Goal: Information Seeking & Learning: Learn about a topic

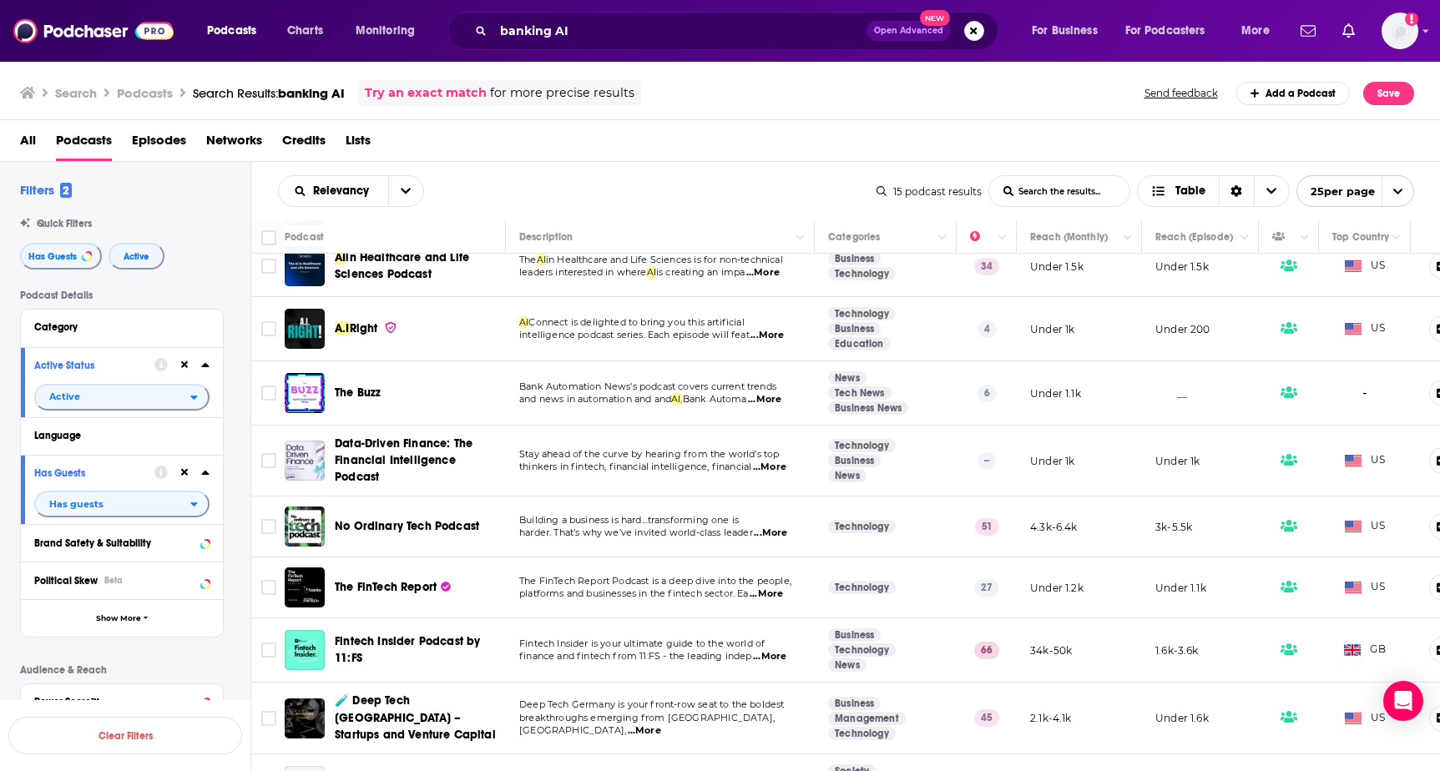
scroll to position [201, 0]
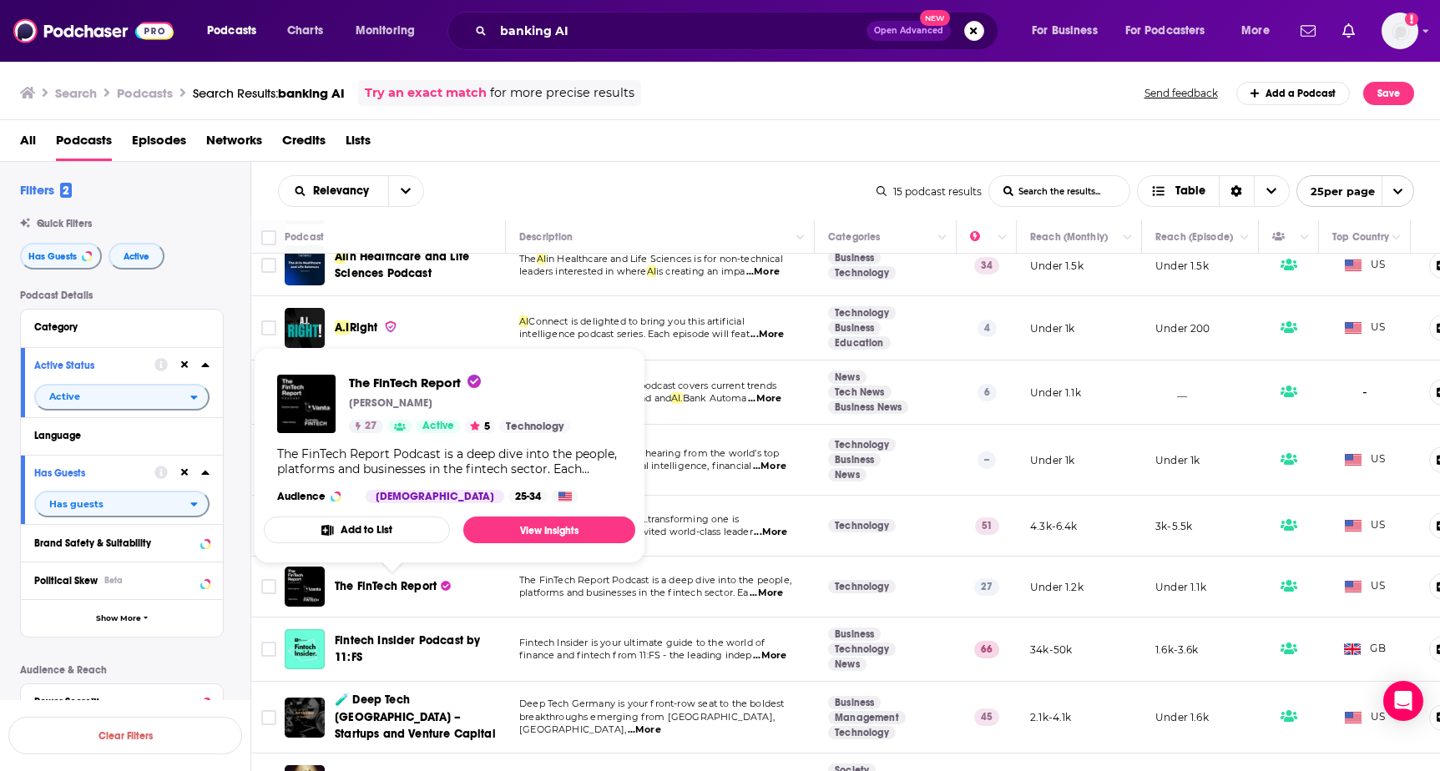
click at [387, 586] on span "The FinTech Report" at bounding box center [386, 586] width 102 height 14
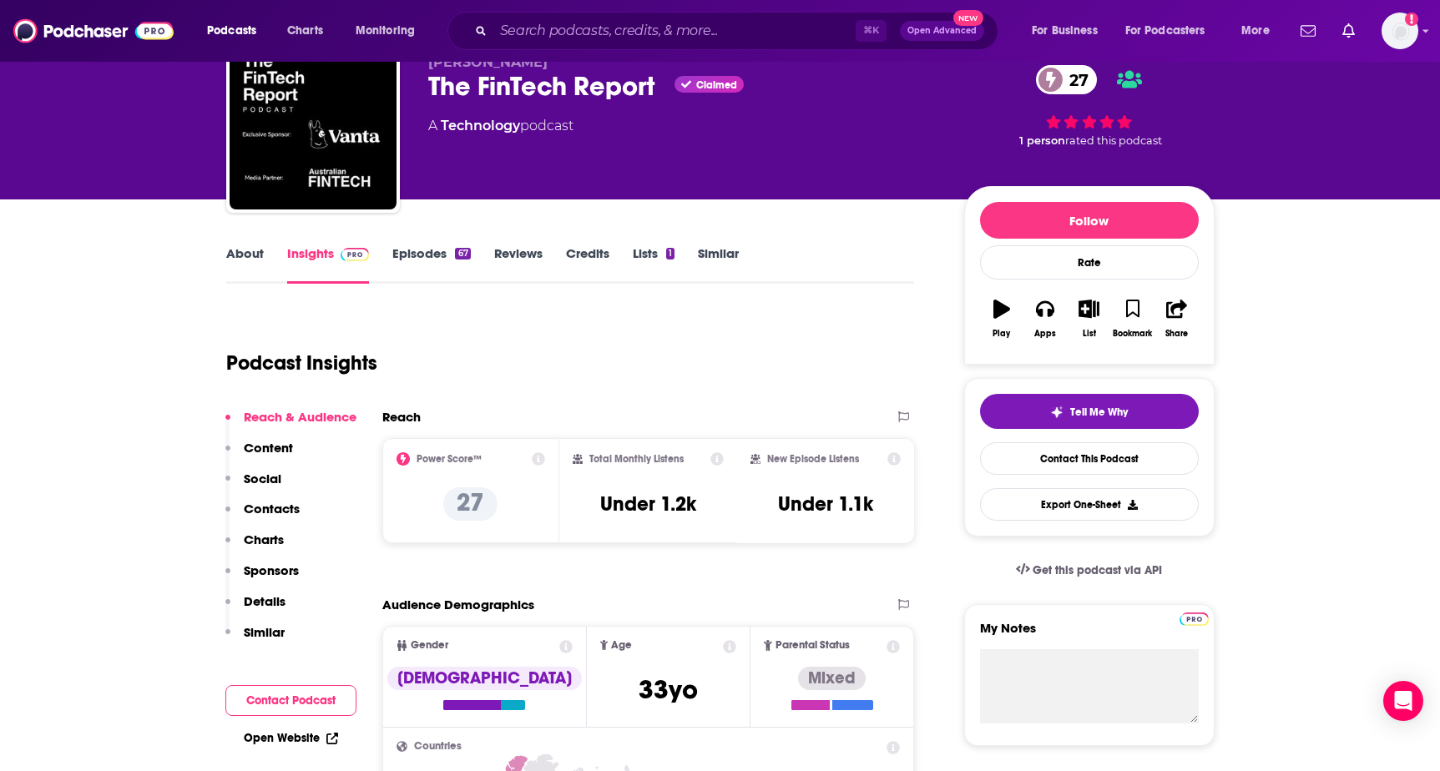
scroll to position [130, 0]
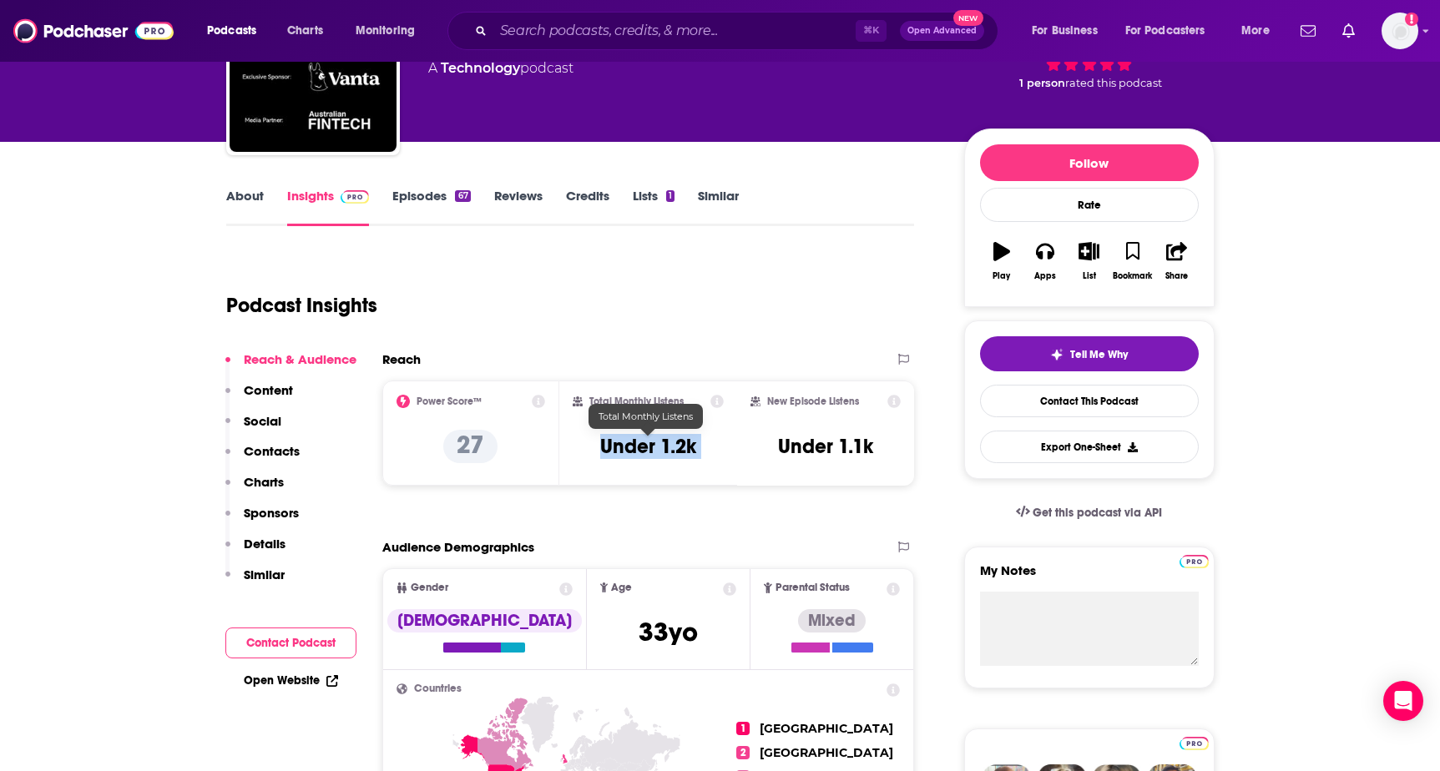
drag, startPoint x: 588, startPoint y: 443, endPoint x: 736, endPoint y: 442, distance: 148.6
click at [736, 442] on div "Power Score™ 27 Total Monthly Listens Under 1.2k New Episode Listens Under 1.1k" at bounding box center [648, 433] width 533 height 105
copy div "Under 1.2k"
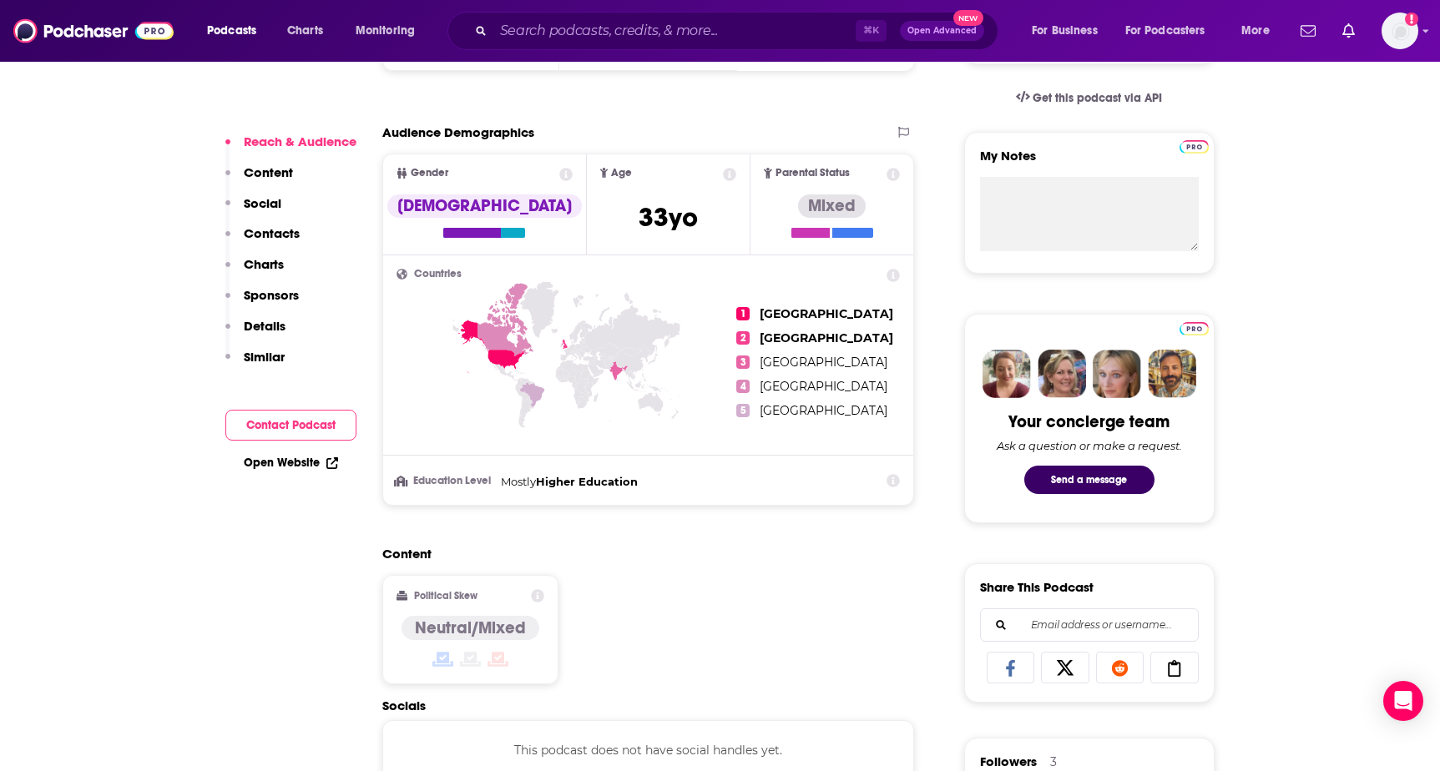
scroll to position [0, 0]
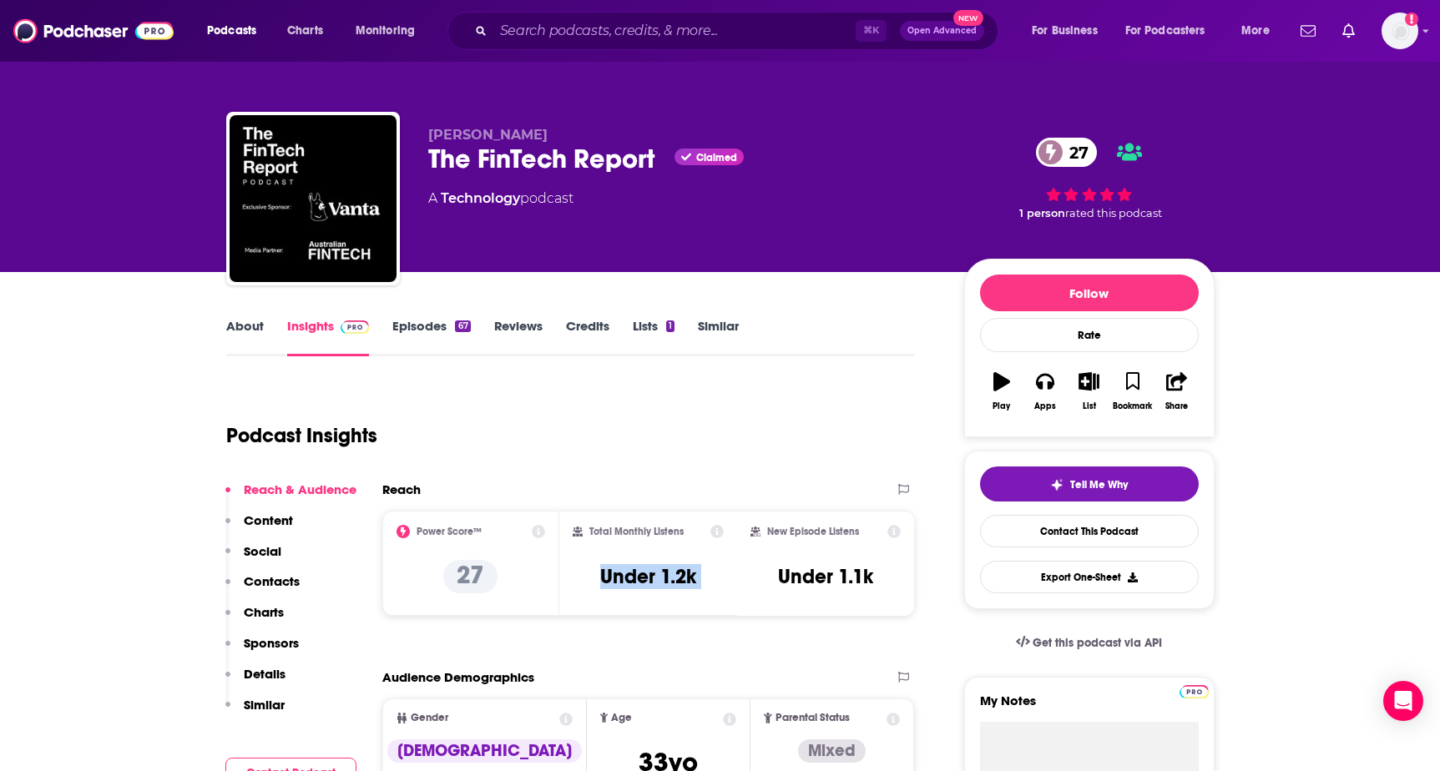
click at [235, 327] on link "About" at bounding box center [245, 337] width 38 height 38
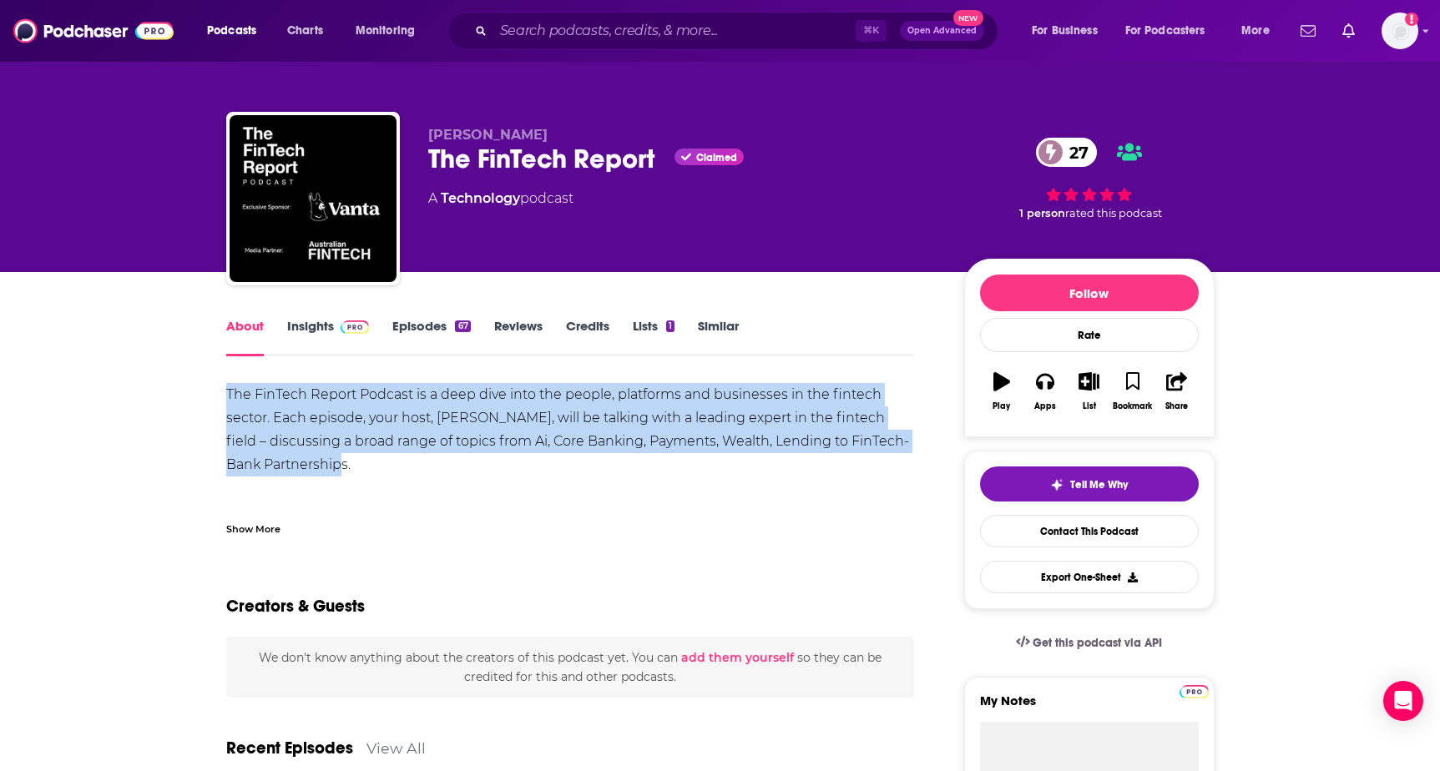
drag, startPoint x: 219, startPoint y: 390, endPoint x: 364, endPoint y: 455, distance: 159.2
copy div "The FinTech Report Podcast is a deep dive into the people, platforms and busine…"
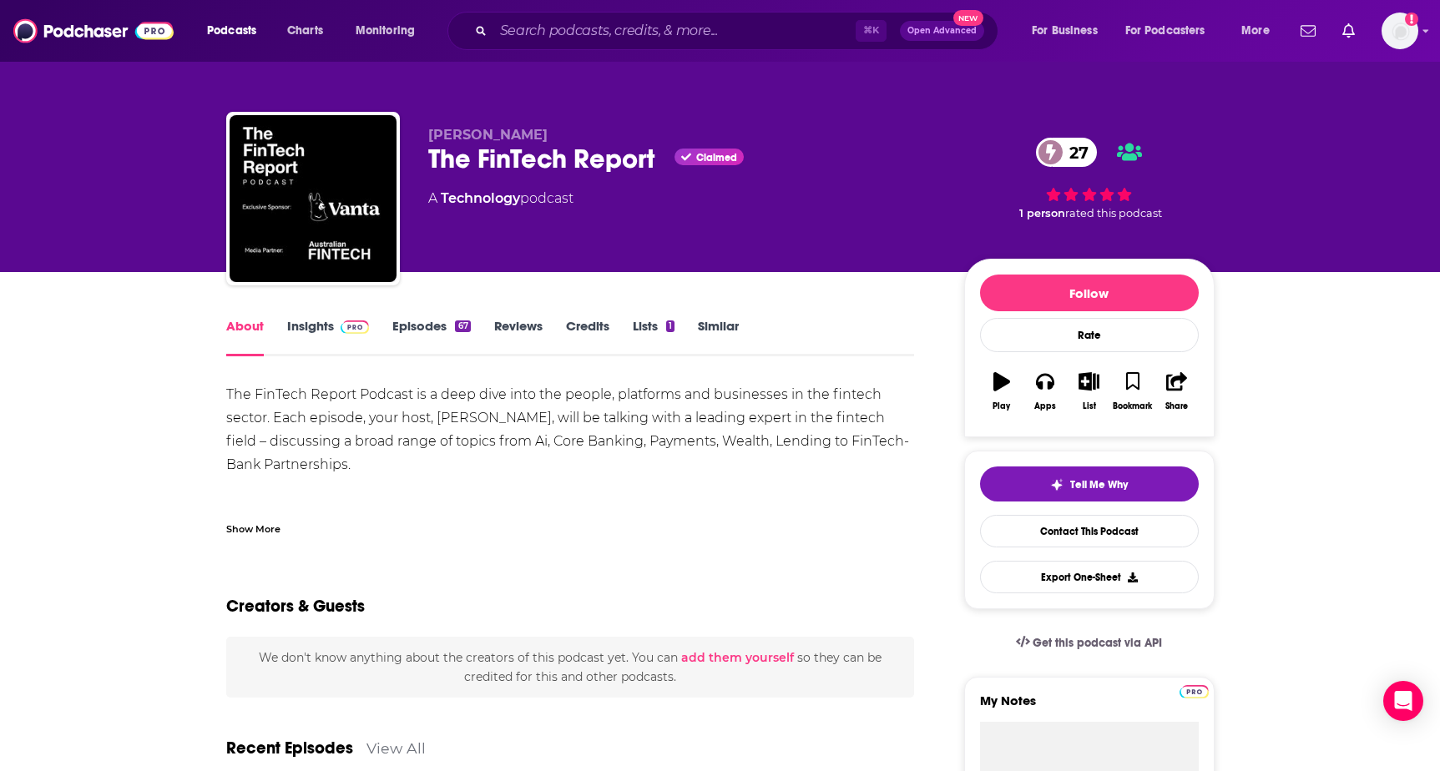
click at [544, 503] on div "The FinTech Report Podcast is a deep dive into the people, platforms and busine…" at bounding box center [570, 459] width 689 height 153
click at [344, 330] on img at bounding box center [355, 327] width 29 height 13
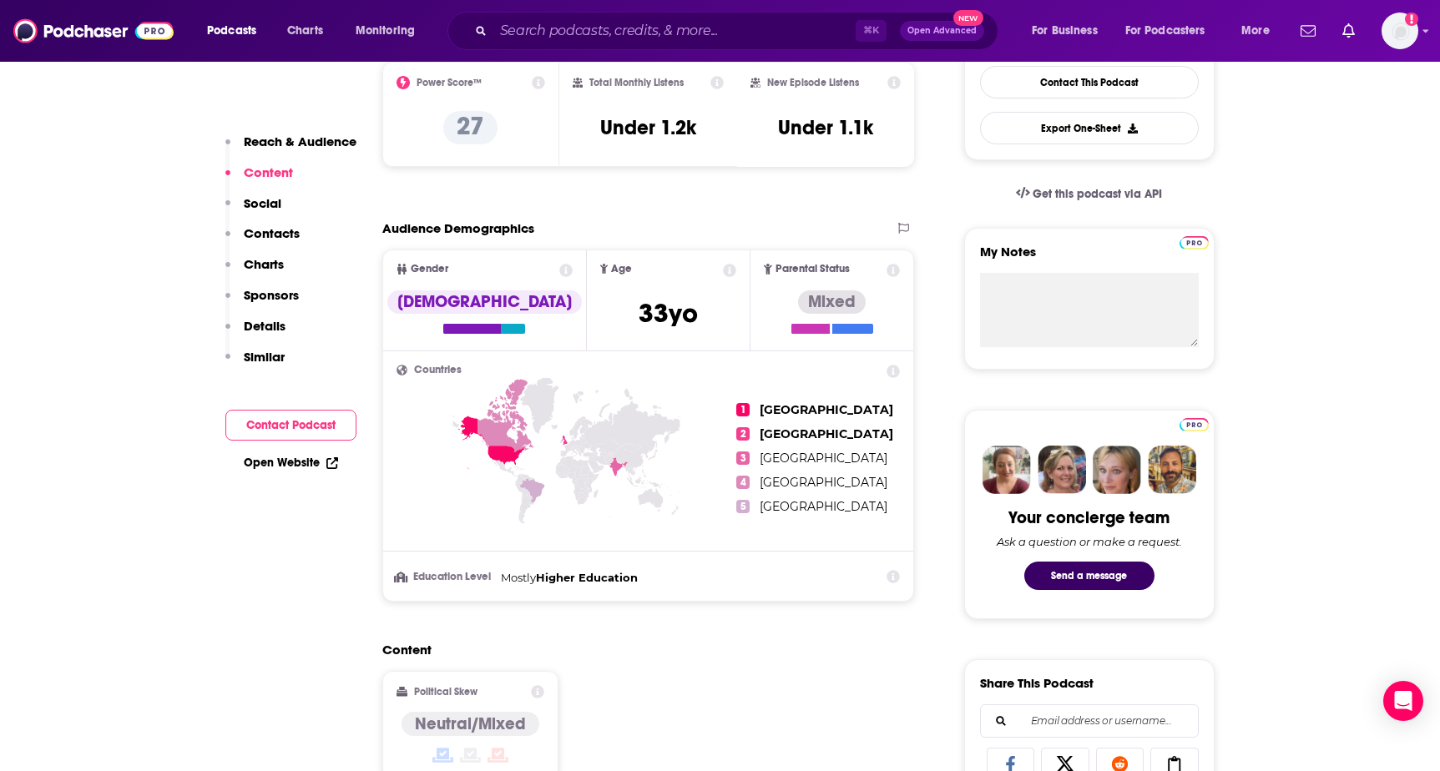
scroll to position [894, 0]
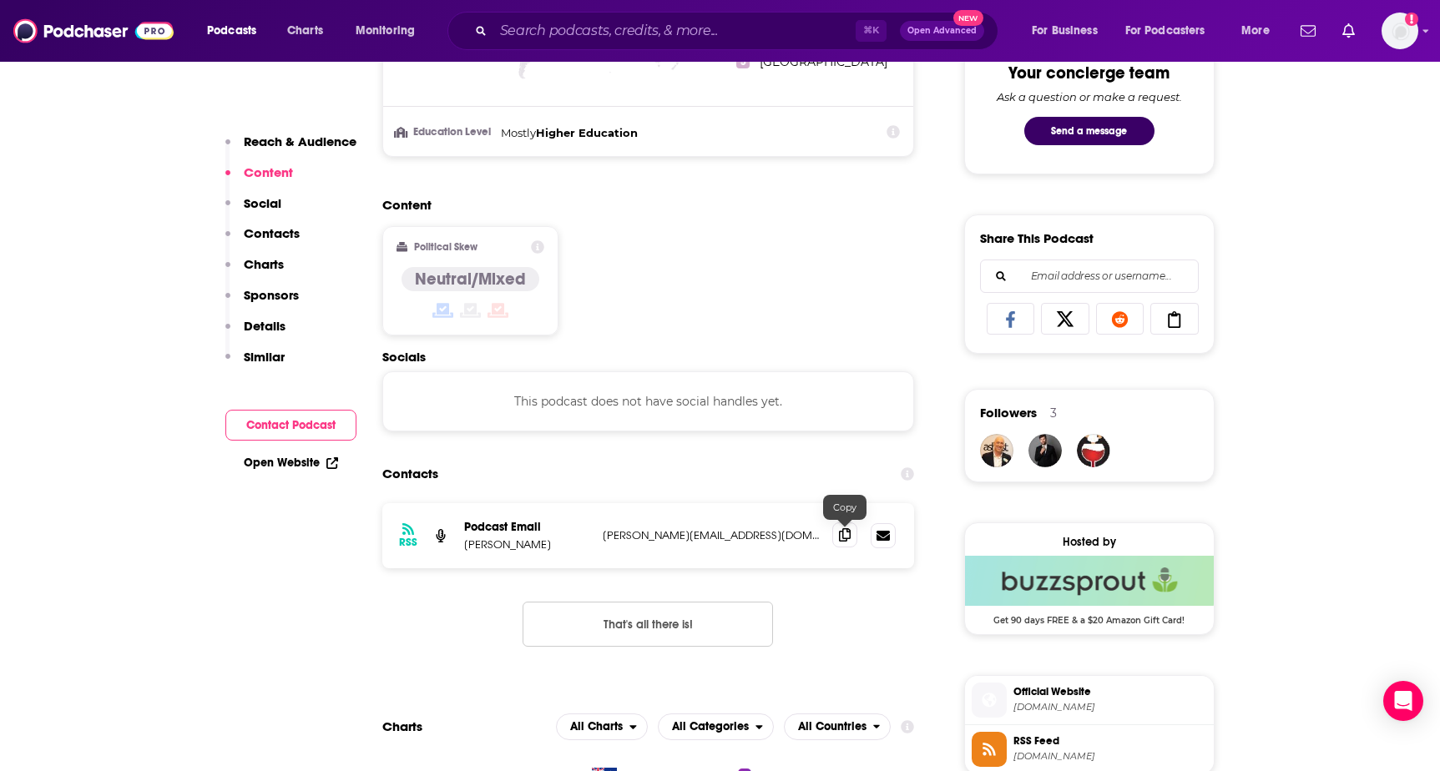
click at [844, 544] on span at bounding box center [844, 535] width 25 height 25
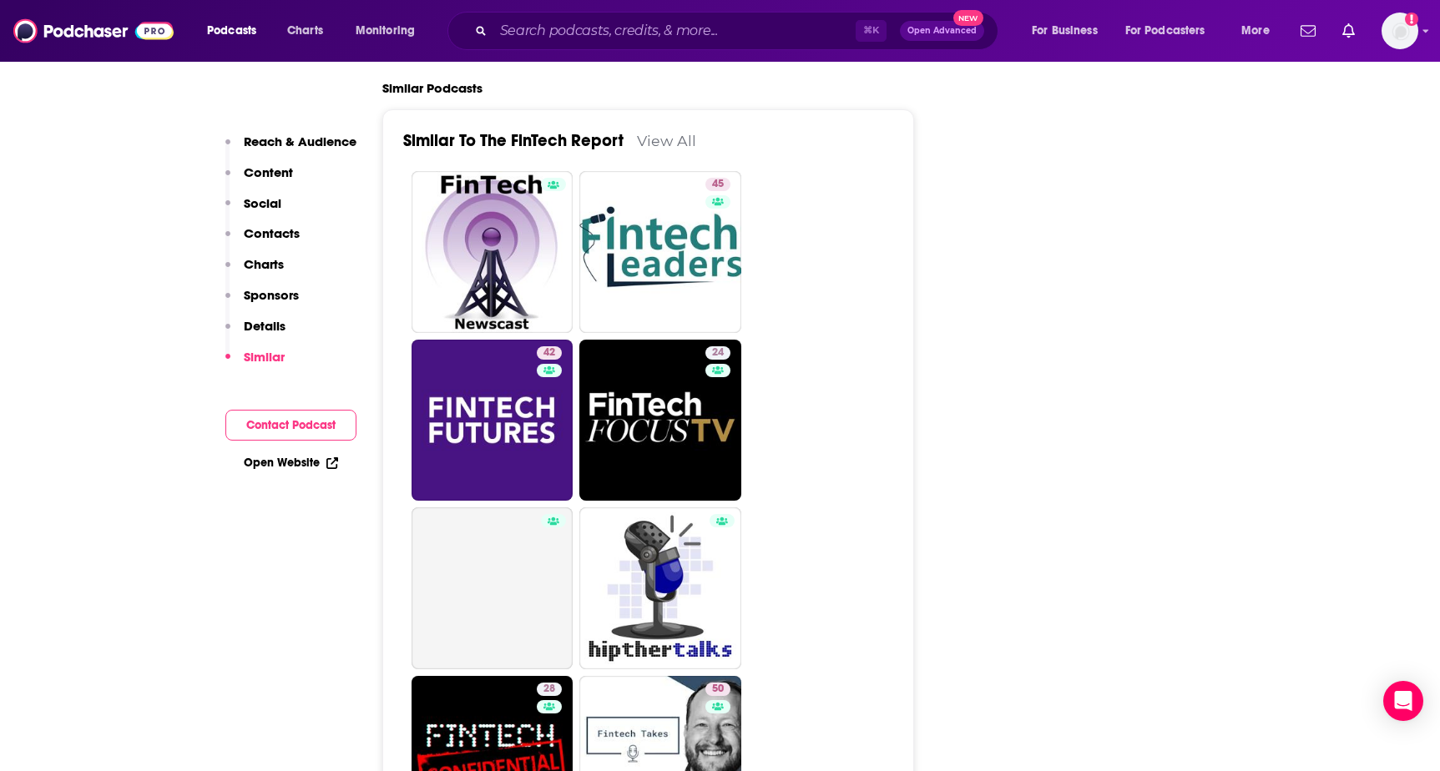
scroll to position [2299, 0]
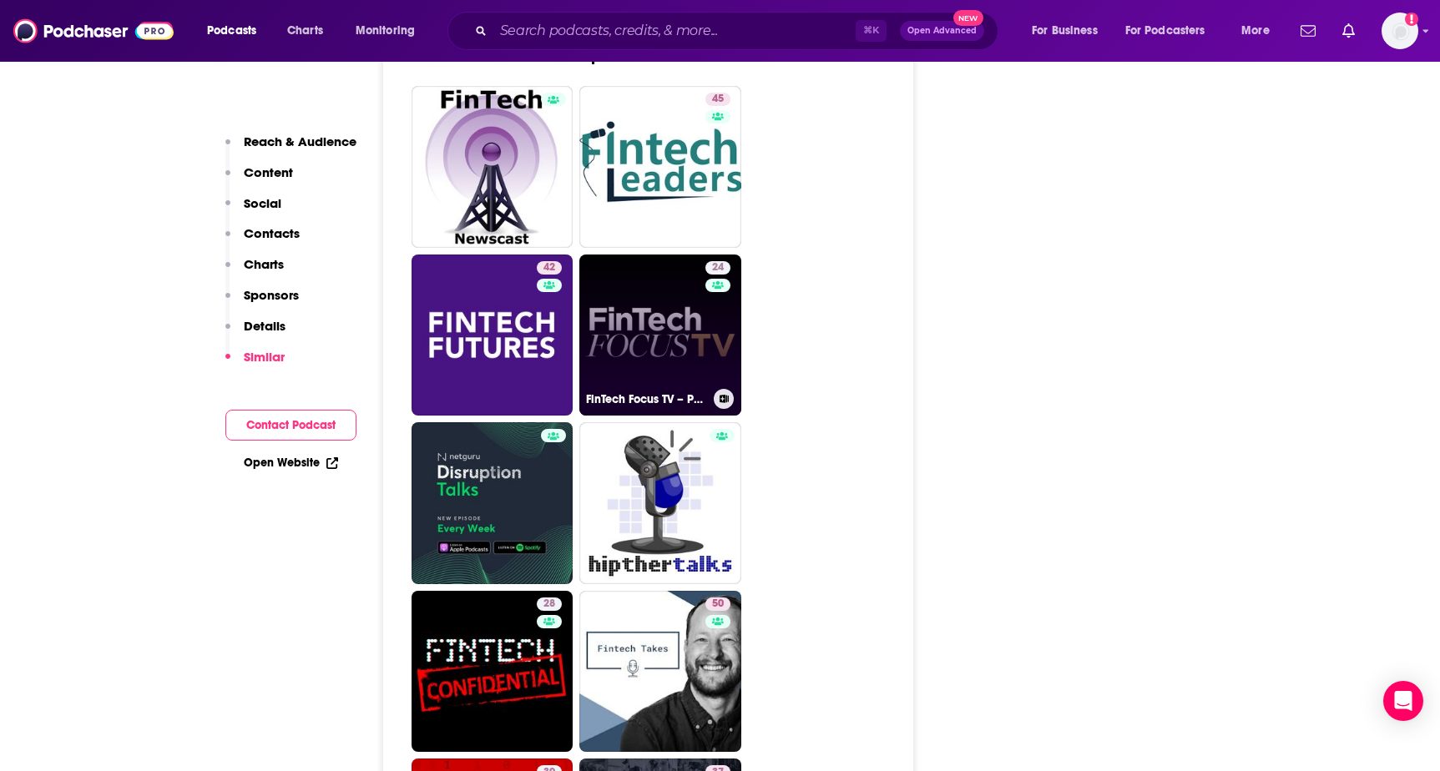
click at [628, 363] on link "24 FinTech Focus TV – Powered by [PERSON_NAME]" at bounding box center [660, 336] width 162 height 162
type input "[URL][DOMAIN_NAME]"
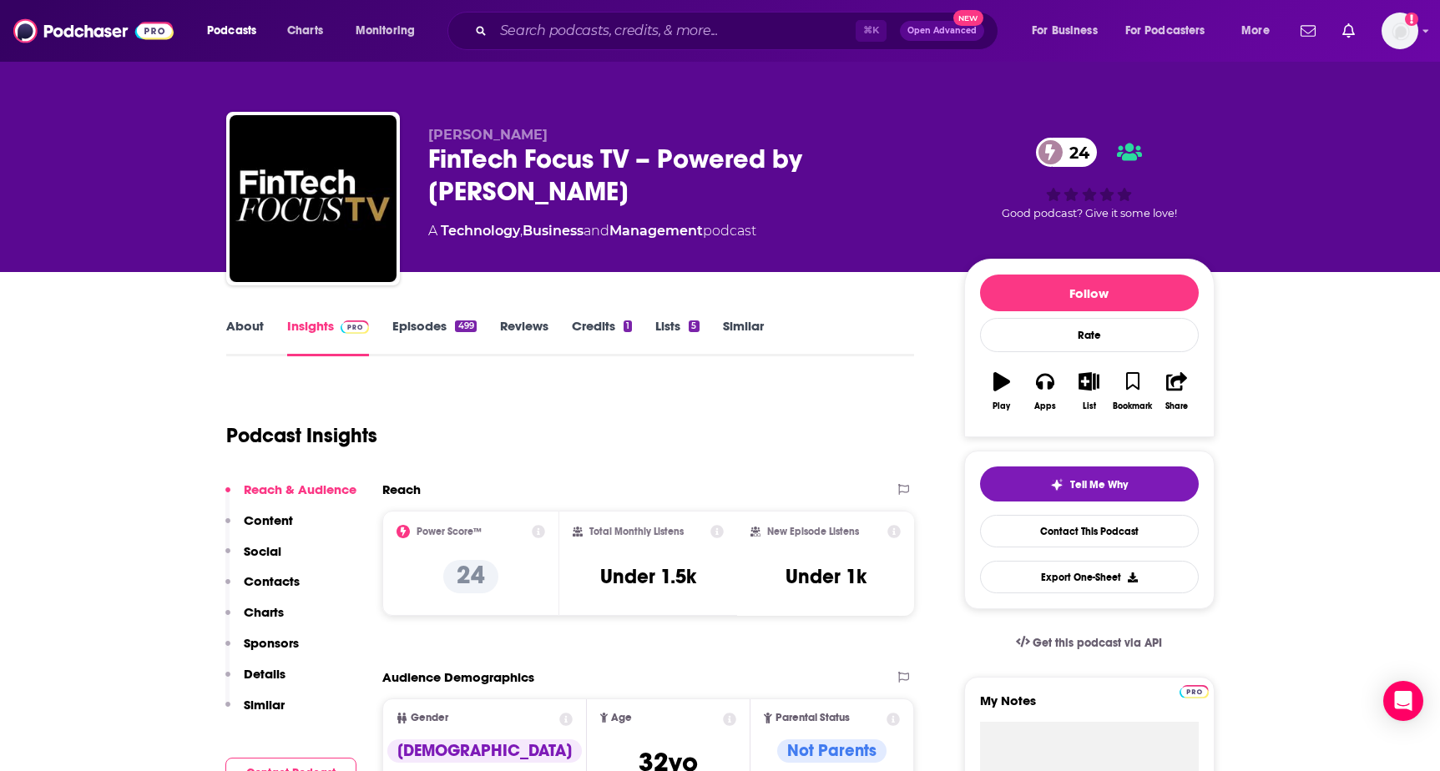
click at [251, 326] on link "About" at bounding box center [245, 337] width 38 height 38
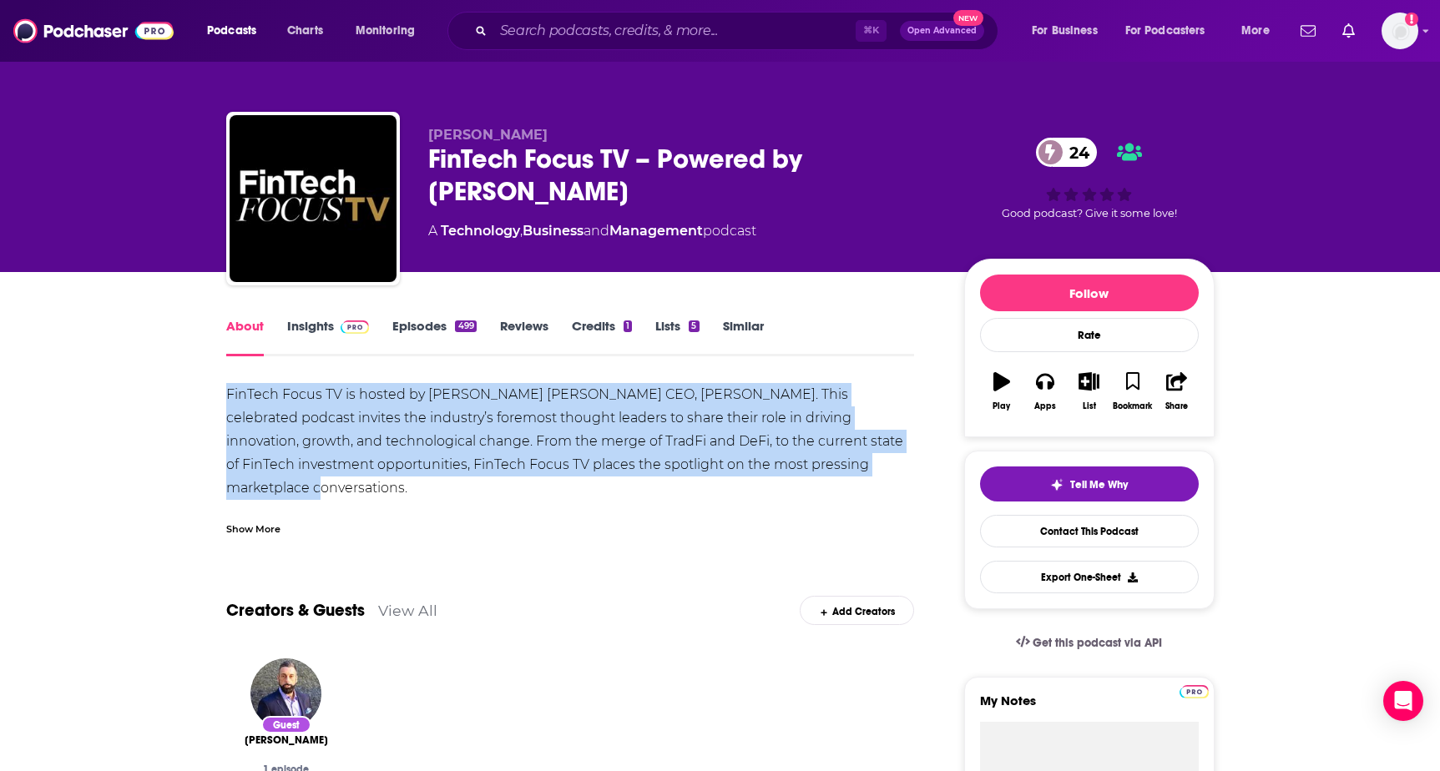
drag, startPoint x: 243, startPoint y: 402, endPoint x: 852, endPoint y: 460, distance: 612.2
copy div "FinTech Focus TV is hosted by [PERSON_NAME] [PERSON_NAME] CEO, [PERSON_NAME]. T…"
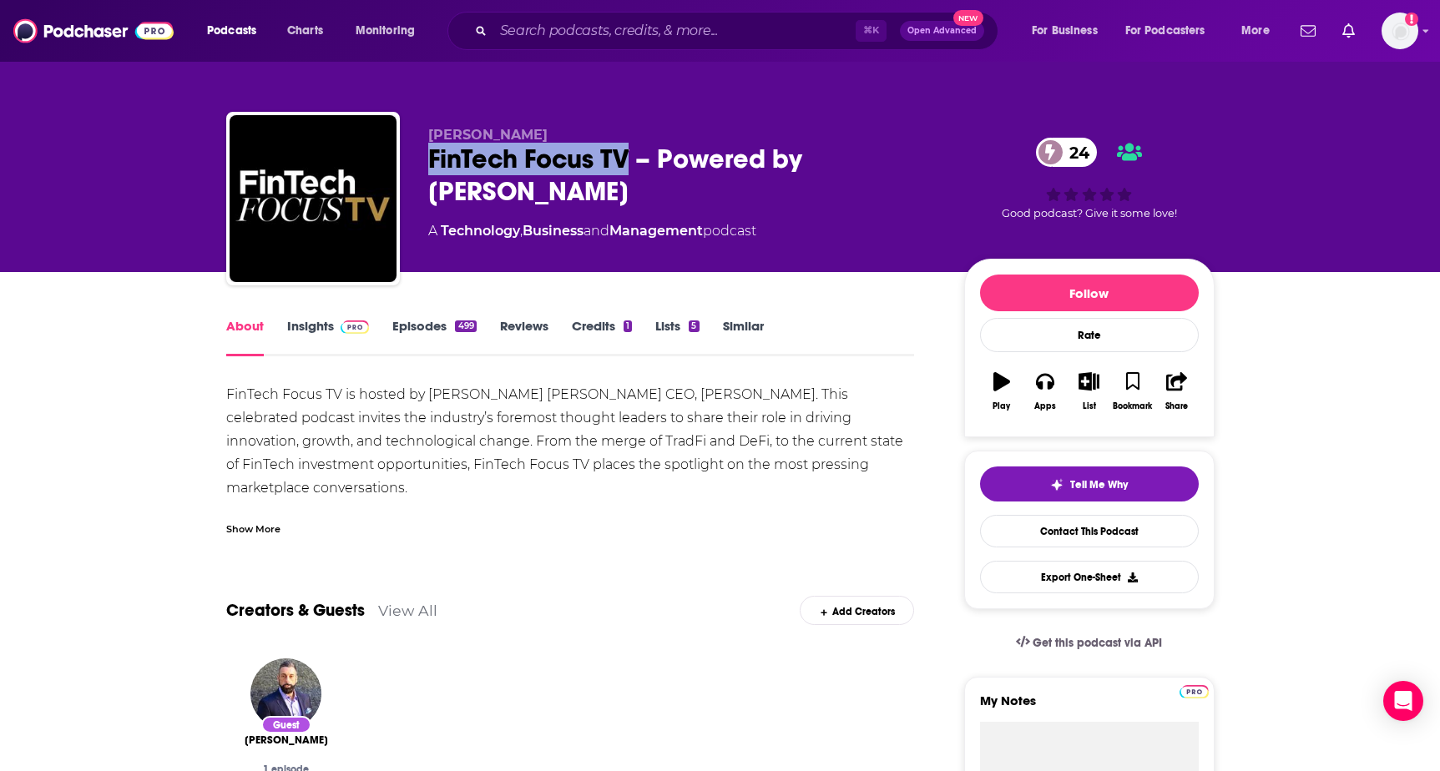
drag, startPoint x: 411, startPoint y: 164, endPoint x: 630, endPoint y: 156, distance: 218.9
click at [630, 156] on div "[PERSON_NAME] FinTech Focus TV – Powered by [PERSON_NAME] 24 A Technology , Bus…" at bounding box center [720, 202] width 989 height 180
copy h1 "FinTech Focus TV"
click at [352, 317] on div "About Insights Episodes 499 Reviews Credits 1 Lists 5 Similar" at bounding box center [570, 336] width 689 height 41
click at [334, 323] on span at bounding box center [352, 326] width 36 height 16
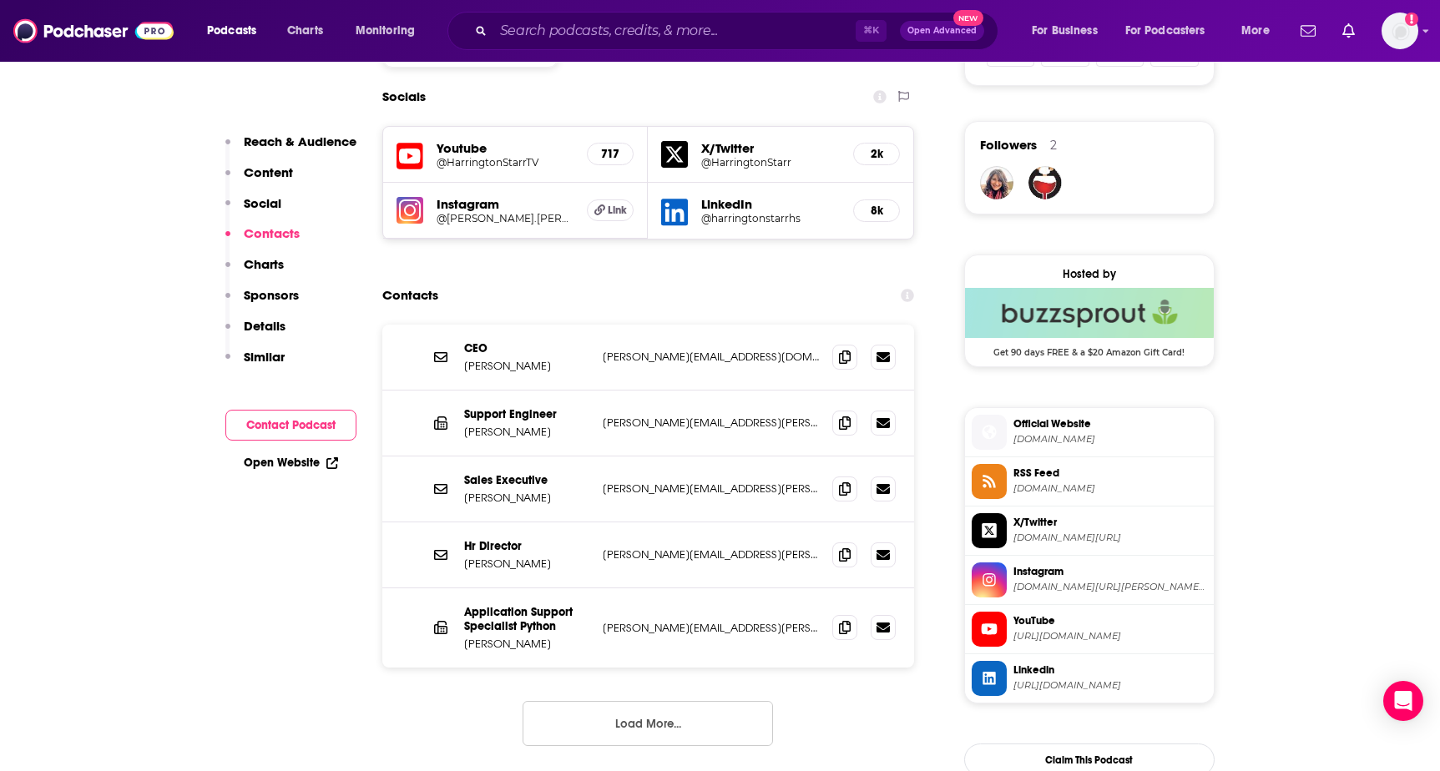
scroll to position [1181, 0]
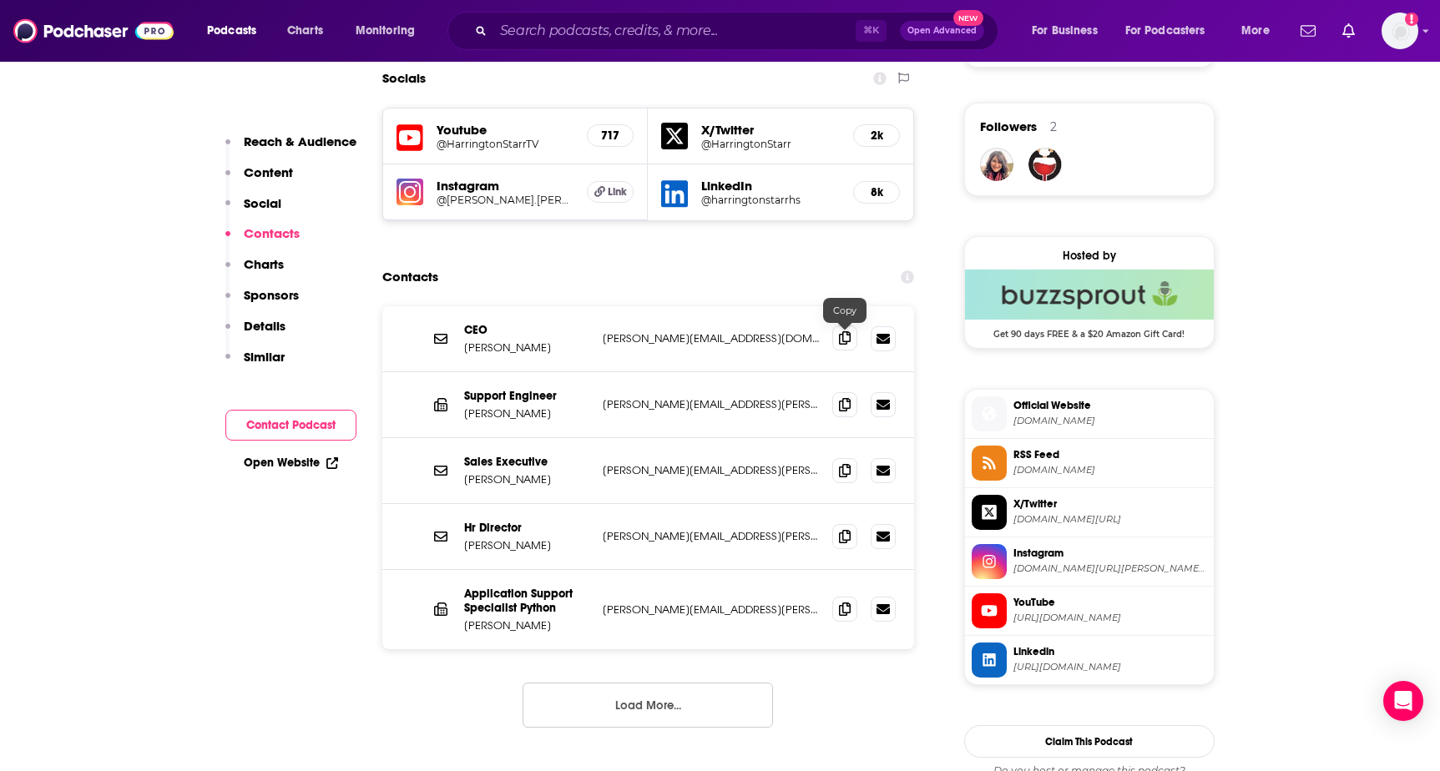
click at [845, 338] on icon at bounding box center [845, 337] width 12 height 13
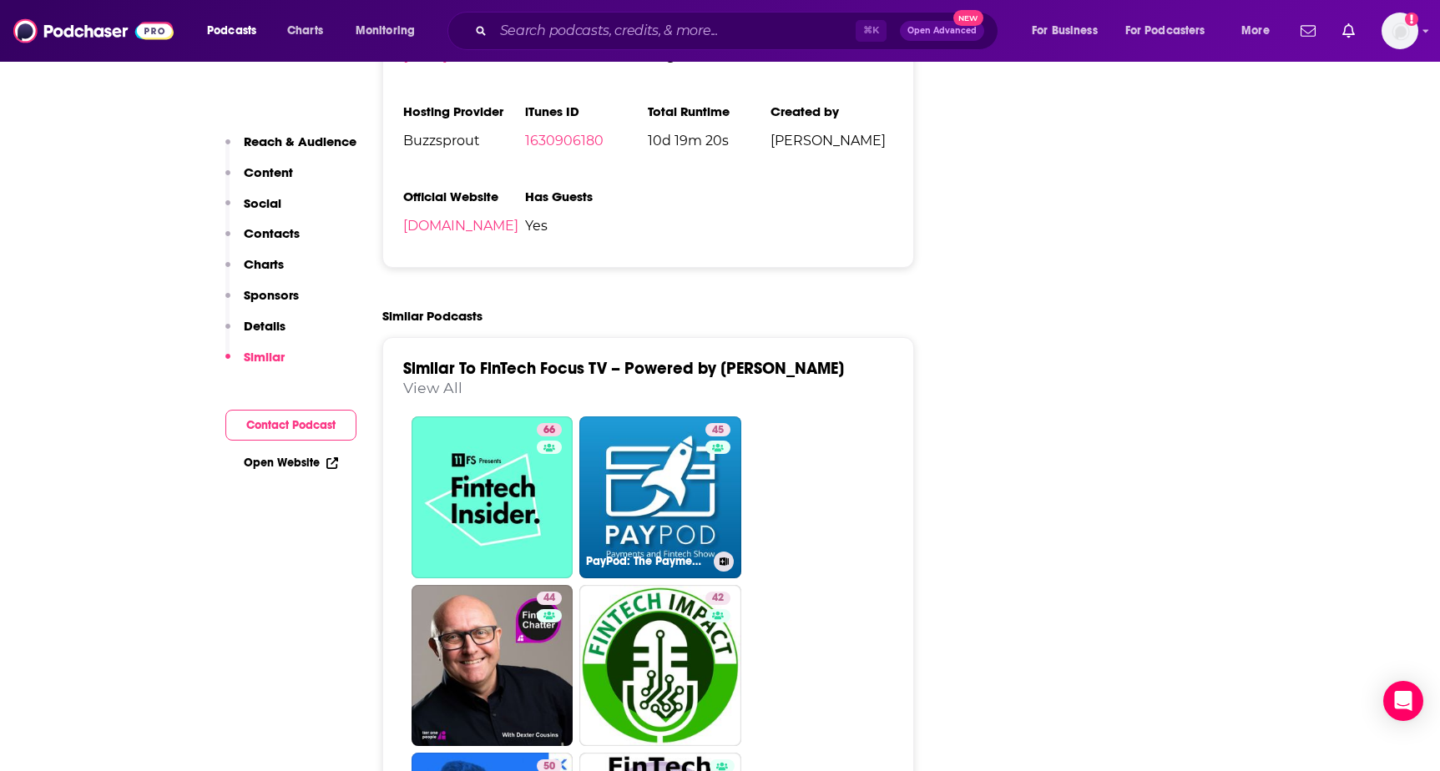
scroll to position [2432, 0]
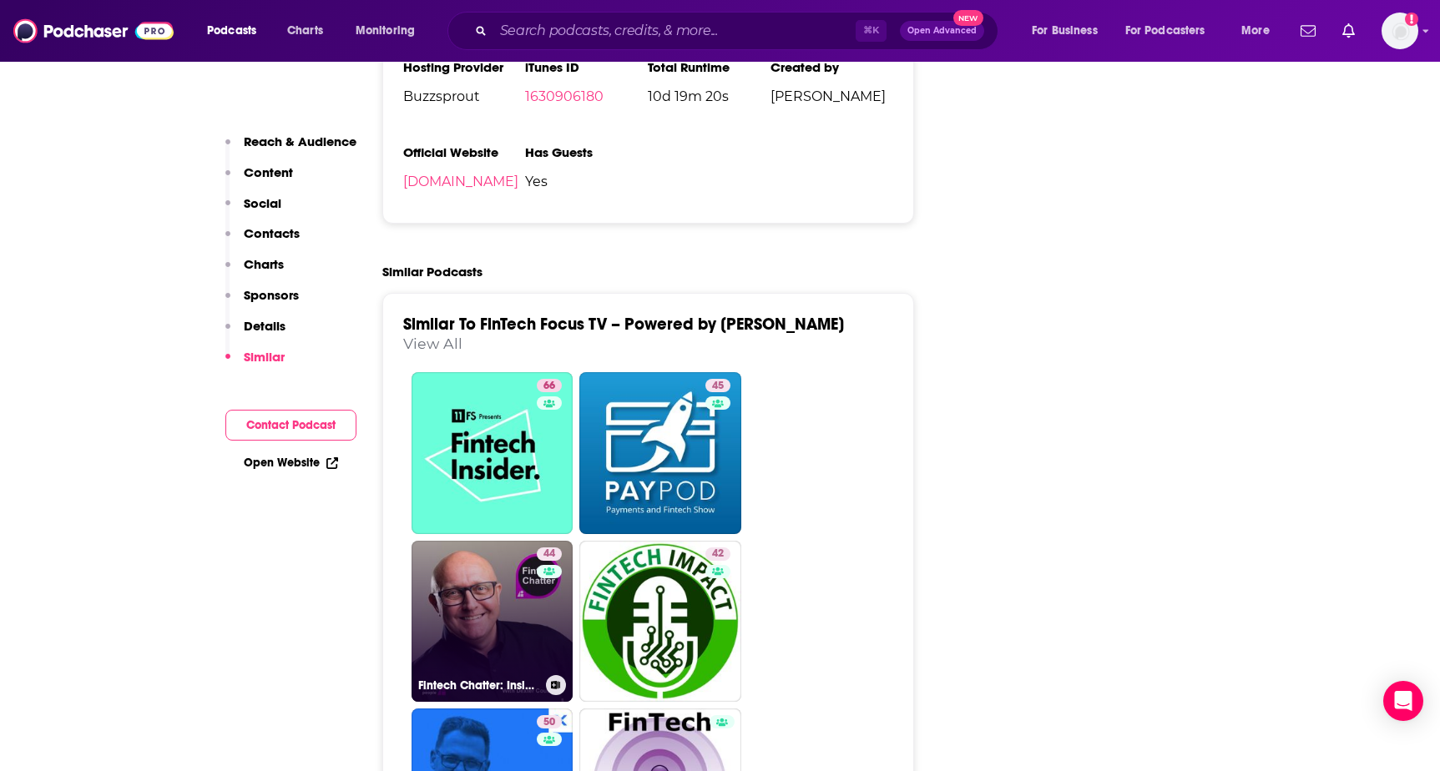
click at [489, 589] on link "44 Fintech Chatter: Insights From Fintech Leaders" at bounding box center [493, 622] width 162 height 162
type input "[URL][DOMAIN_NAME]"
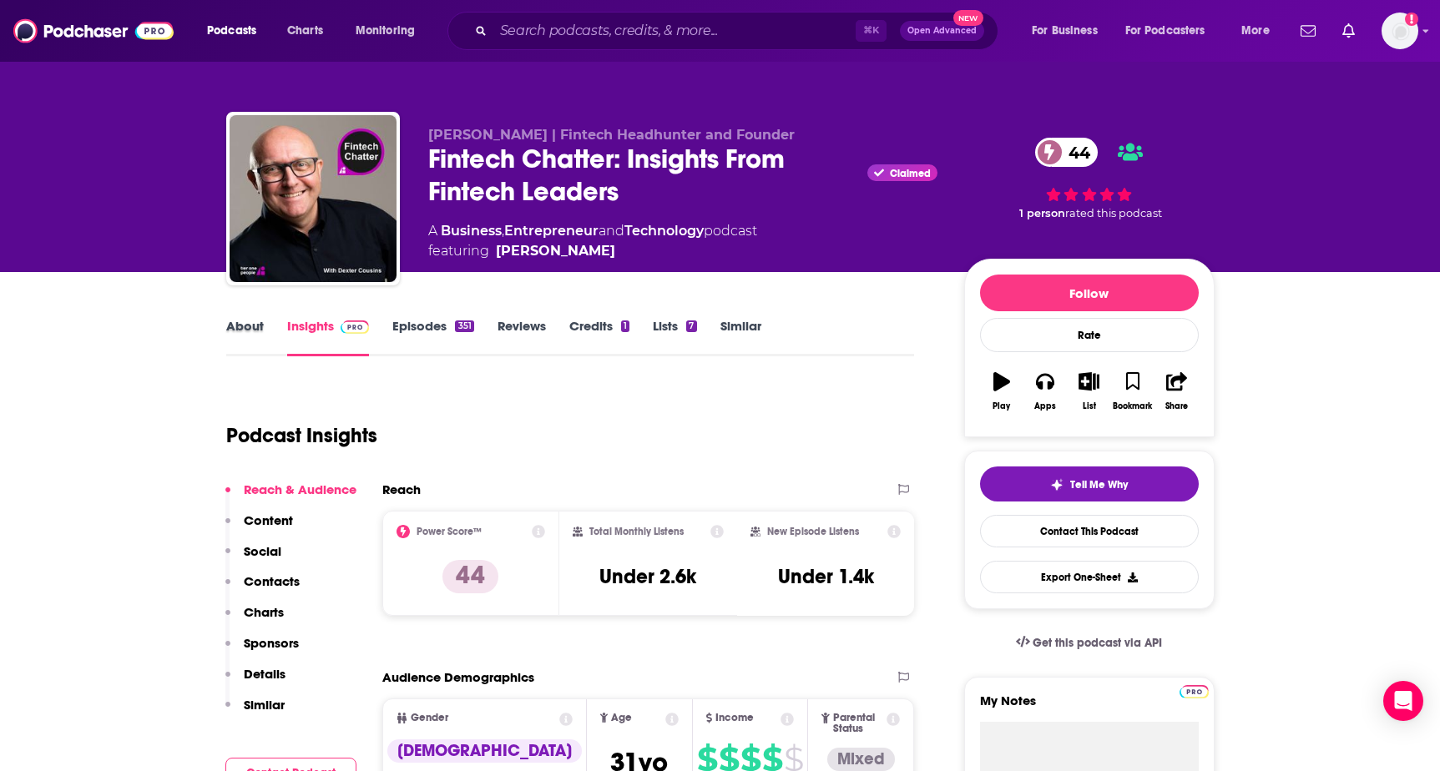
click at [265, 337] on div "About" at bounding box center [256, 337] width 61 height 38
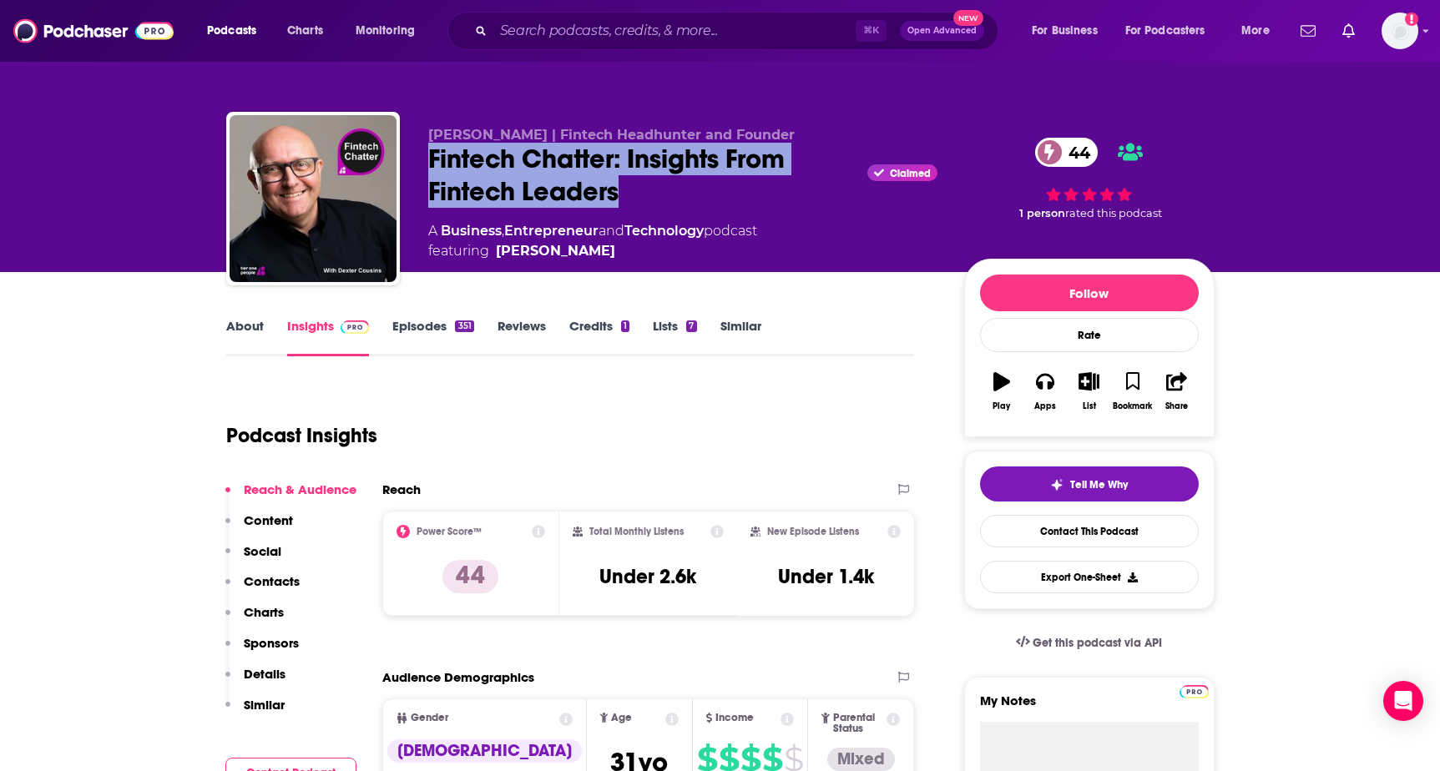
drag, startPoint x: 427, startPoint y: 150, endPoint x: 667, endPoint y: 187, distance: 243.3
click at [667, 187] on div "[PERSON_NAME] | Fintech Headhunter and Founder Fintech Chatter: Insights From F…" at bounding box center [720, 202] width 989 height 180
copy h2 "Fintech Chatter: Insights From Fintech Leaders"
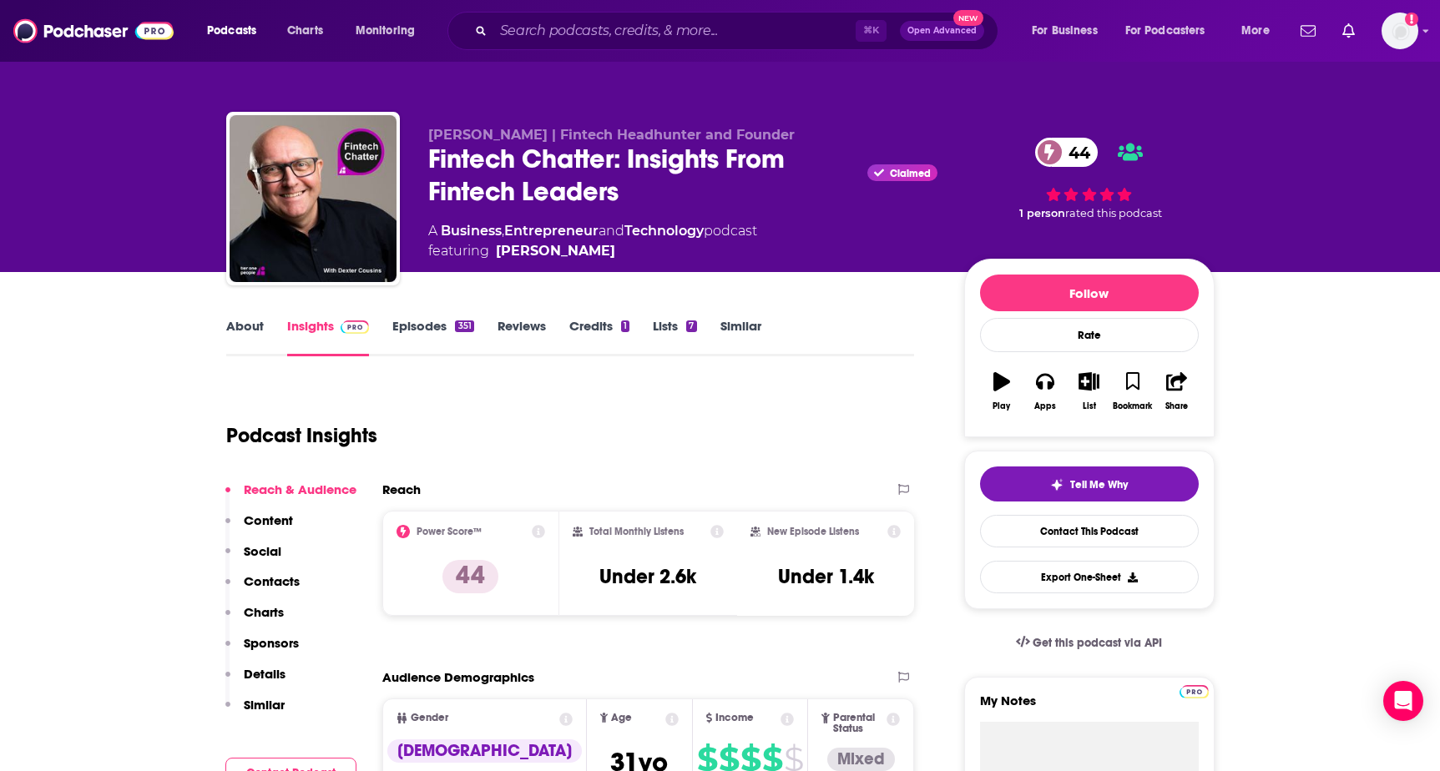
click at [251, 316] on div "About Insights Episodes 351 Reviews Credits 1 Lists 7 Similar" at bounding box center [570, 336] width 689 height 41
click at [252, 327] on link "About" at bounding box center [245, 337] width 38 height 38
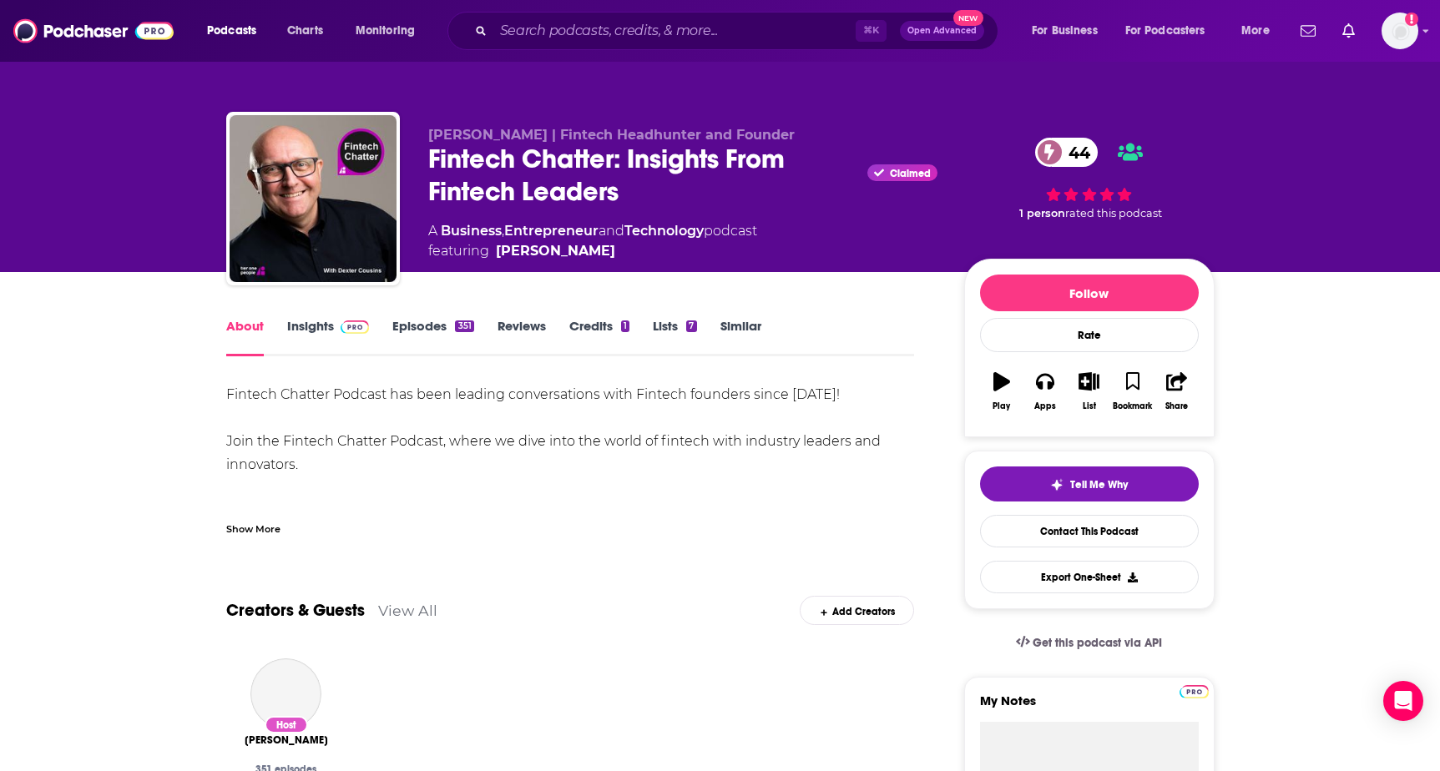
click at [243, 523] on div "Show More" at bounding box center [253, 528] width 54 height 16
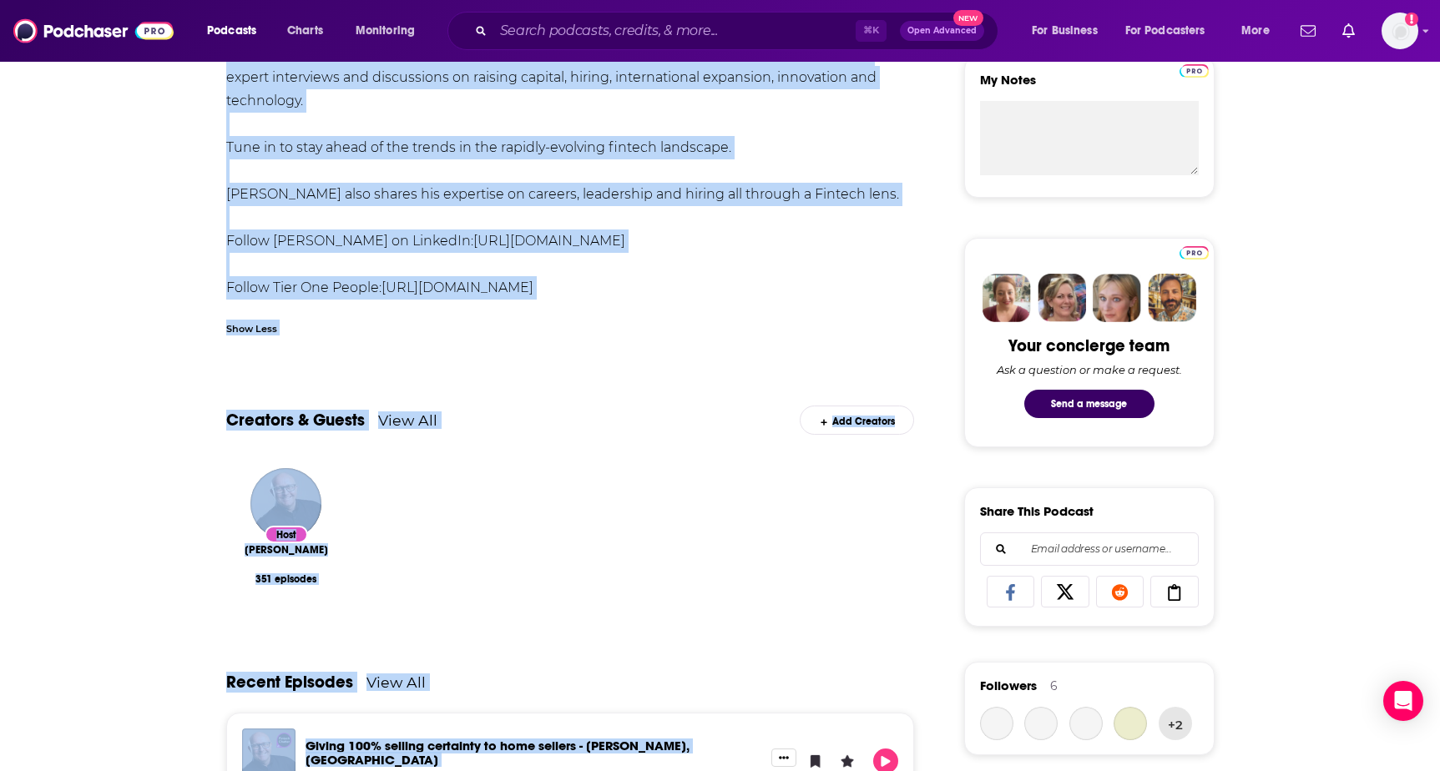
scroll to position [724, 0]
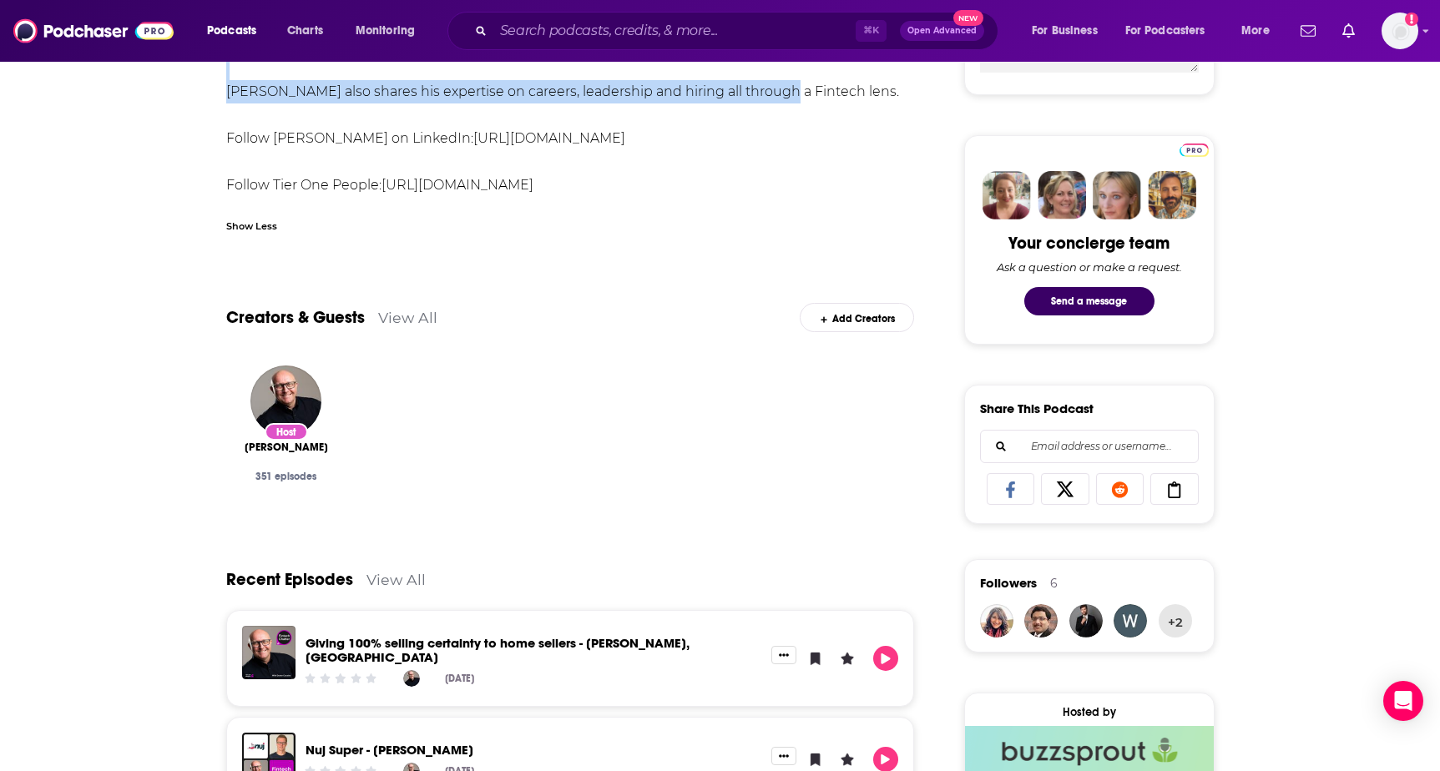
drag, startPoint x: 218, startPoint y: 399, endPoint x: 763, endPoint y: 103, distance: 620.6
click at [763, 103] on div "About Insights Episodes 351 Reviews Credits 1 Lists 7 Similar Fintech Chatter P…" at bounding box center [582, 705] width 765 height 2227
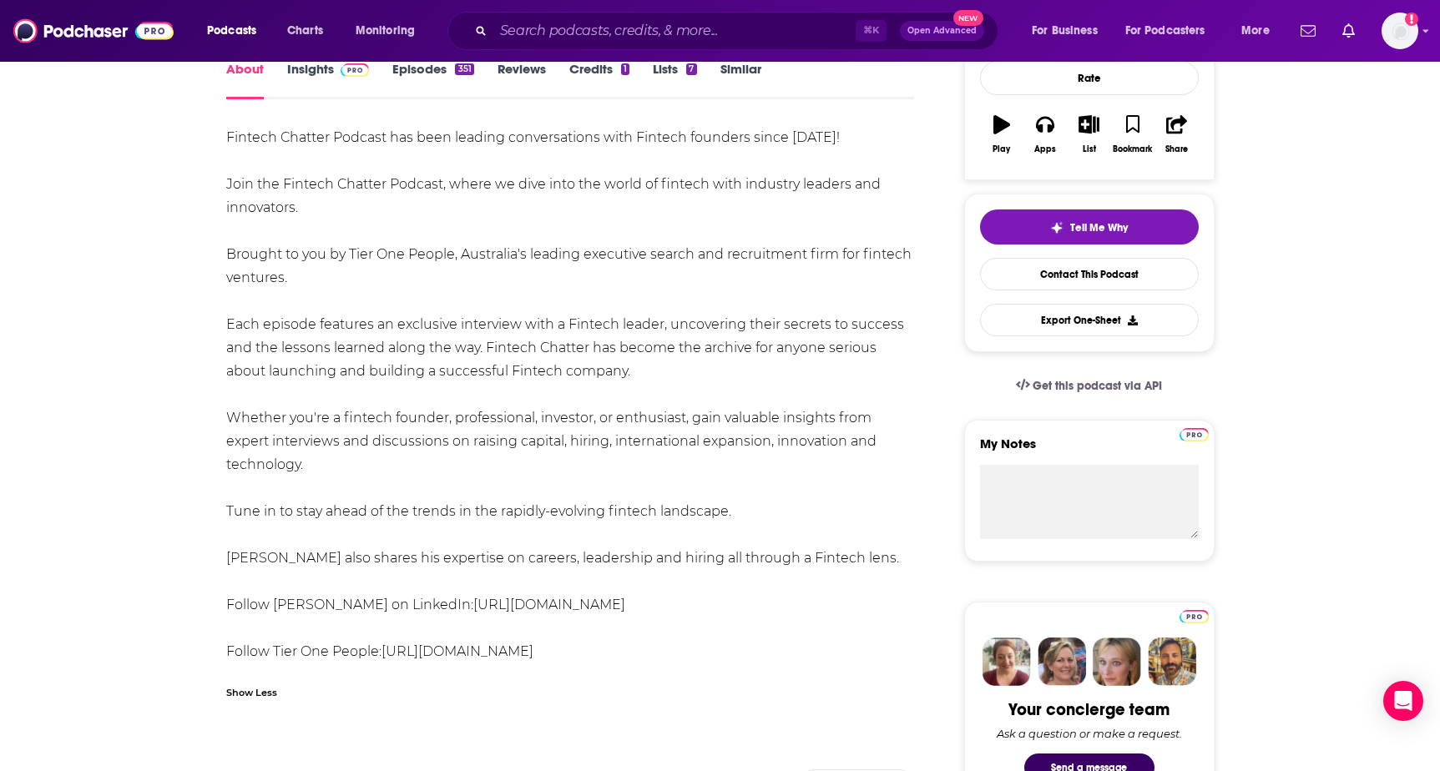
scroll to position [254, 0]
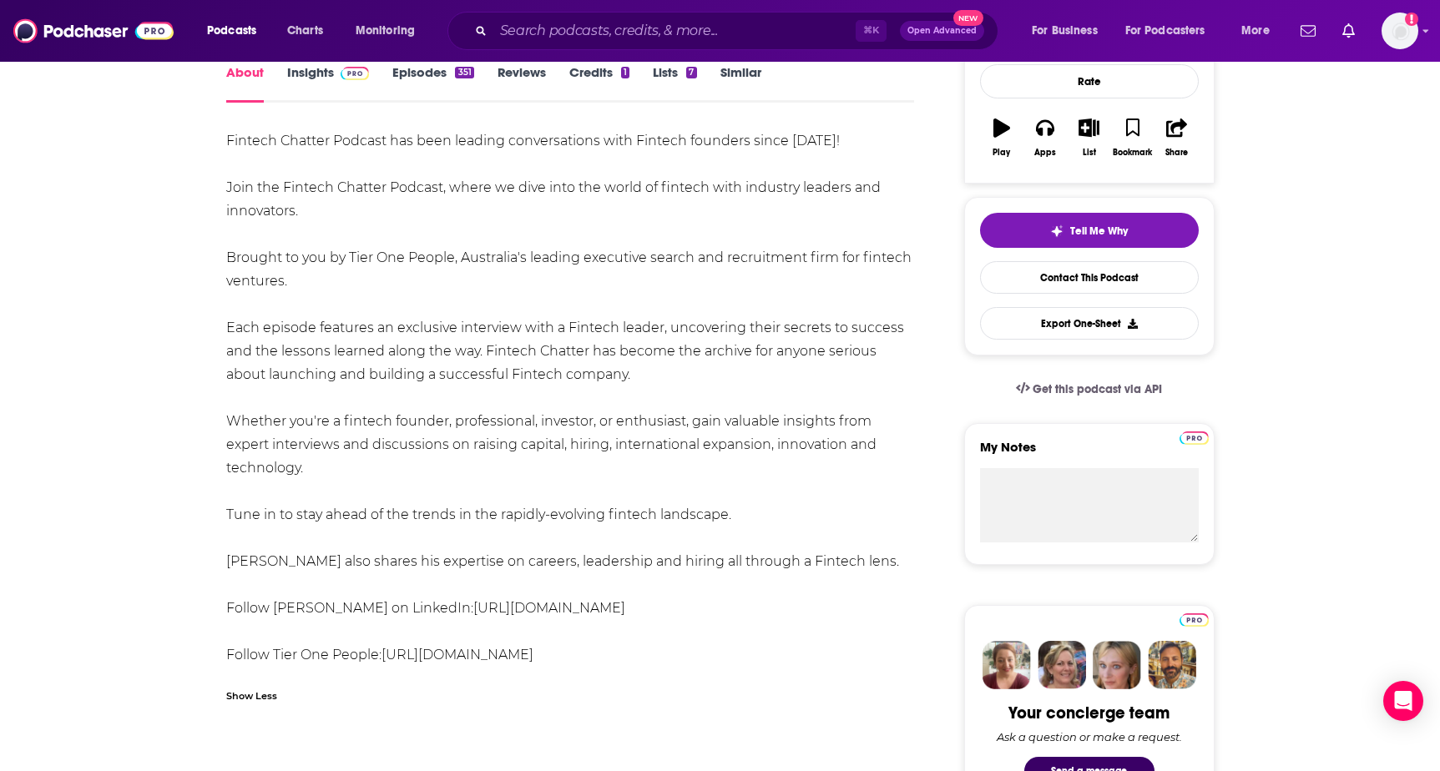
drag, startPoint x: 321, startPoint y: 467, endPoint x: 209, endPoint y: 147, distance: 338.8
copy div "Fintech Chatter Podcast has been leading conversations with Fintech founders si…"
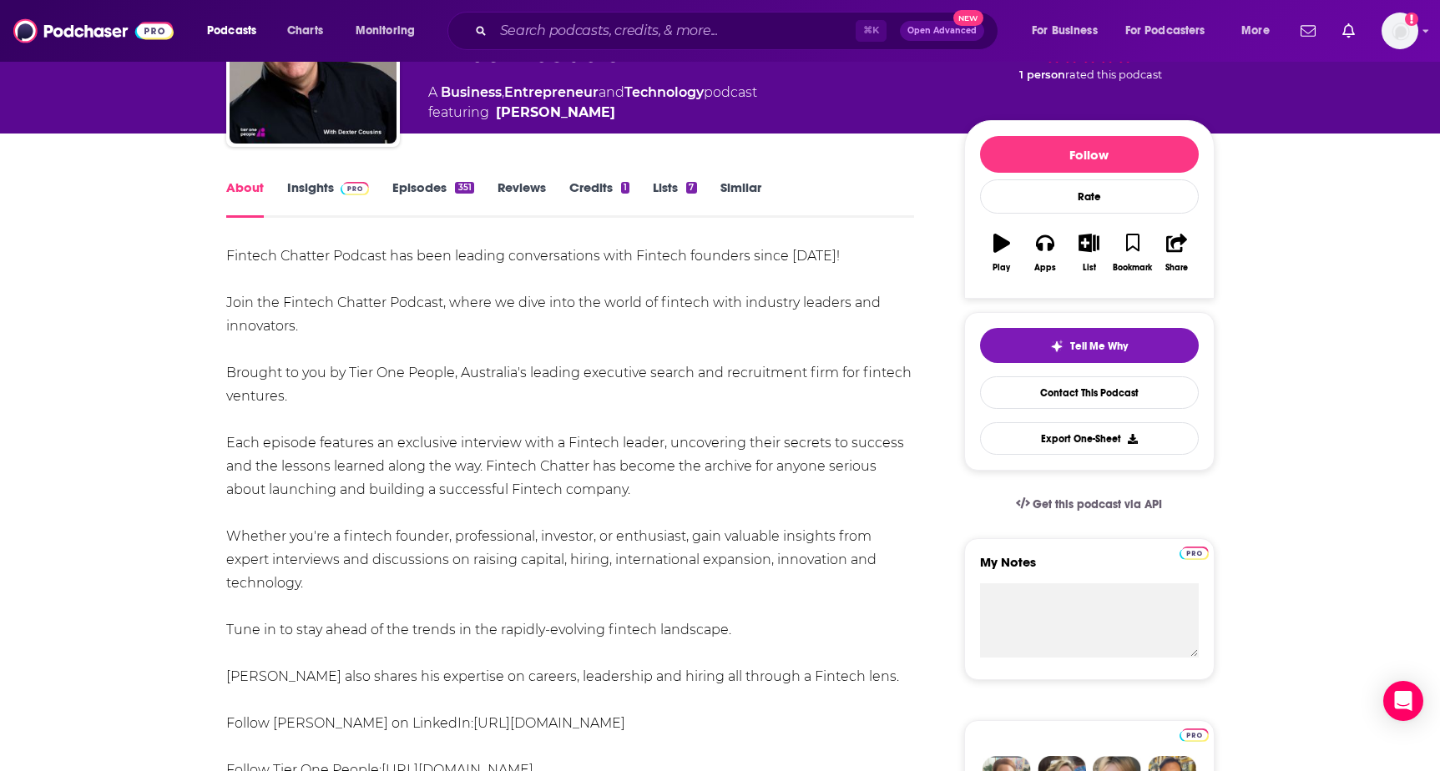
scroll to position [0, 0]
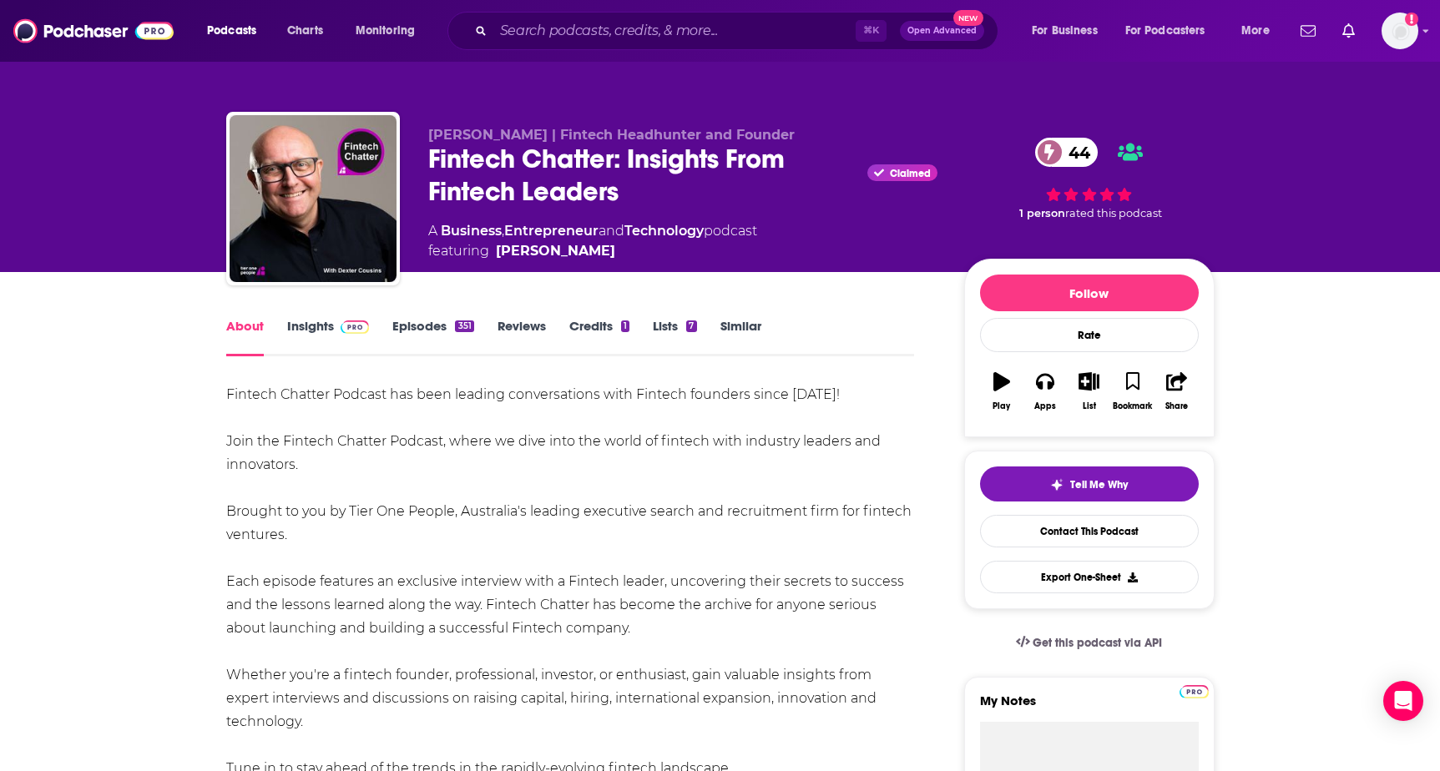
click at [311, 327] on link "Insights" at bounding box center [328, 337] width 83 height 38
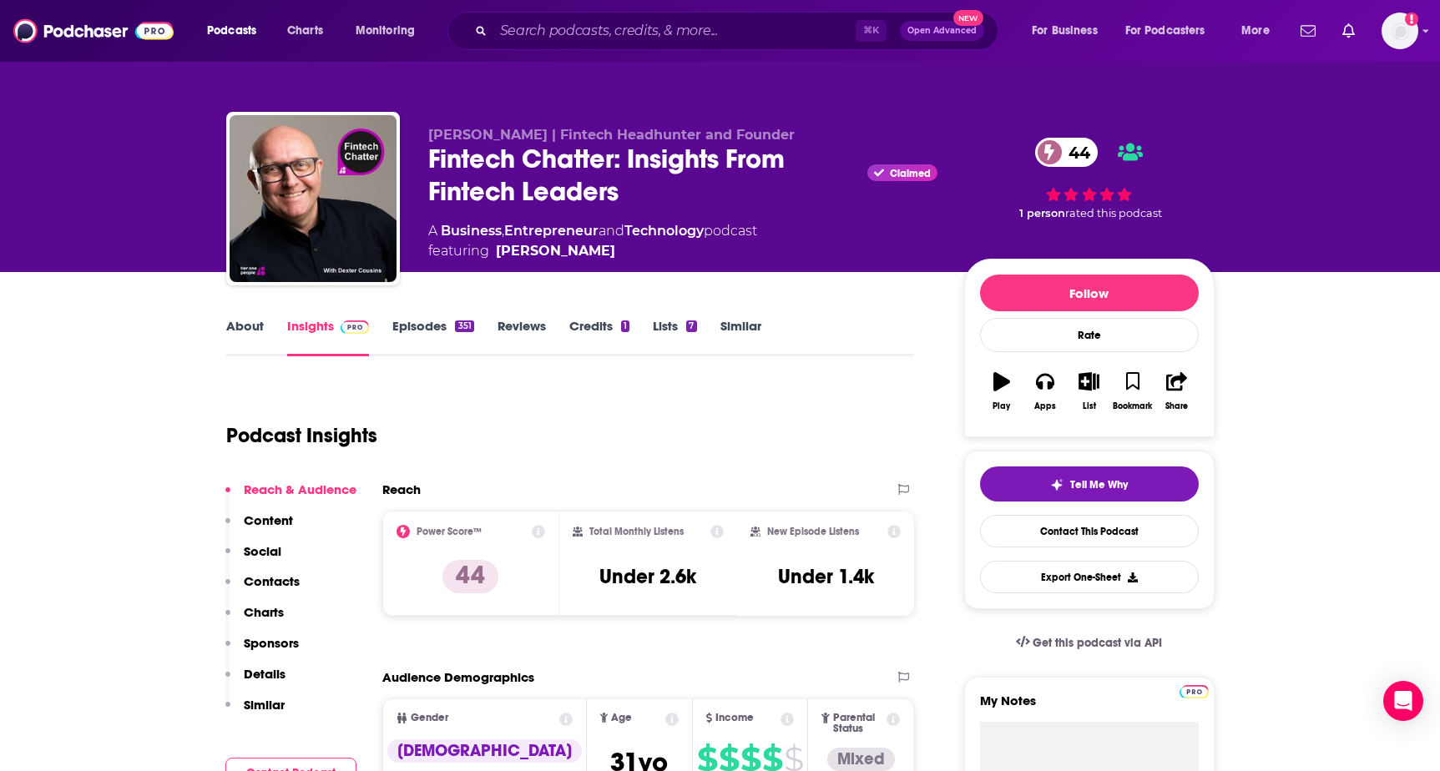
click at [311, 327] on link "Insights" at bounding box center [328, 337] width 83 height 38
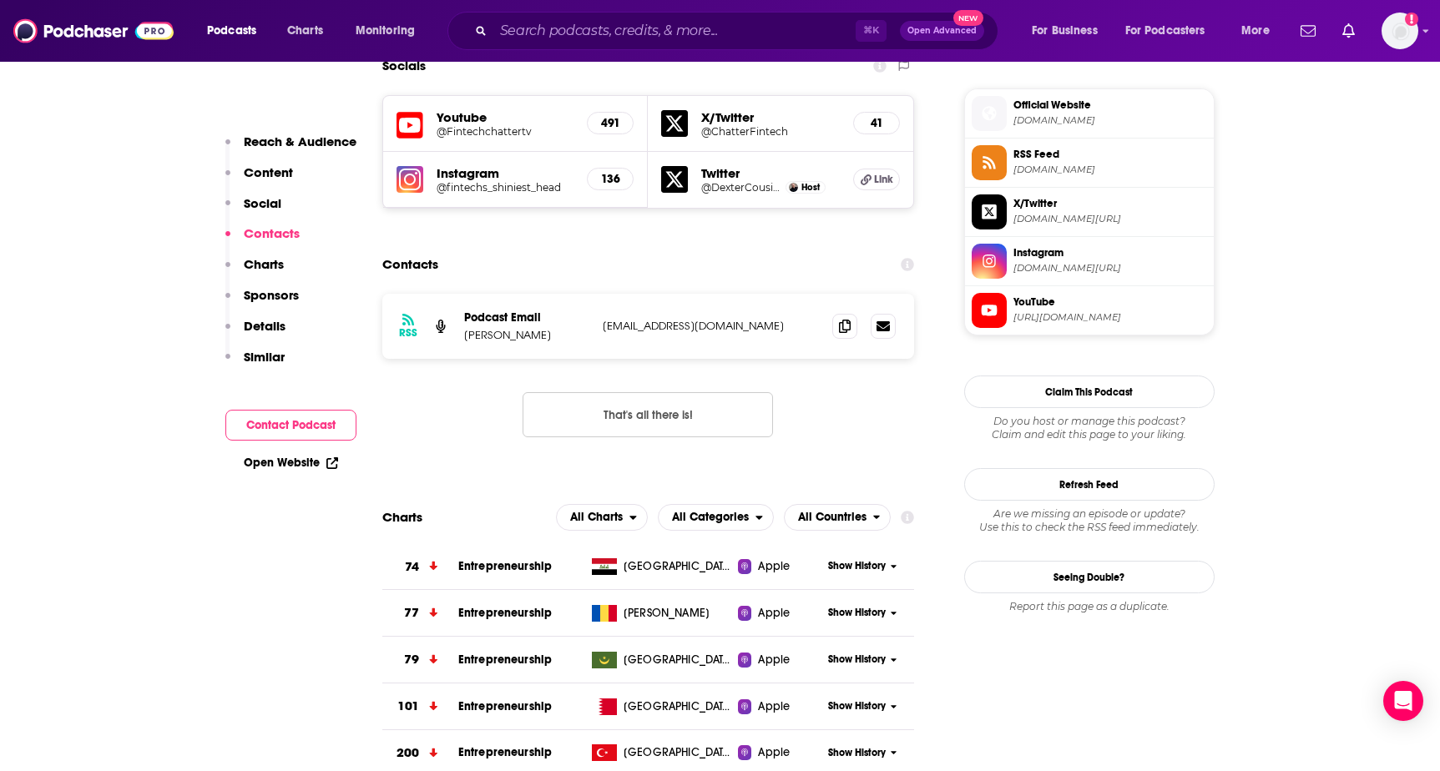
scroll to position [1404, 0]
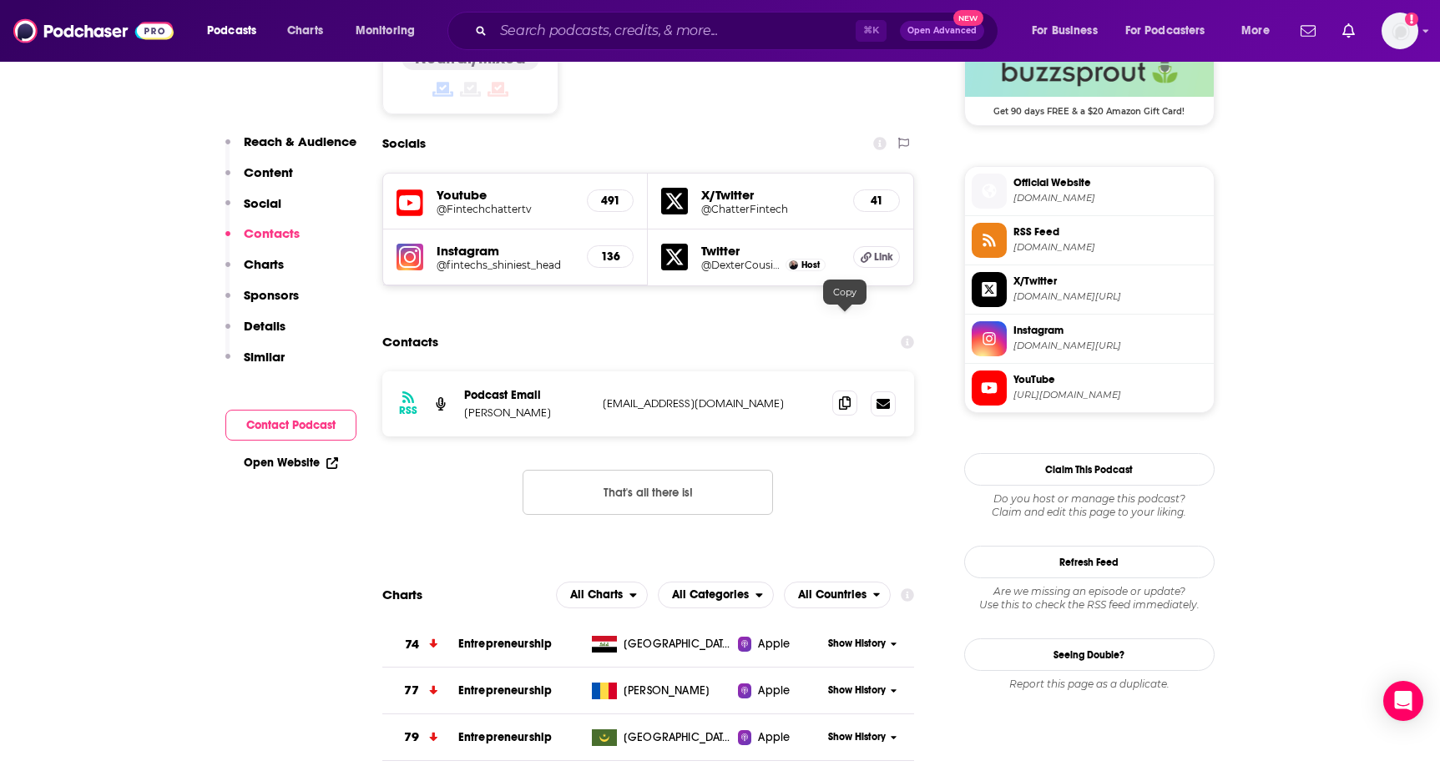
click at [847, 397] on icon at bounding box center [845, 403] width 12 height 13
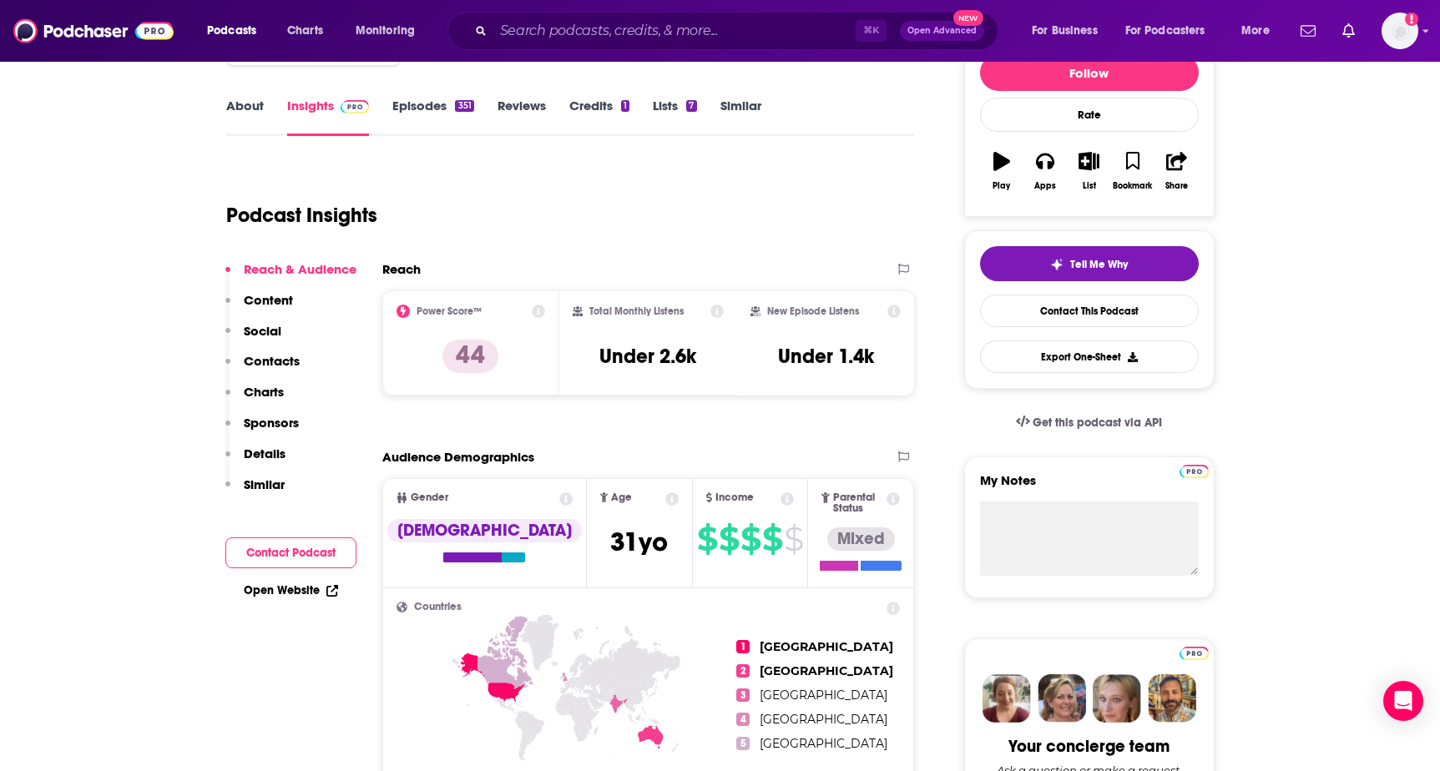
scroll to position [154, 0]
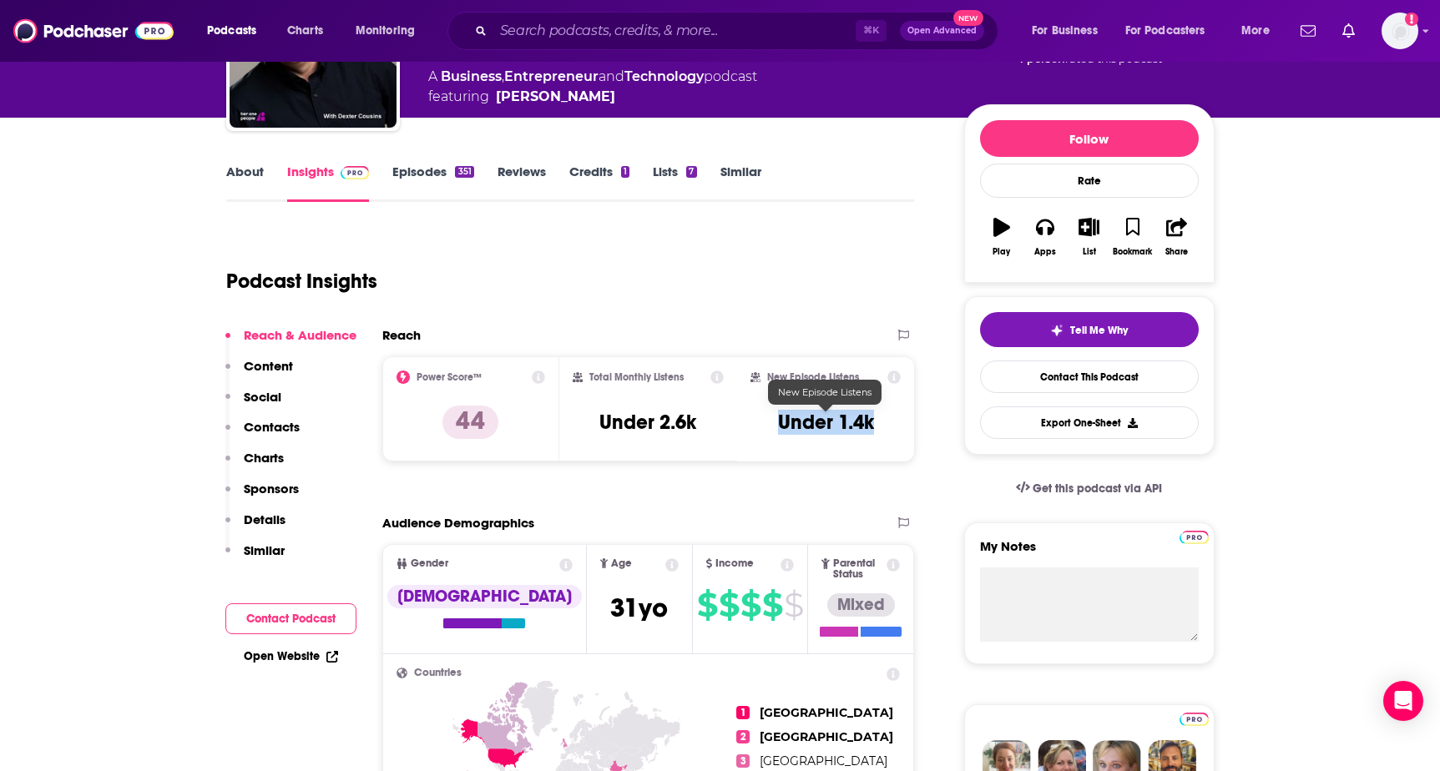
drag, startPoint x: 777, startPoint y: 422, endPoint x: 889, endPoint y: 422, distance: 112.7
click at [889, 422] on div "New Episode Listens Under 1.4k" at bounding box center [826, 409] width 151 height 77
copy h3 "Under 1.4k"
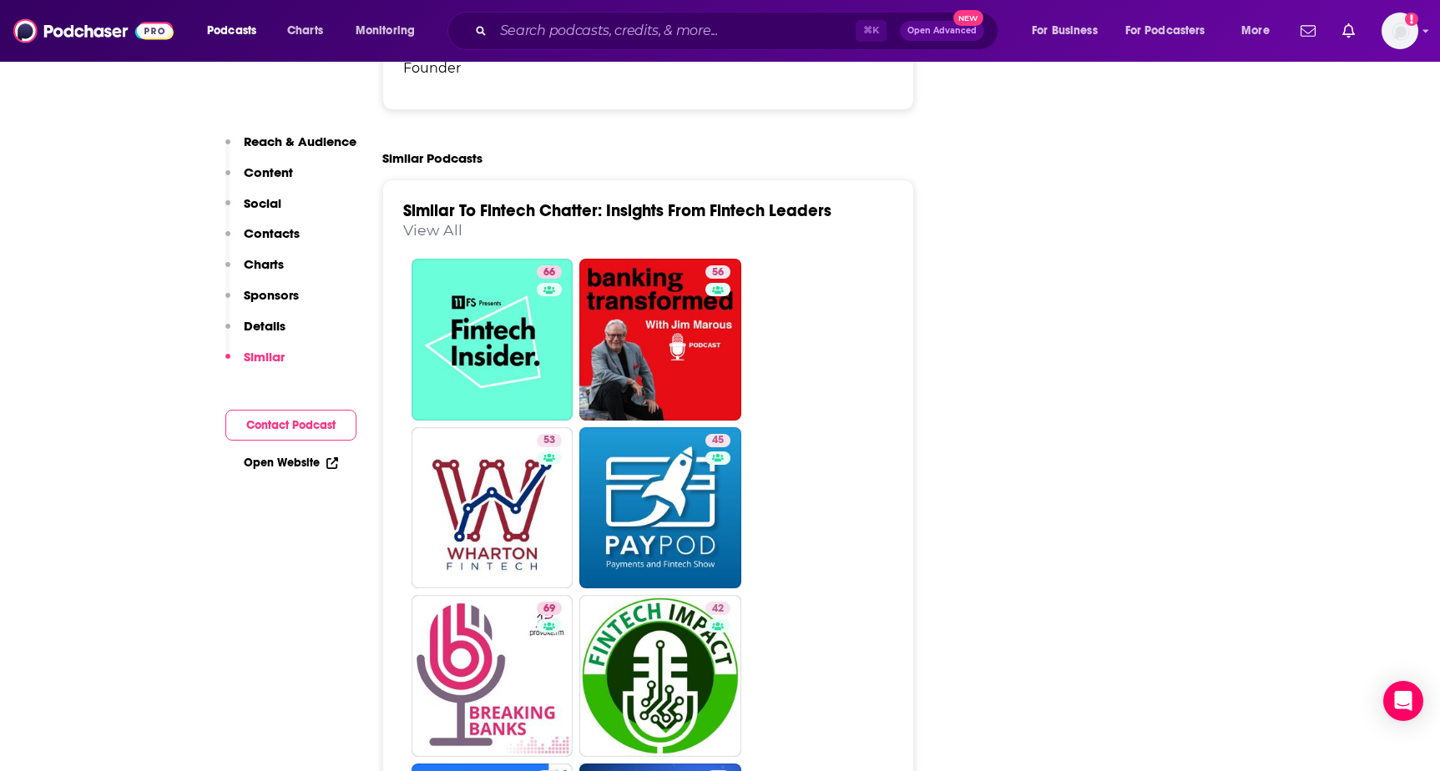
scroll to position [2820, 0]
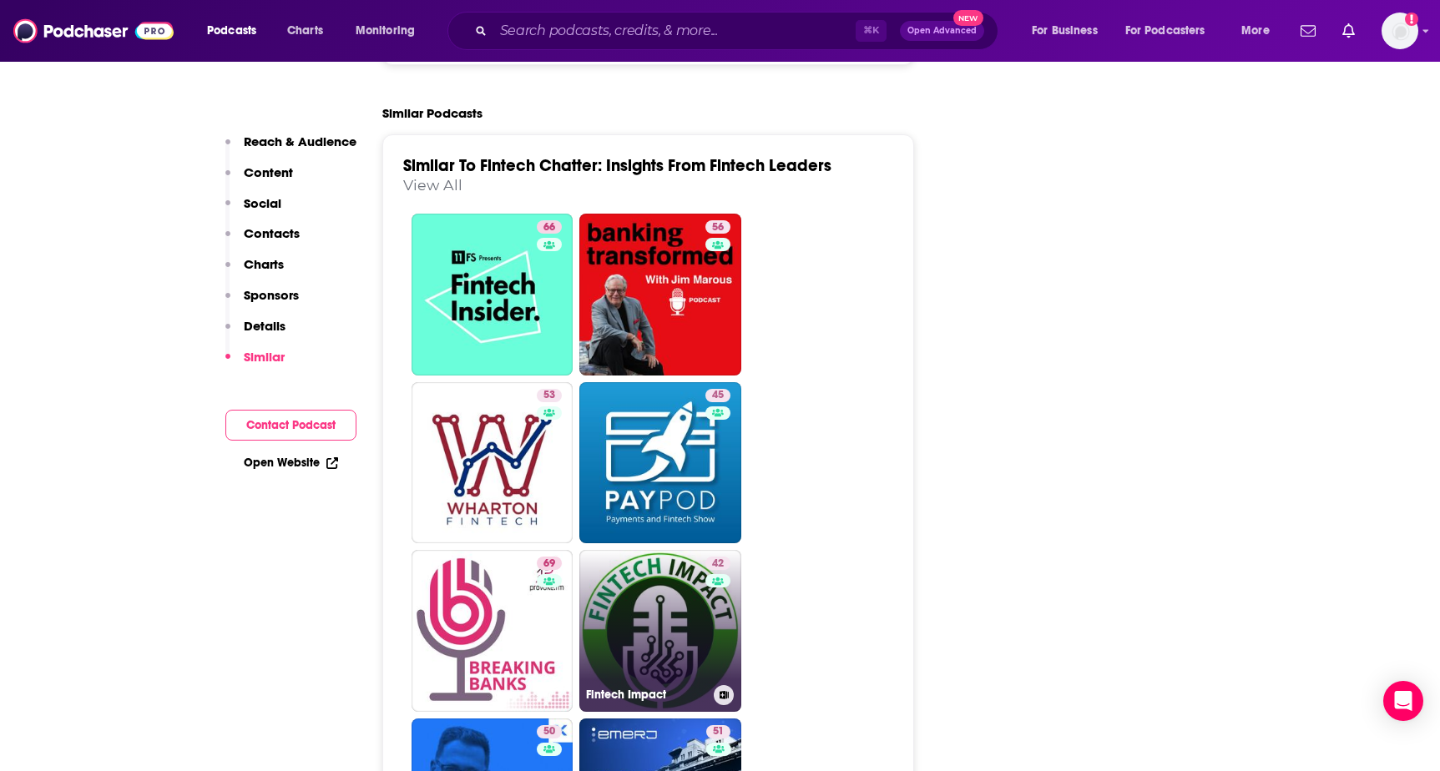
click at [682, 576] on link "42 Fintech Impact" at bounding box center [660, 631] width 162 height 162
type input "[URL][DOMAIN_NAME]"
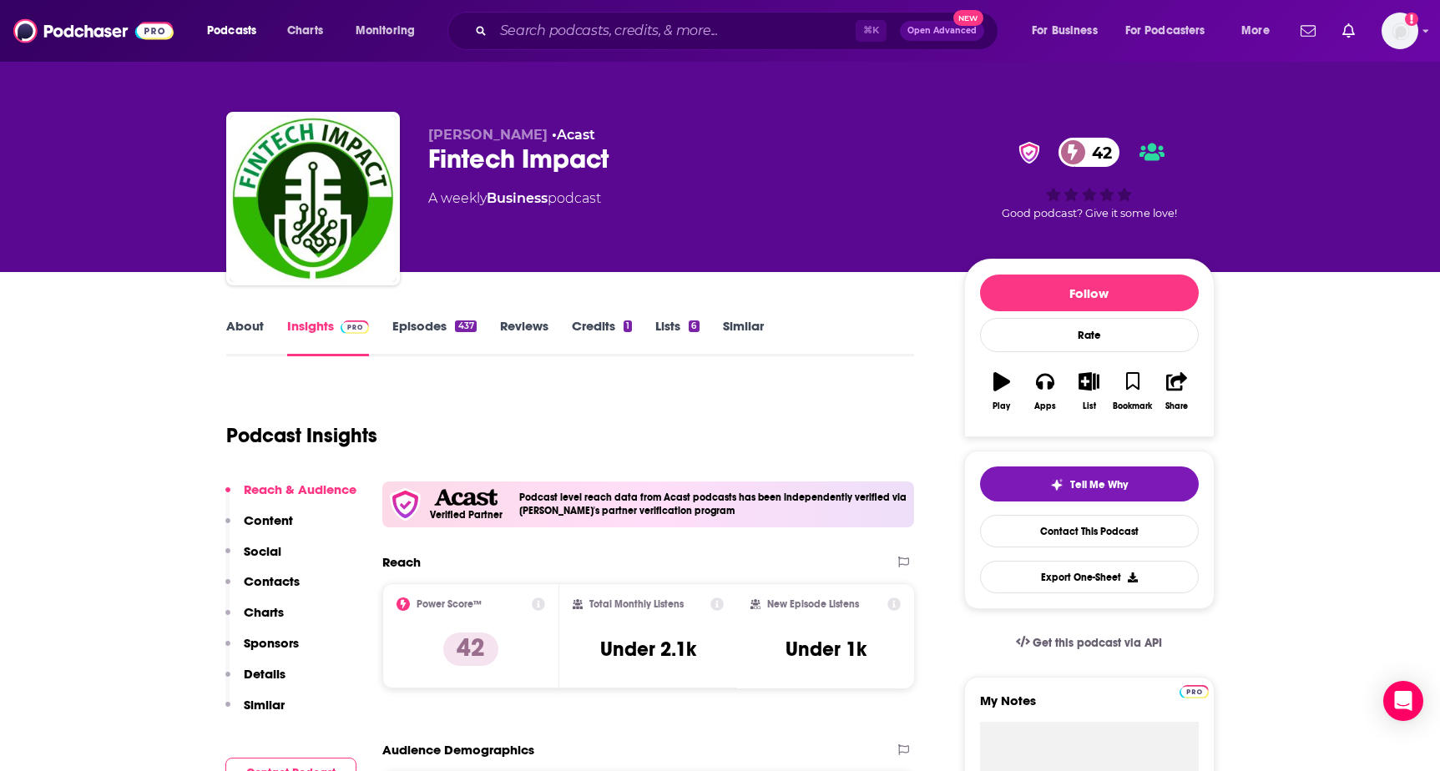
click at [256, 326] on link "About" at bounding box center [245, 337] width 38 height 38
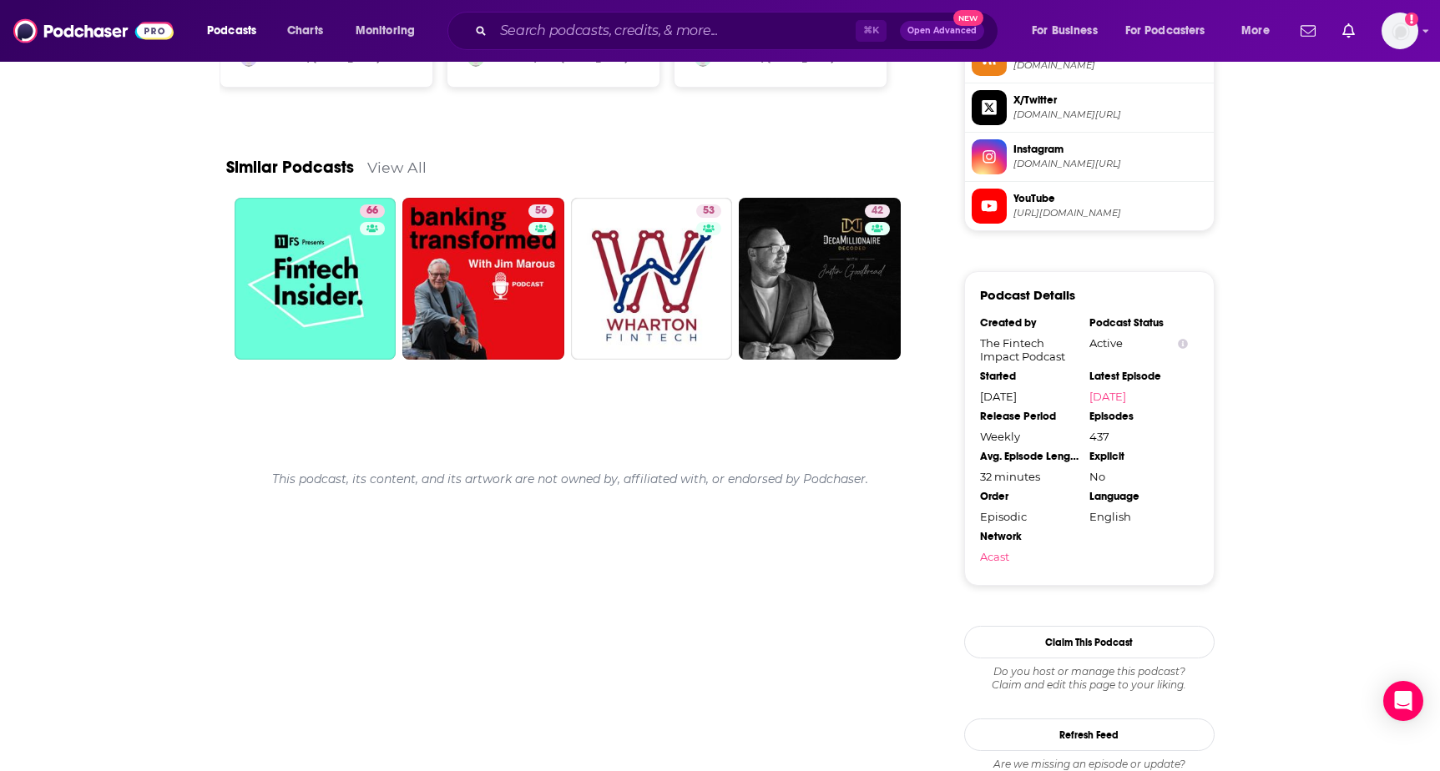
scroll to position [1576, 0]
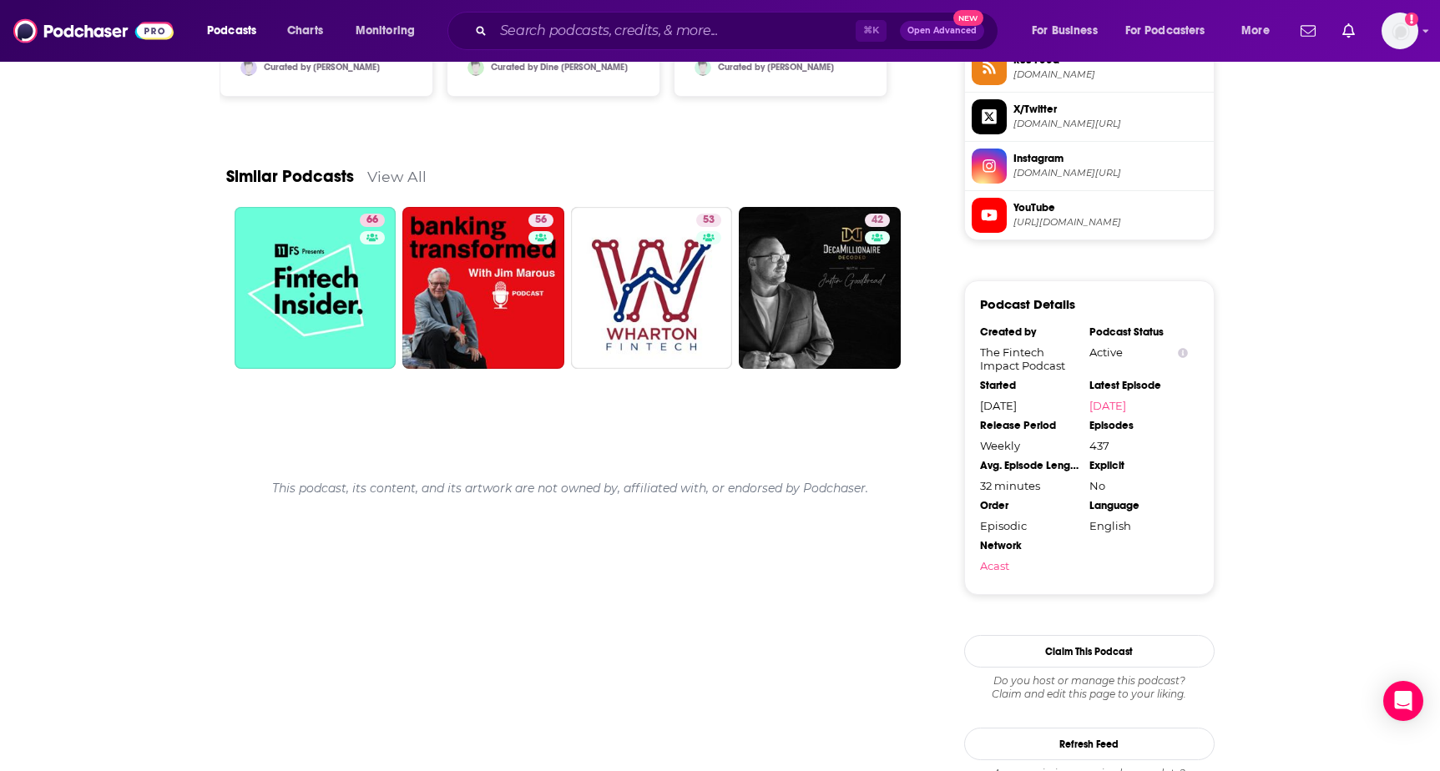
click at [402, 178] on link "View All" at bounding box center [396, 177] width 59 height 18
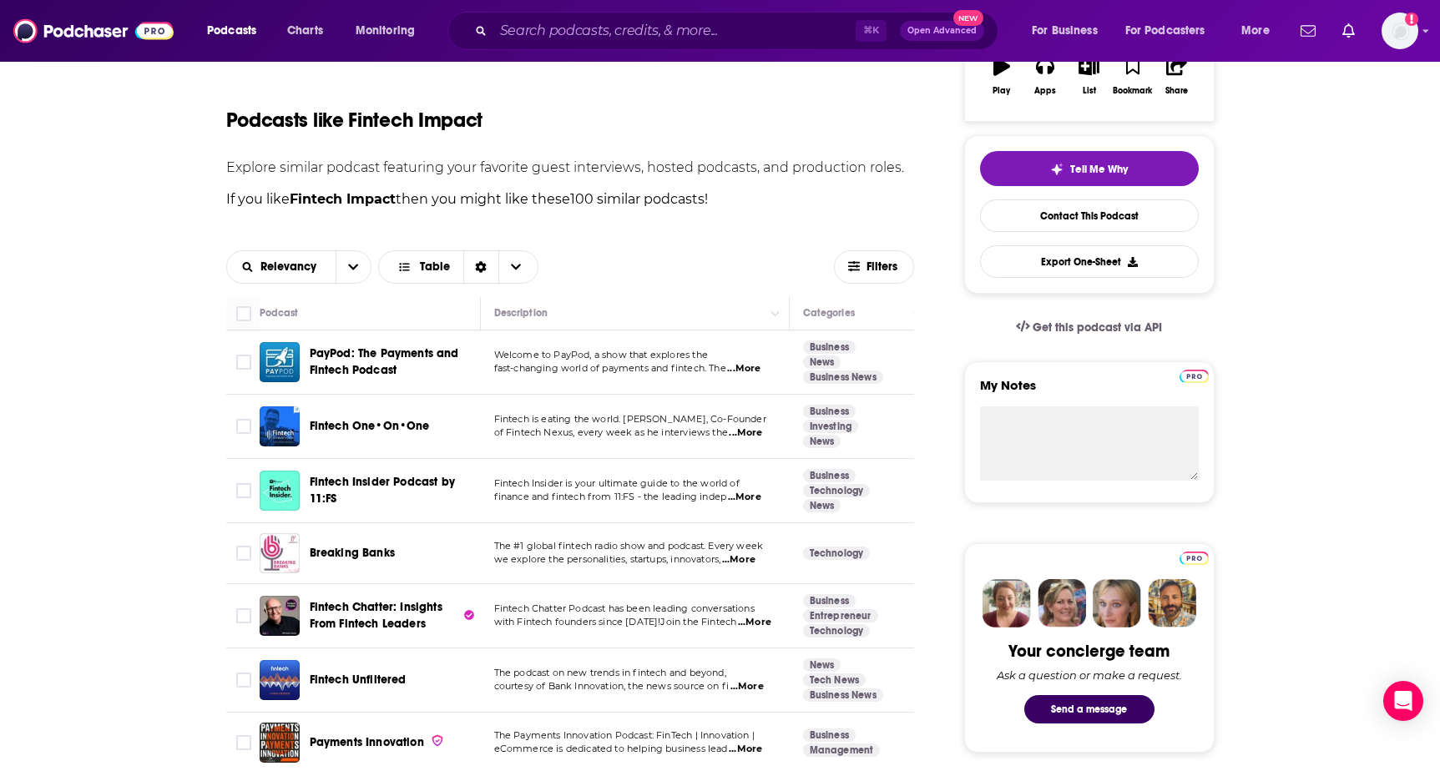
scroll to position [512, 0]
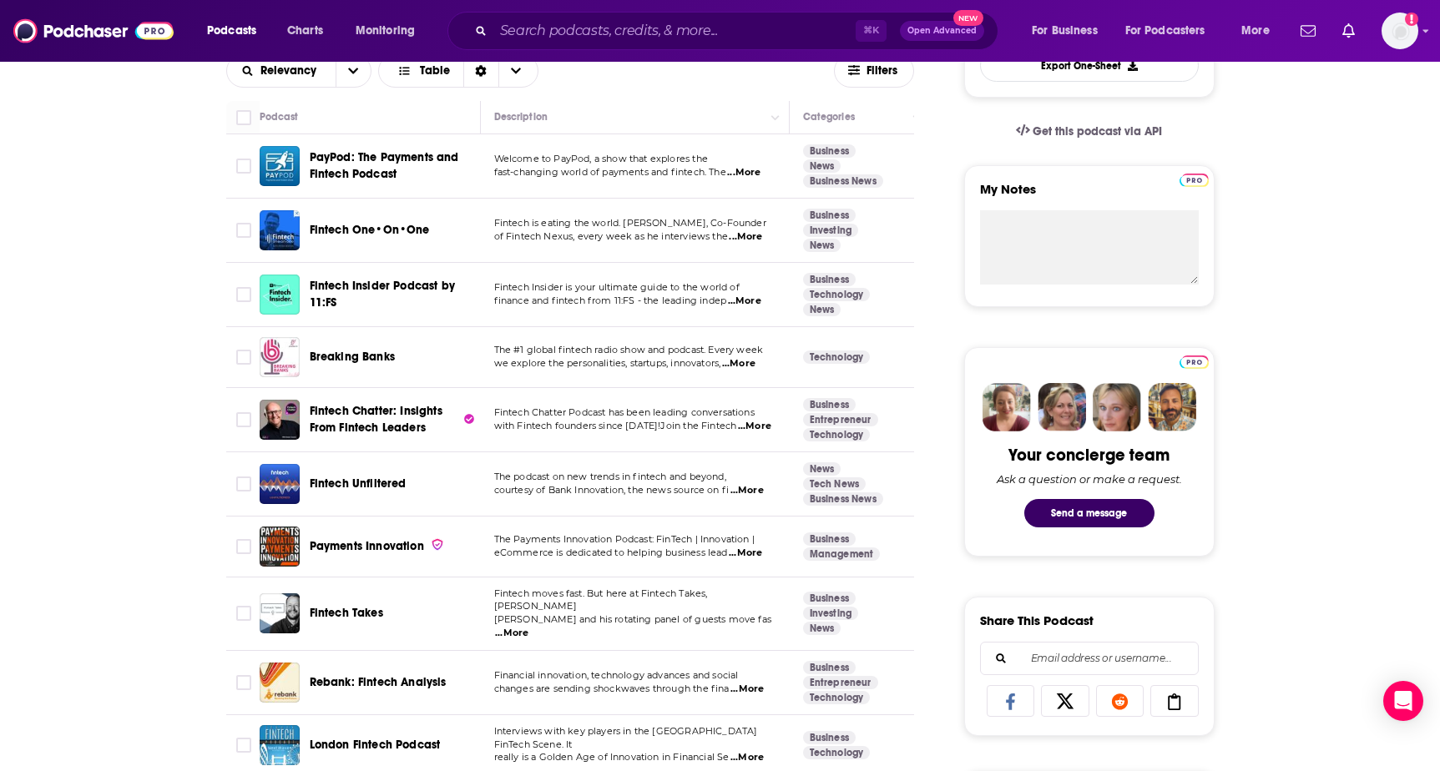
click at [307, 484] on div "Fintech Unfiltered" at bounding box center [372, 484] width 224 height 40
click at [347, 483] on span "Fintech Unfiltered" at bounding box center [358, 484] width 97 height 14
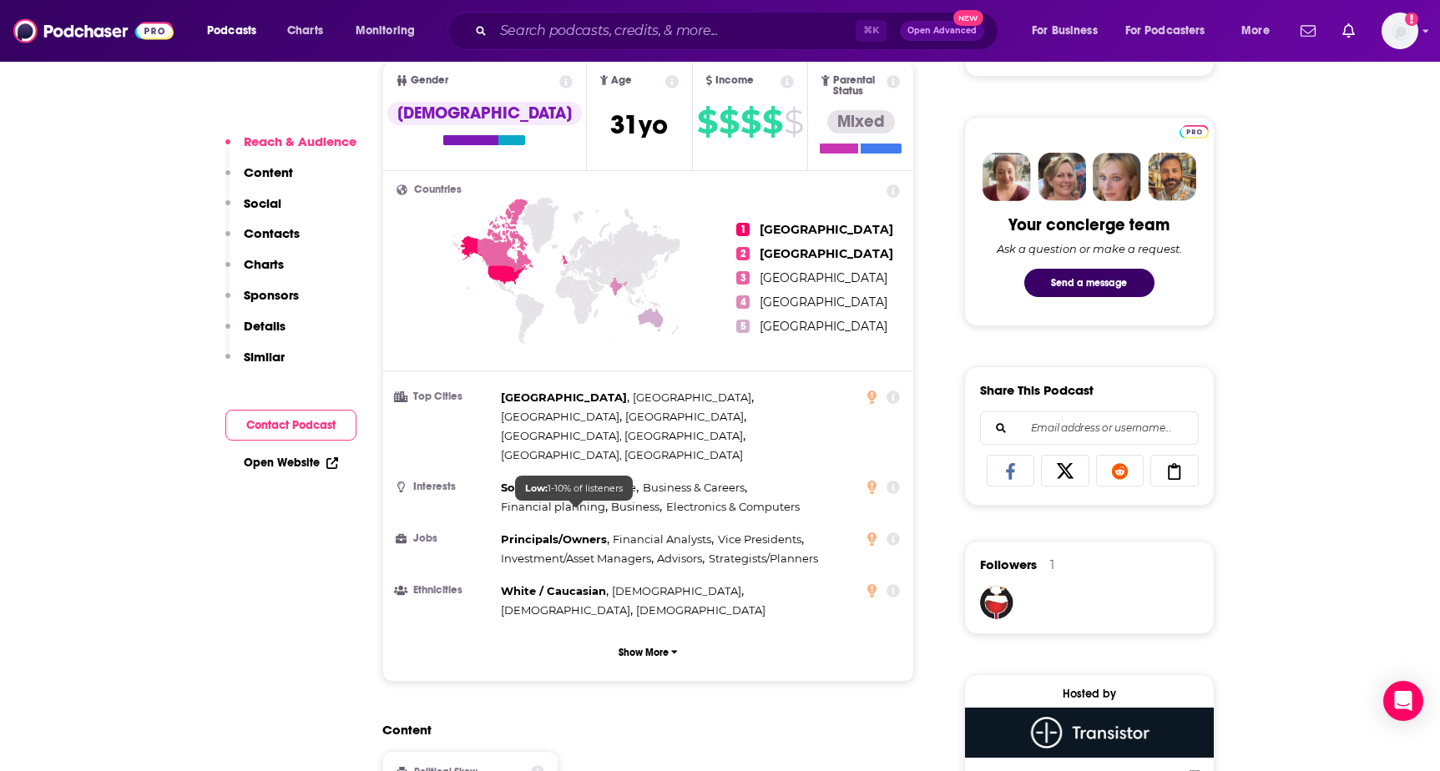
scroll to position [144, 0]
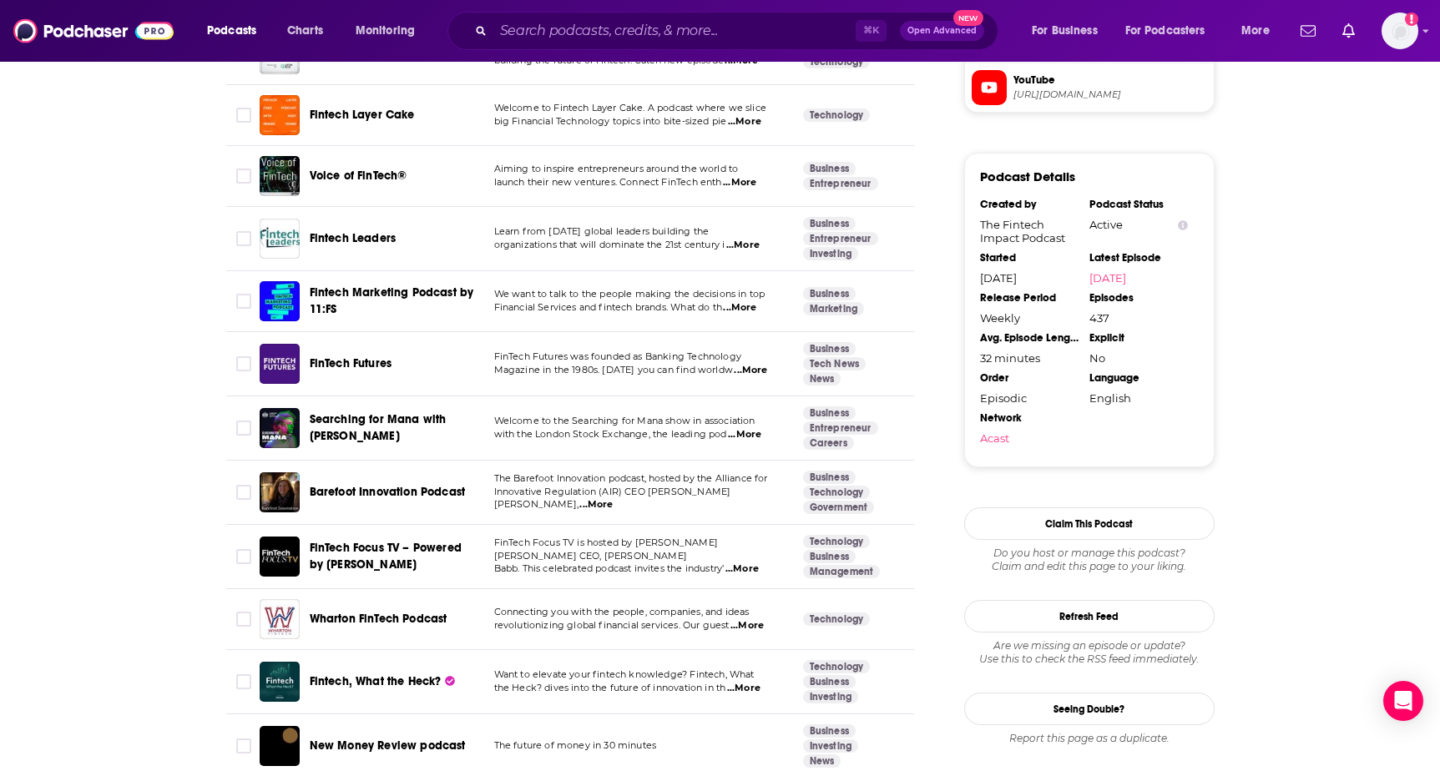
scroll to position [1869, 0]
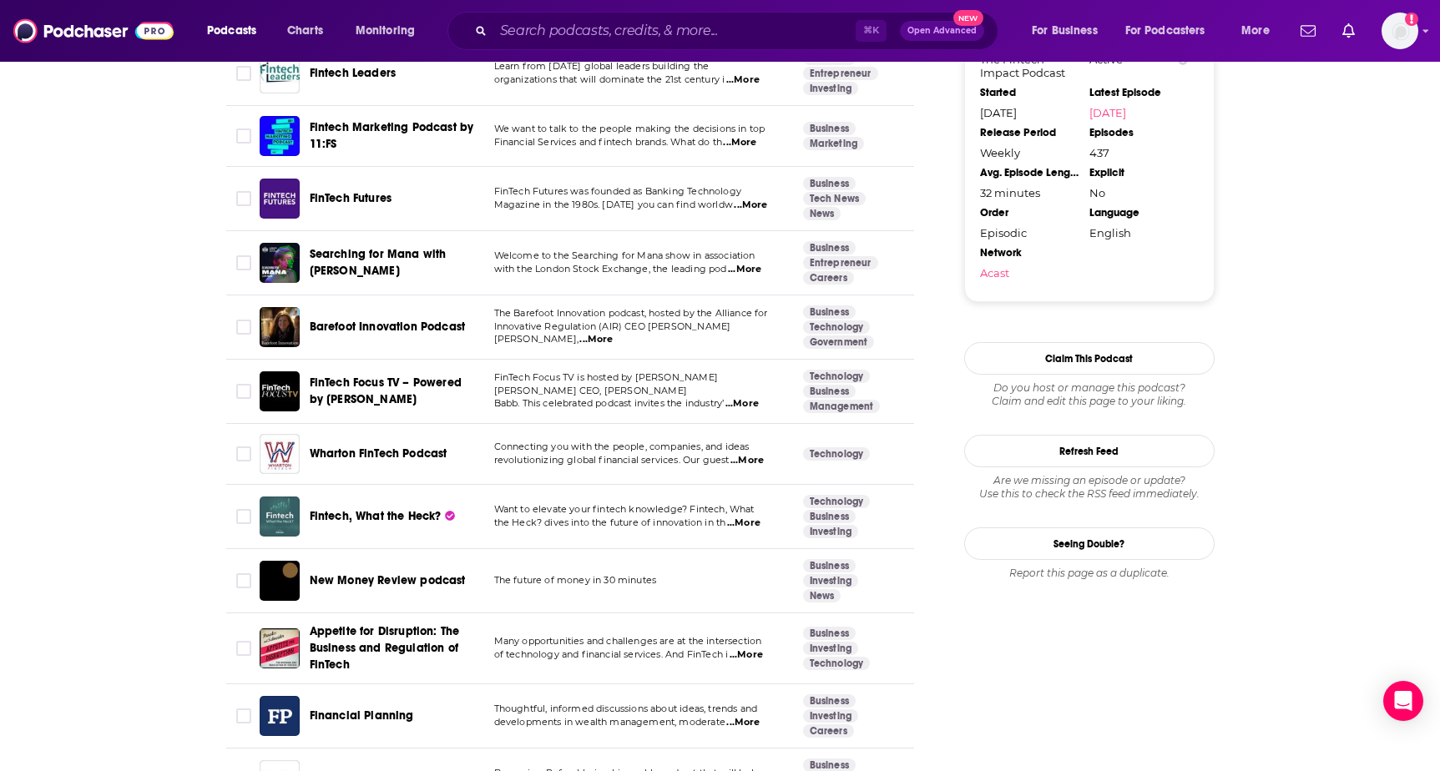
click at [283, 503] on img "Fintech, What the Heck?" at bounding box center [280, 517] width 40 height 40
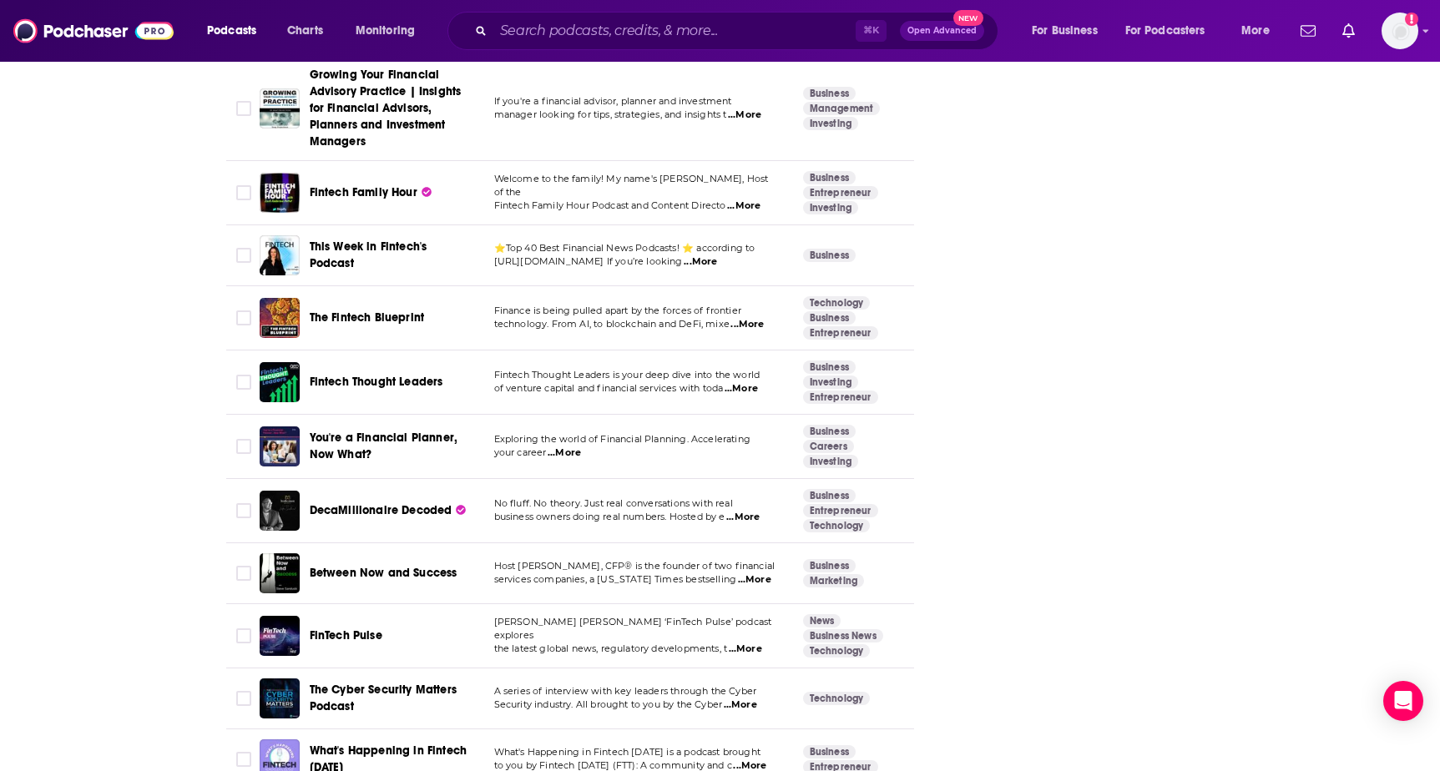
scroll to position [4043, 0]
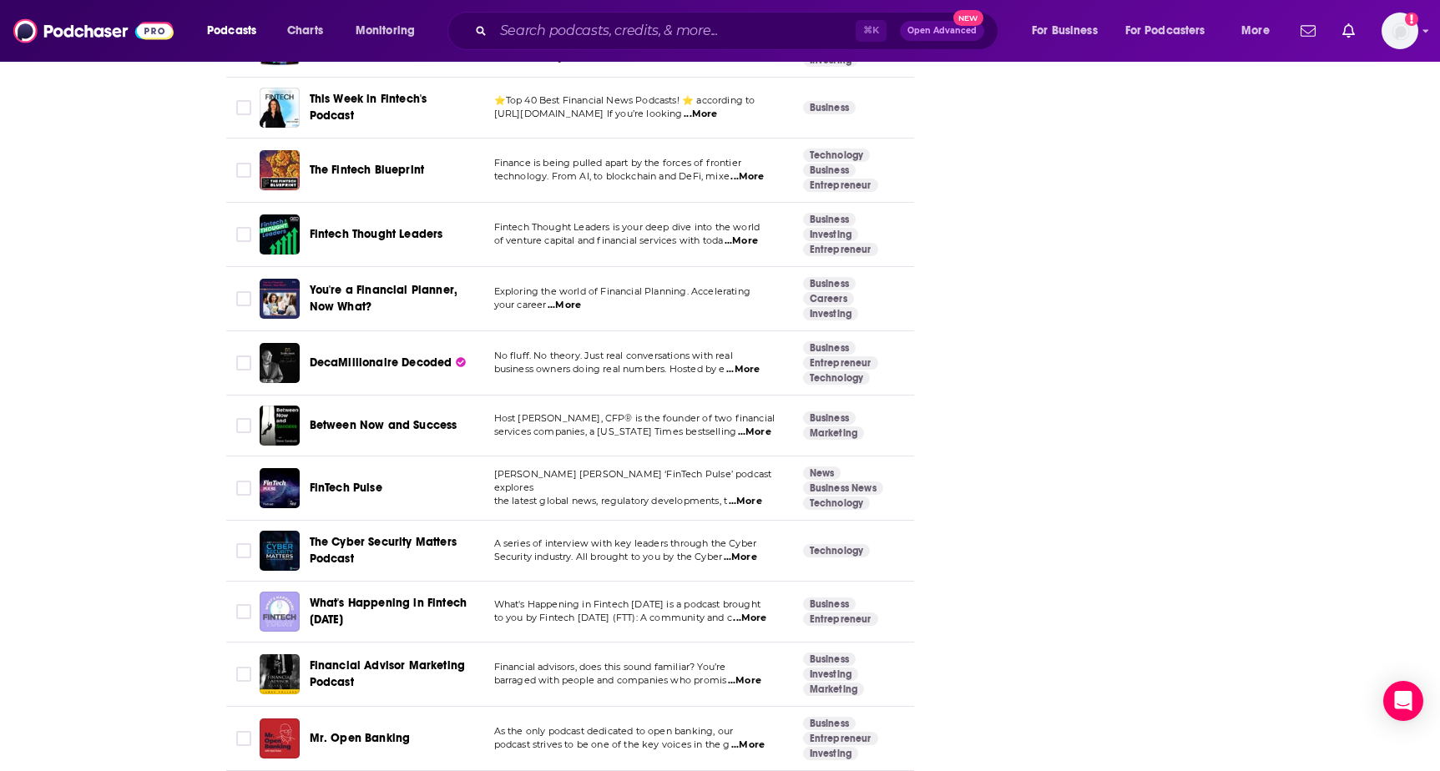
click at [282, 600] on img "What's Happening in Fintech Today" at bounding box center [280, 612] width 40 height 40
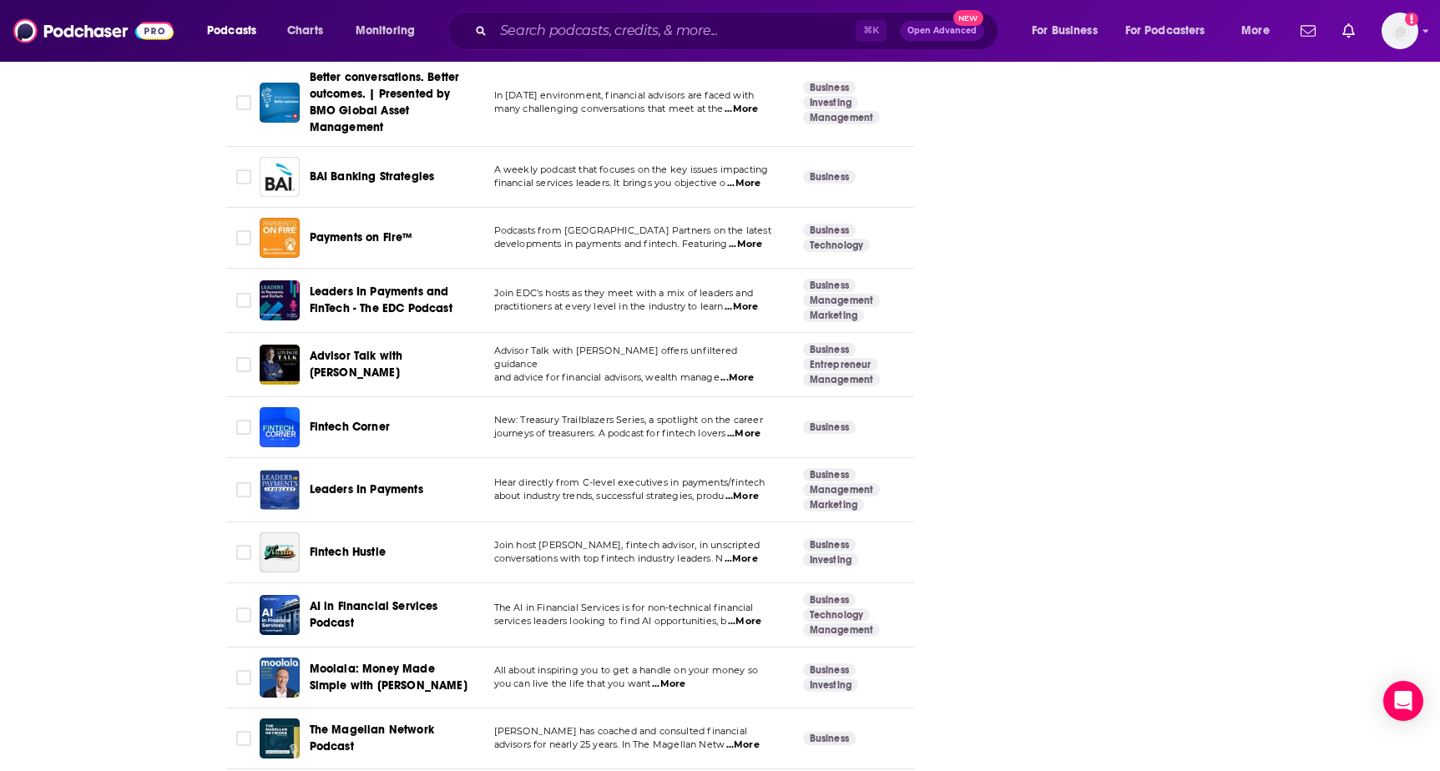
scroll to position [3042, 0]
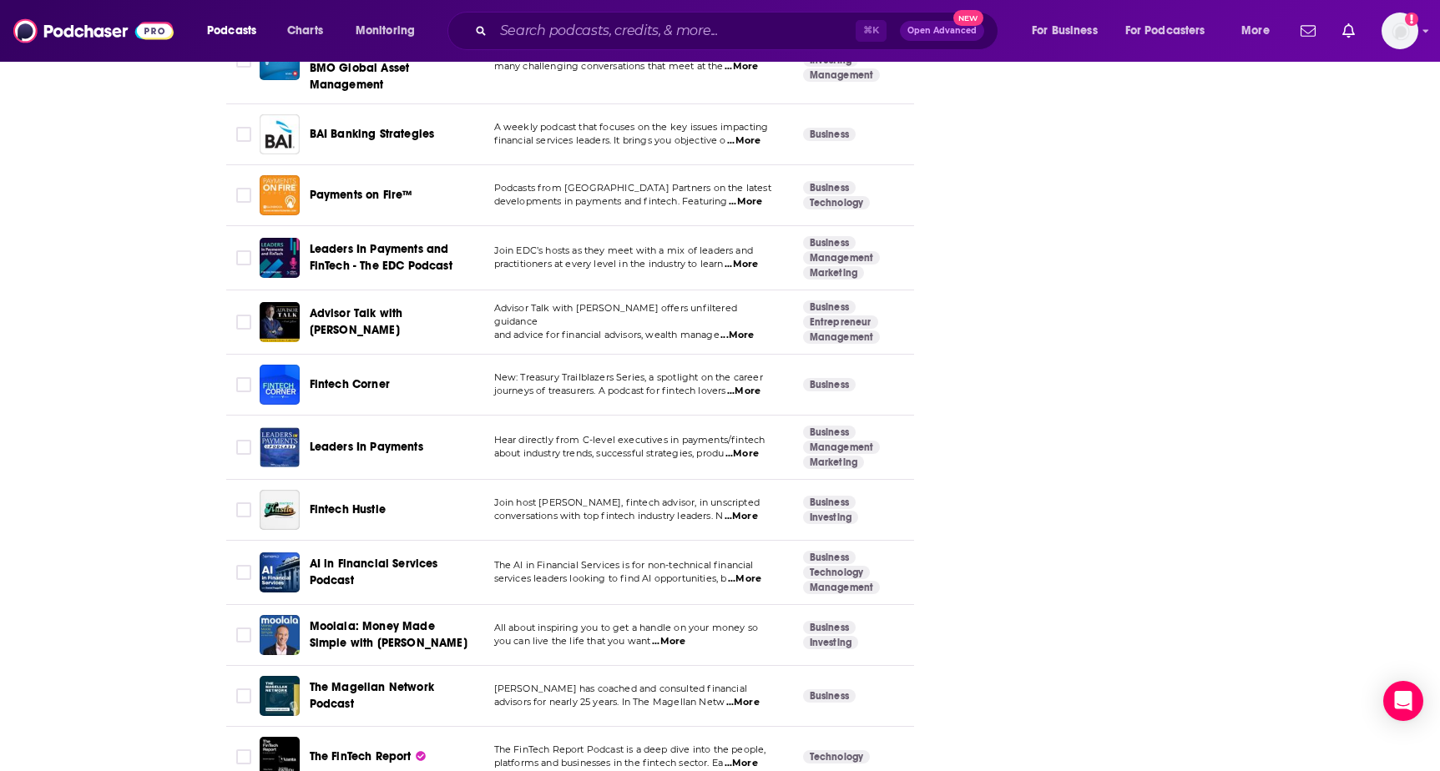
click at [336, 503] on span "Fintech Hustle" at bounding box center [348, 510] width 76 height 14
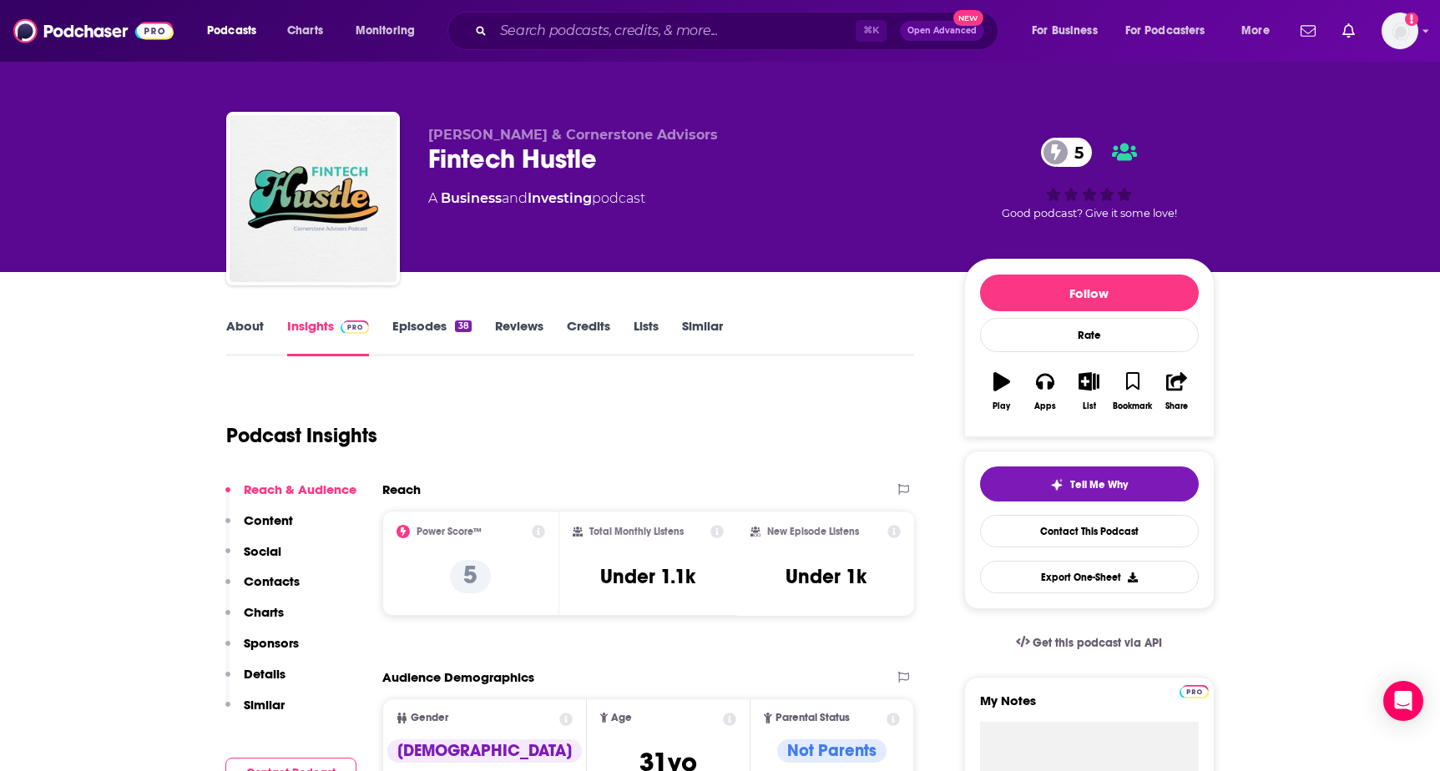
click at [232, 321] on link "About" at bounding box center [245, 337] width 38 height 38
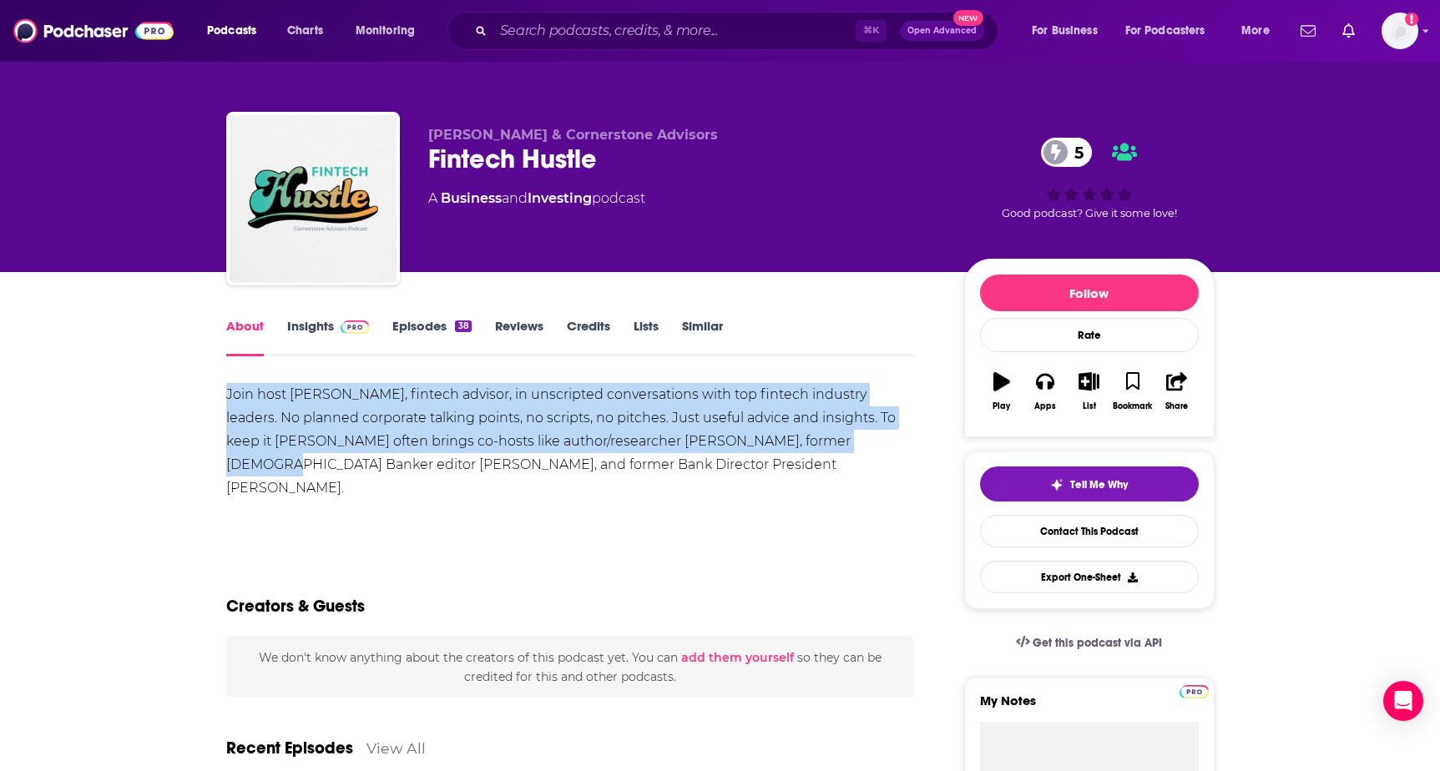
drag, startPoint x: 220, startPoint y: 394, endPoint x: 797, endPoint y: 453, distance: 579.9
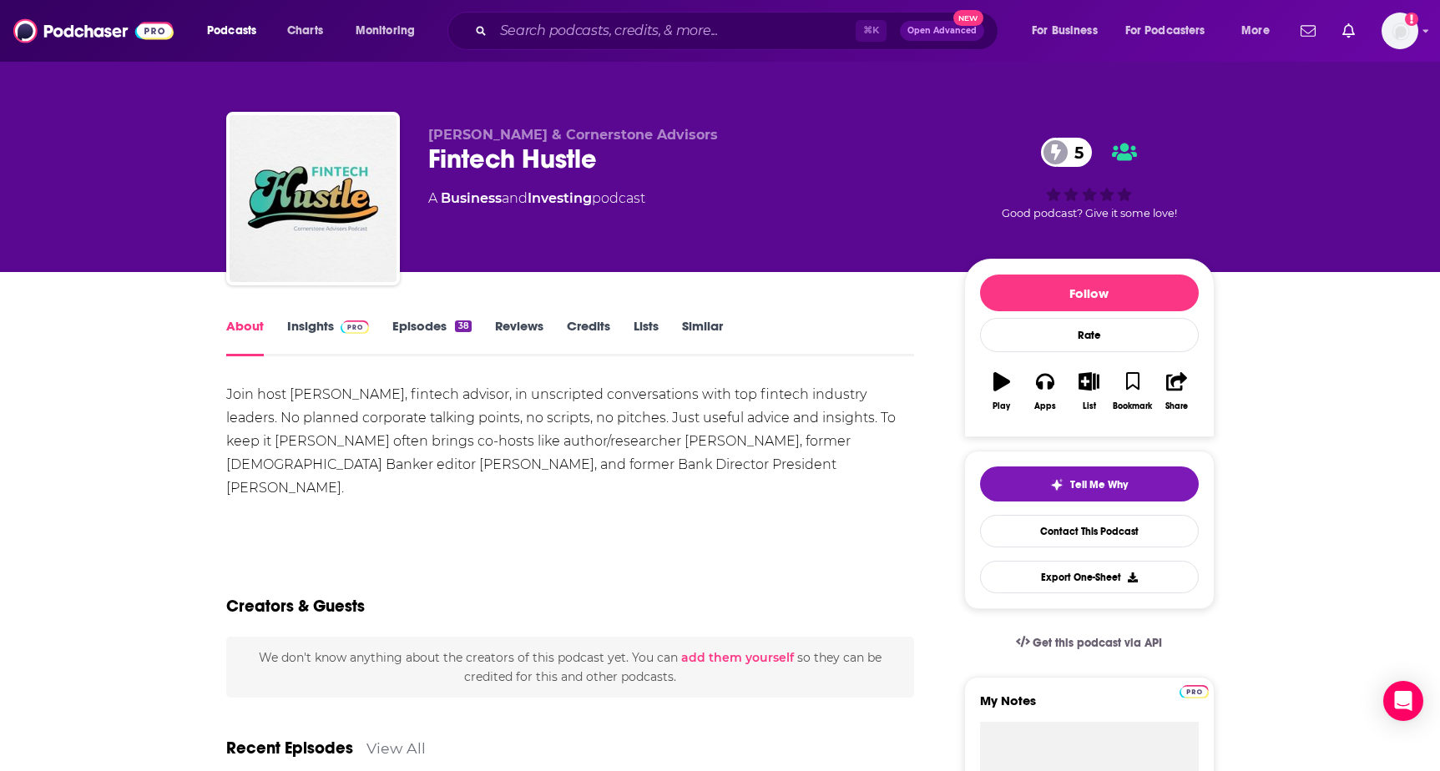
click at [508, 467] on div "Join host [PERSON_NAME], fintech advisor, in unscripted conversations with top …" at bounding box center [570, 441] width 689 height 117
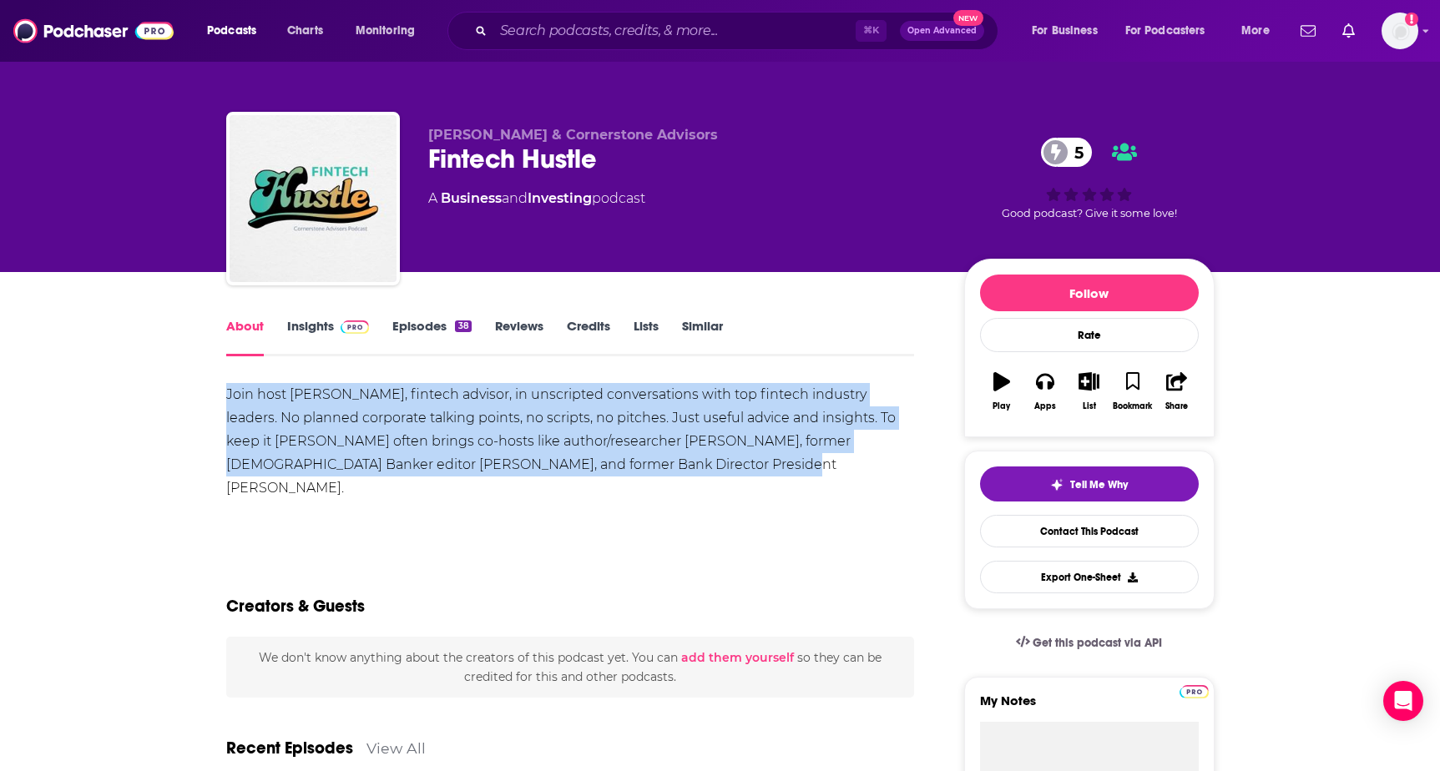
drag, startPoint x: 220, startPoint y: 392, endPoint x: 661, endPoint y: 468, distance: 448.2
copy div "Join host [PERSON_NAME], fintech advisor, in unscripted conversations with top …"
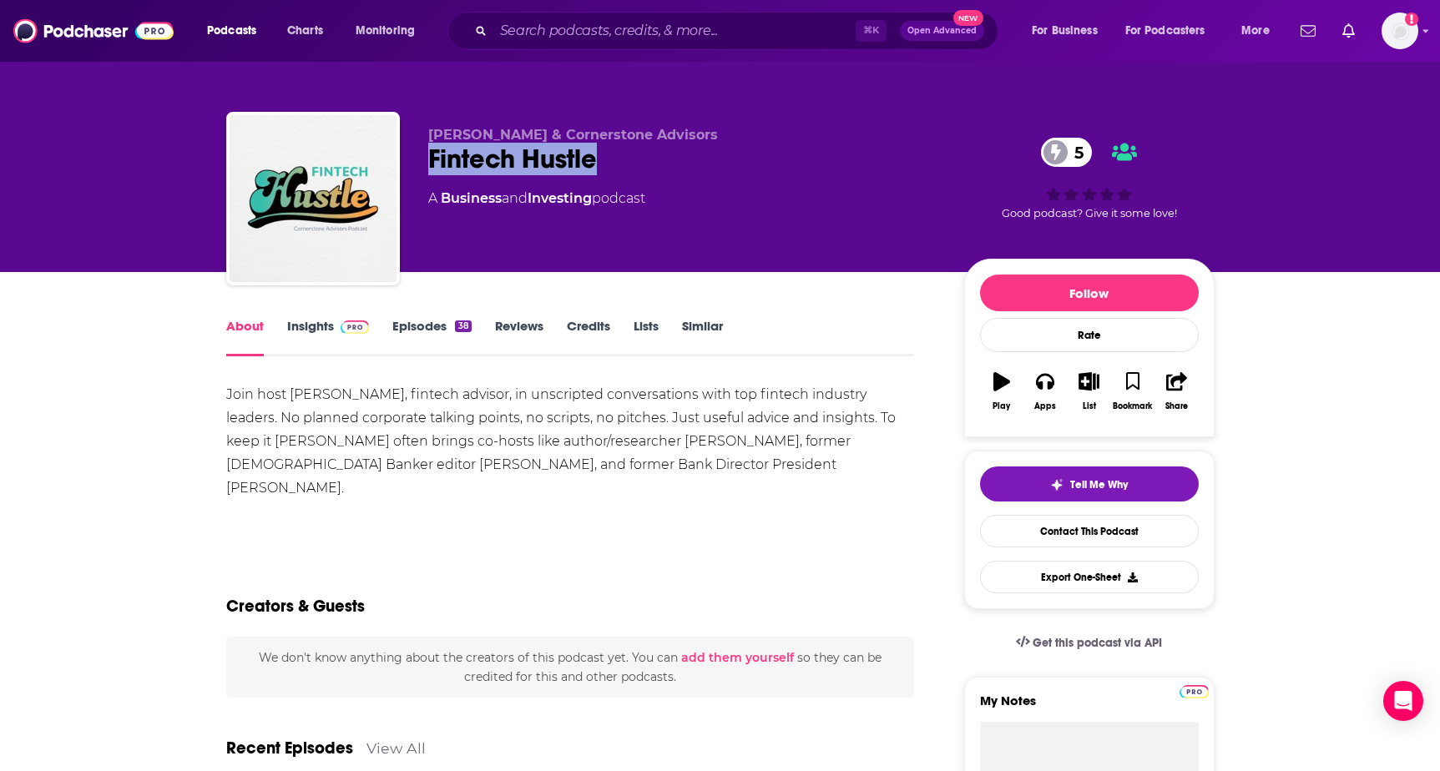
drag, startPoint x: 424, startPoint y: 161, endPoint x: 632, endPoint y: 161, distance: 207.9
click at [632, 161] on div "[PERSON_NAME] & Cornerstone Advisors Fintech Hustle 5 A Business and Investing …" at bounding box center [720, 202] width 989 height 180
copy h1 "Fintech Hustle"
click at [338, 327] on span at bounding box center [352, 326] width 36 height 16
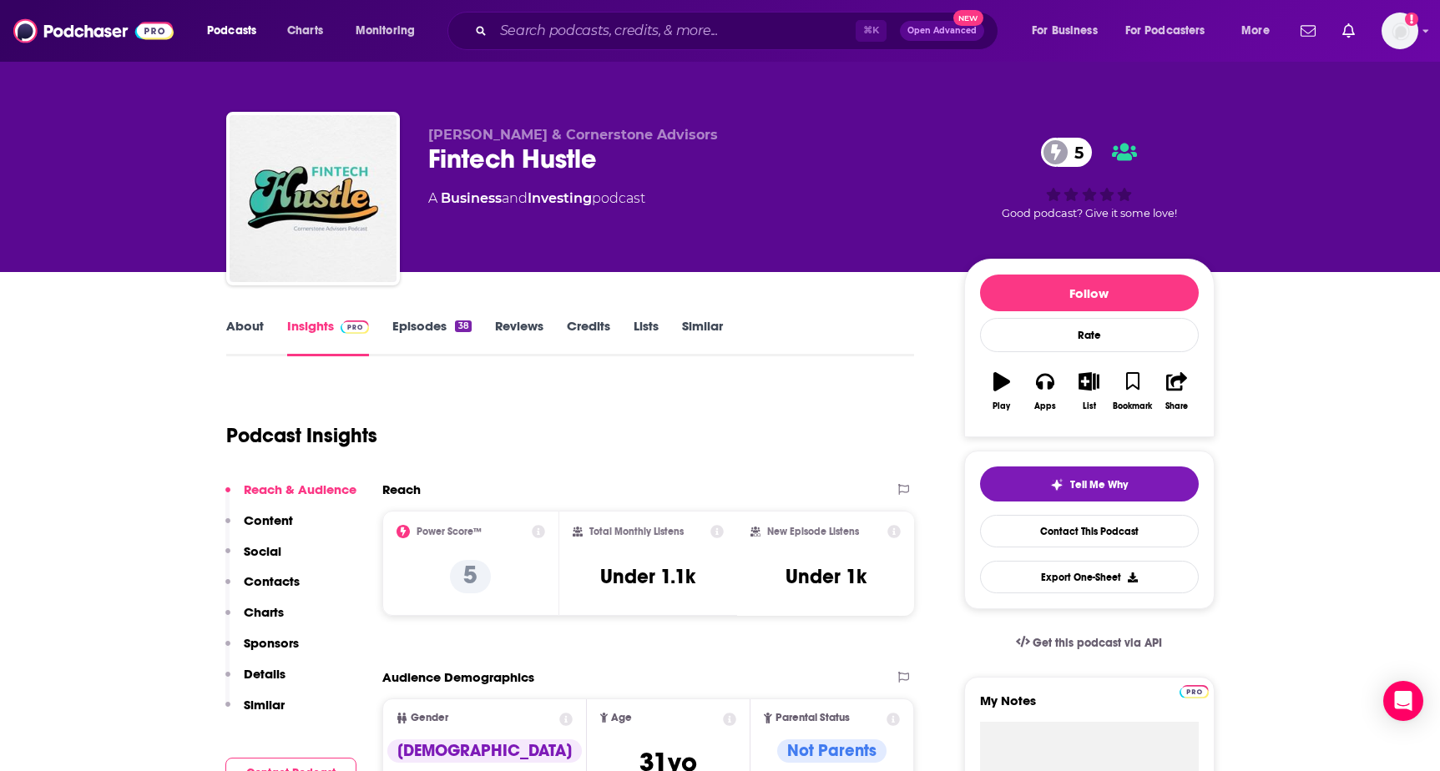
scroll to position [281, 0]
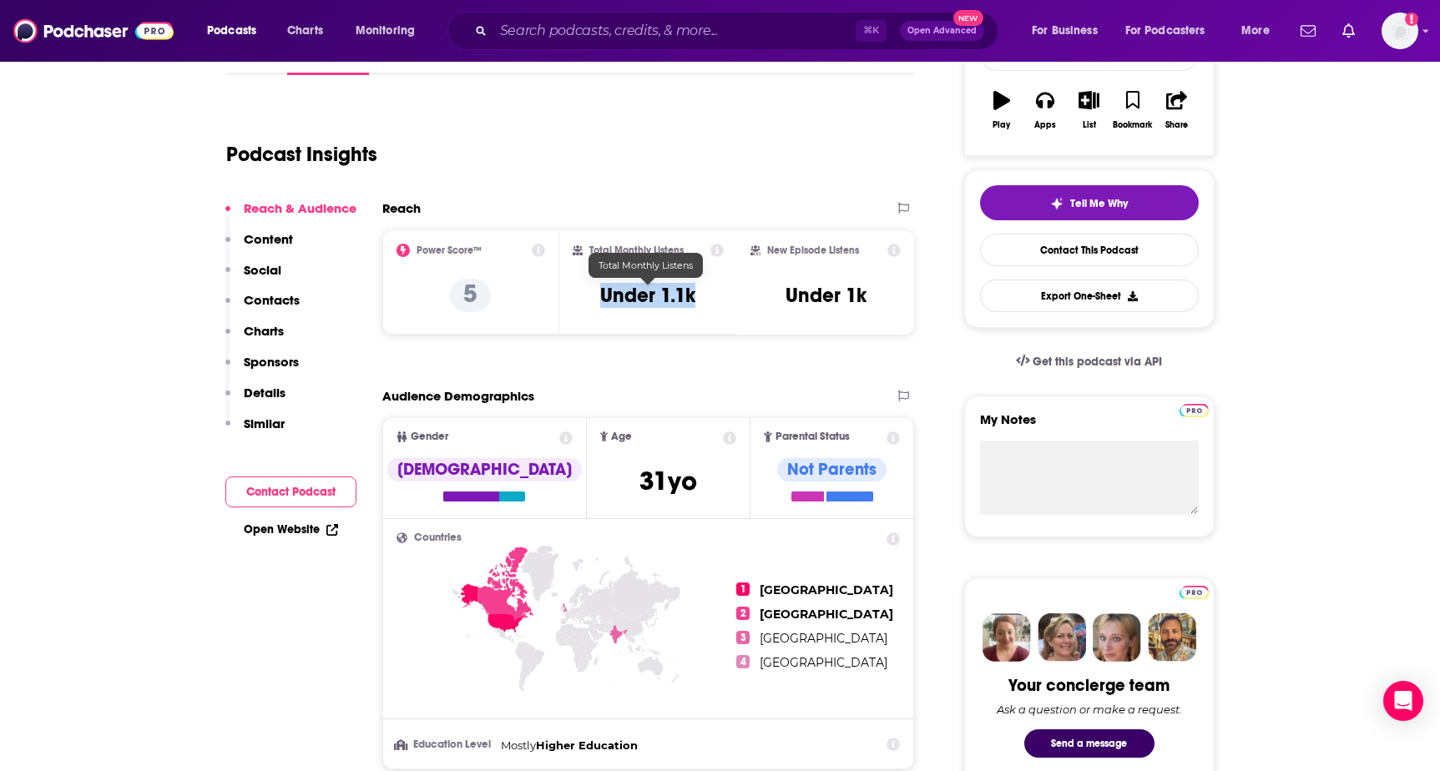
drag, startPoint x: 584, startPoint y: 298, endPoint x: 696, endPoint y: 301, distance: 112.7
click at [696, 301] on div "Total Monthly Listens Under 1.1k" at bounding box center [648, 282] width 151 height 77
copy h3 "Under 1.1k"
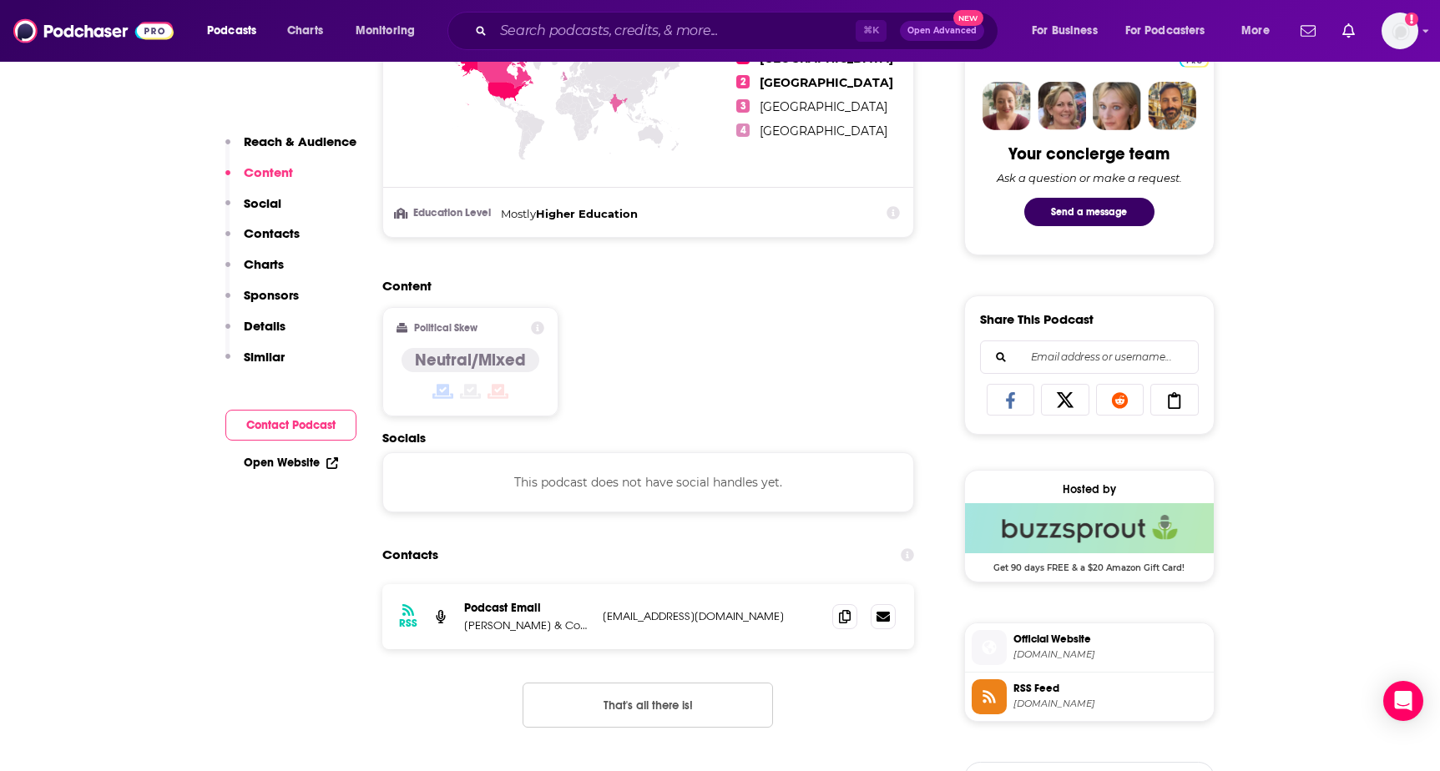
scroll to position [801, 0]
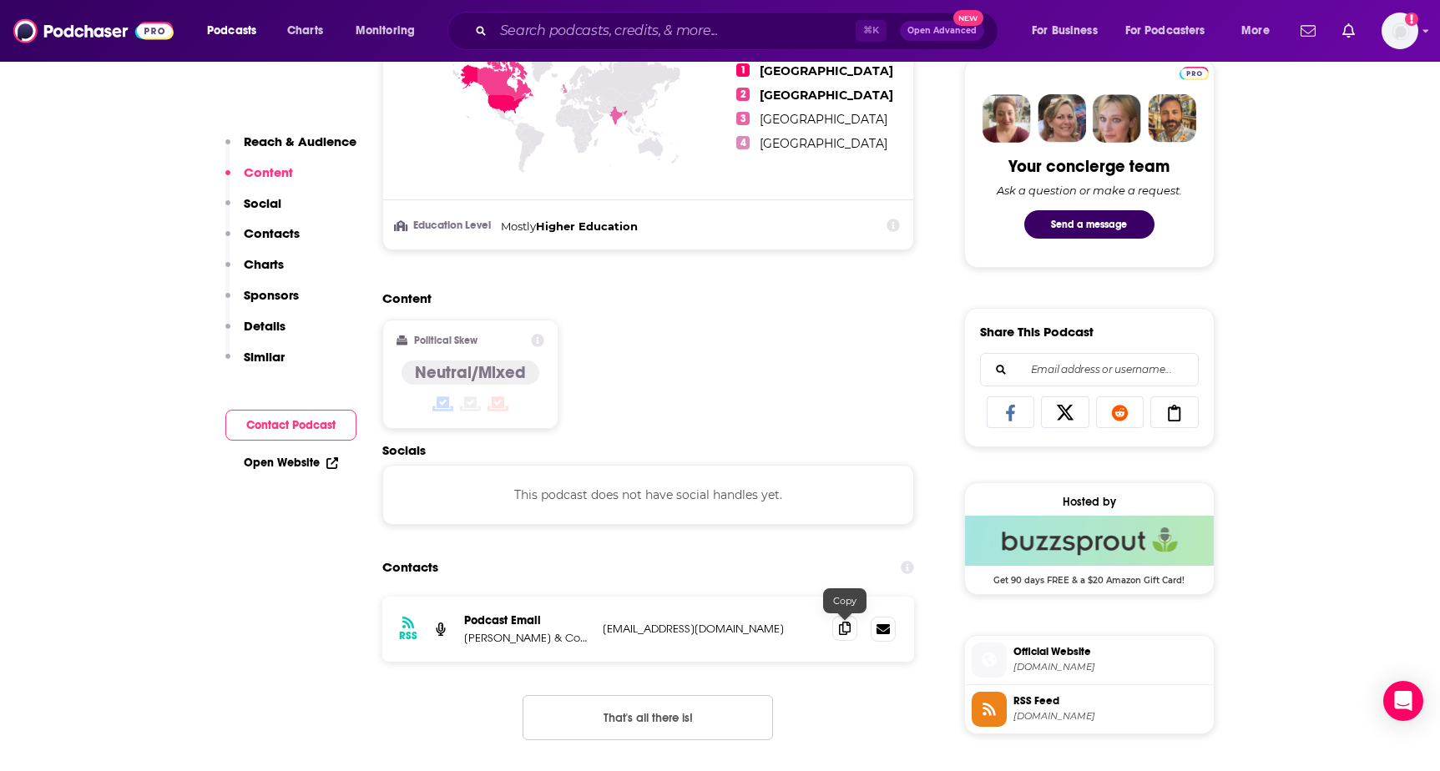
click at [841, 630] on icon at bounding box center [845, 628] width 12 height 13
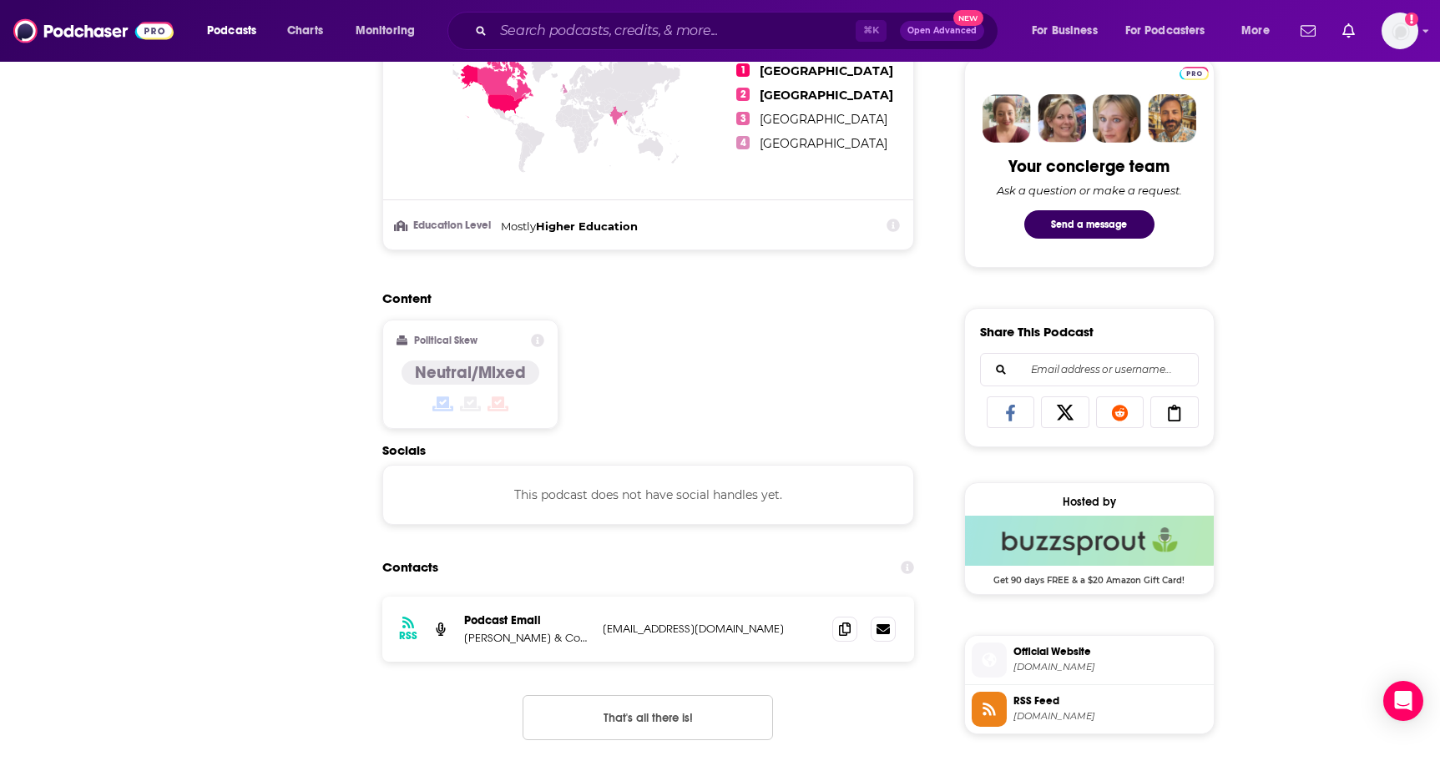
scroll to position [0, 0]
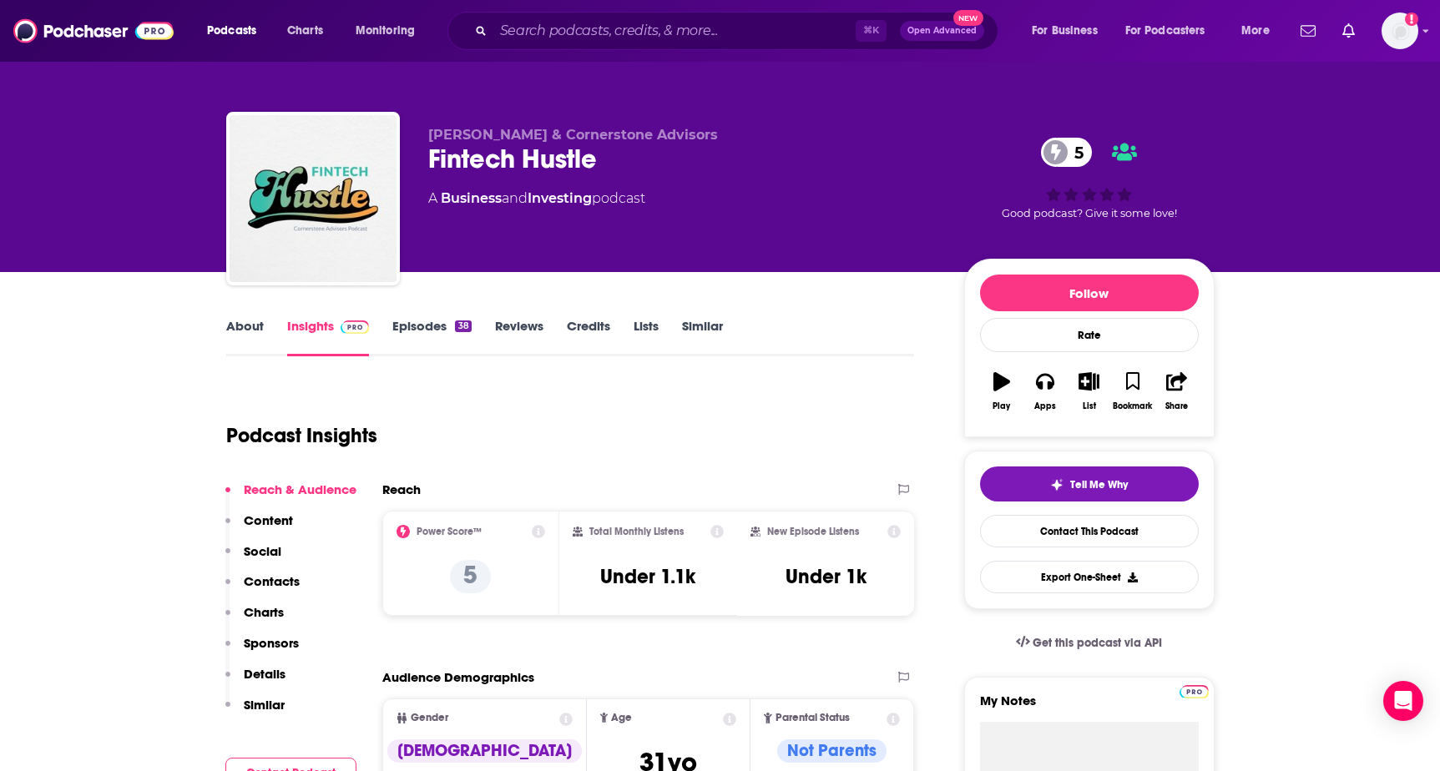
click at [239, 324] on link "About" at bounding box center [245, 337] width 38 height 38
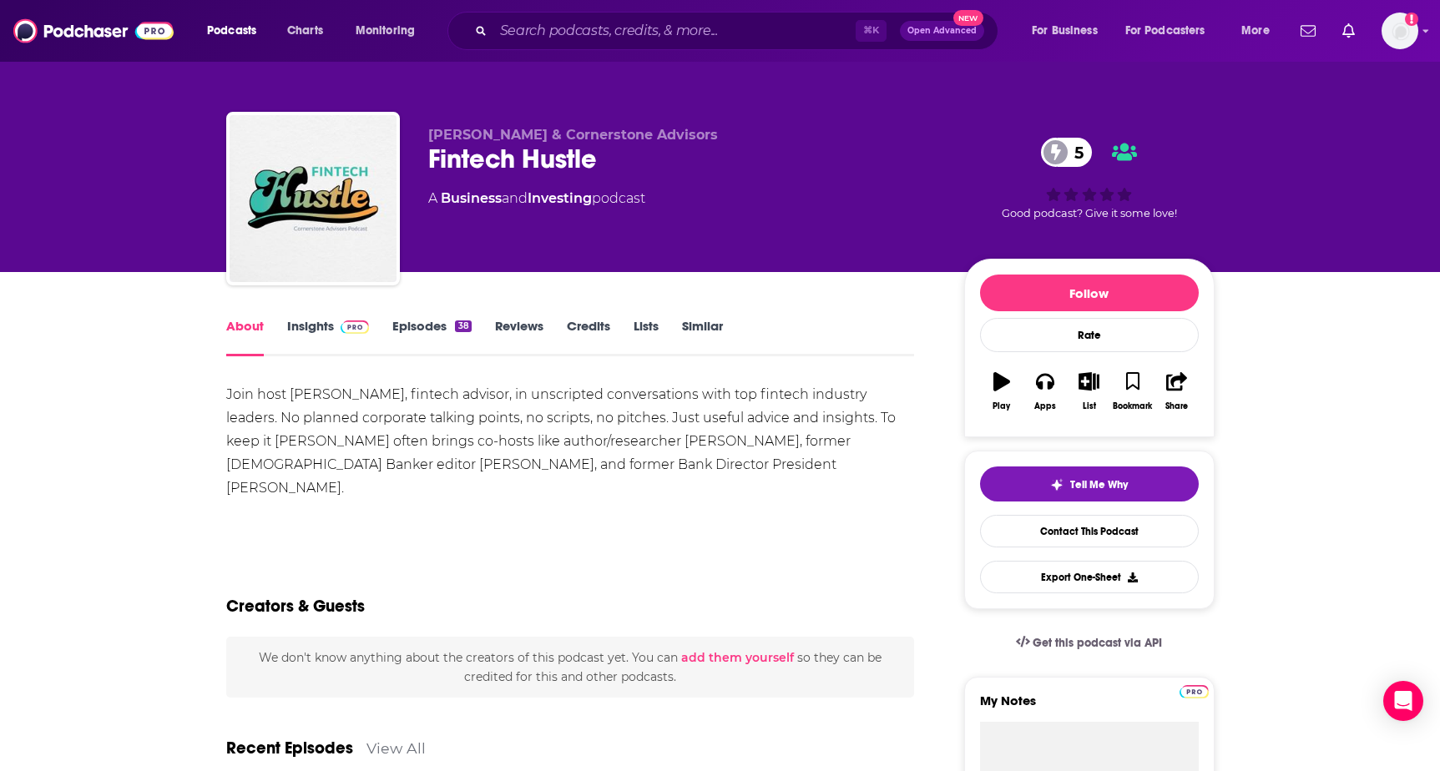
click at [308, 391] on div "Join host [PERSON_NAME], fintech advisor, in unscripted conversations with top …" at bounding box center [570, 441] width 689 height 117
click at [332, 394] on div "Join host [PERSON_NAME], fintech advisor, in unscripted conversations with top …" at bounding box center [570, 441] width 689 height 117
click at [667, 477] on div "Join host [PERSON_NAME], fintech advisor, in unscripted conversations with top …" at bounding box center [570, 441] width 689 height 117
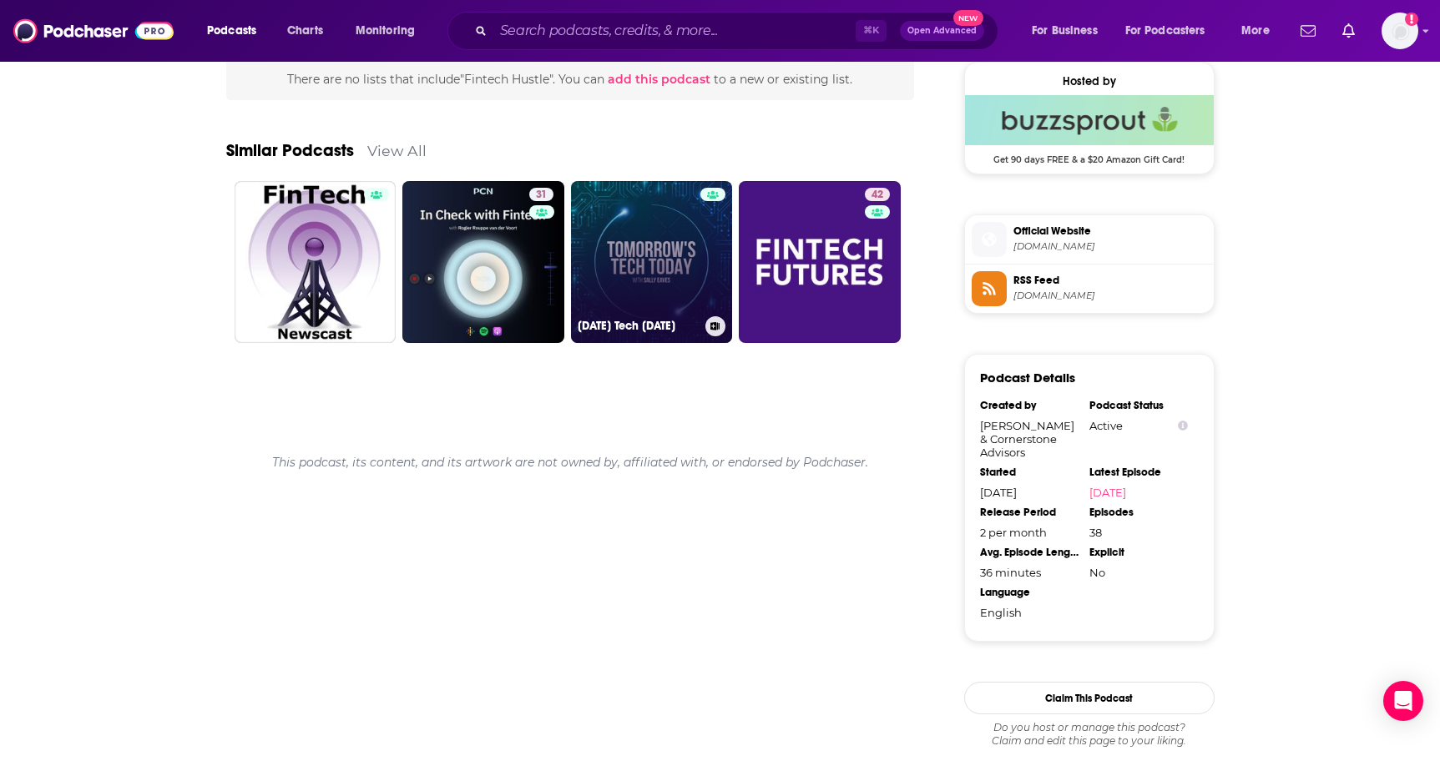
scroll to position [1228, 0]
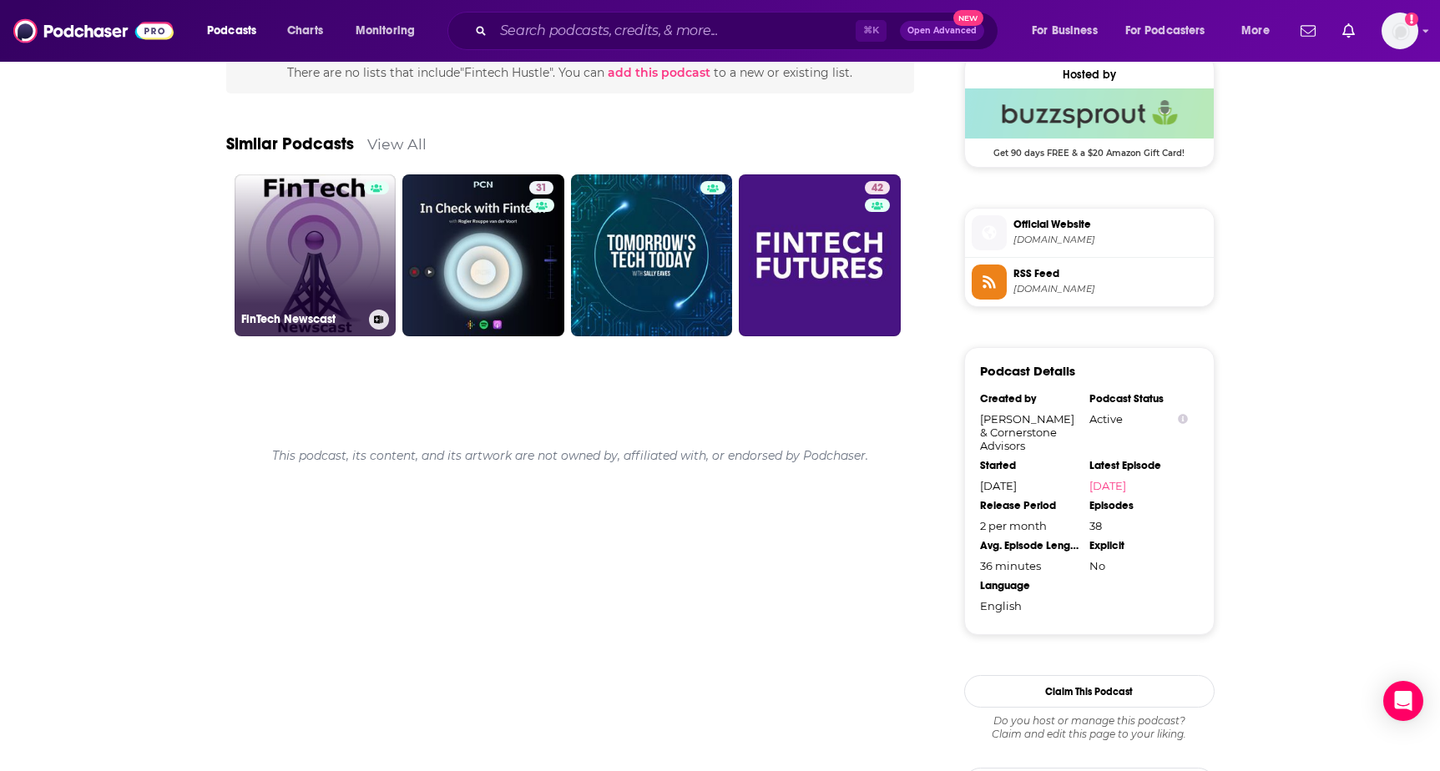
click at [331, 285] on link "FinTech Newscast" at bounding box center [316, 256] width 162 height 162
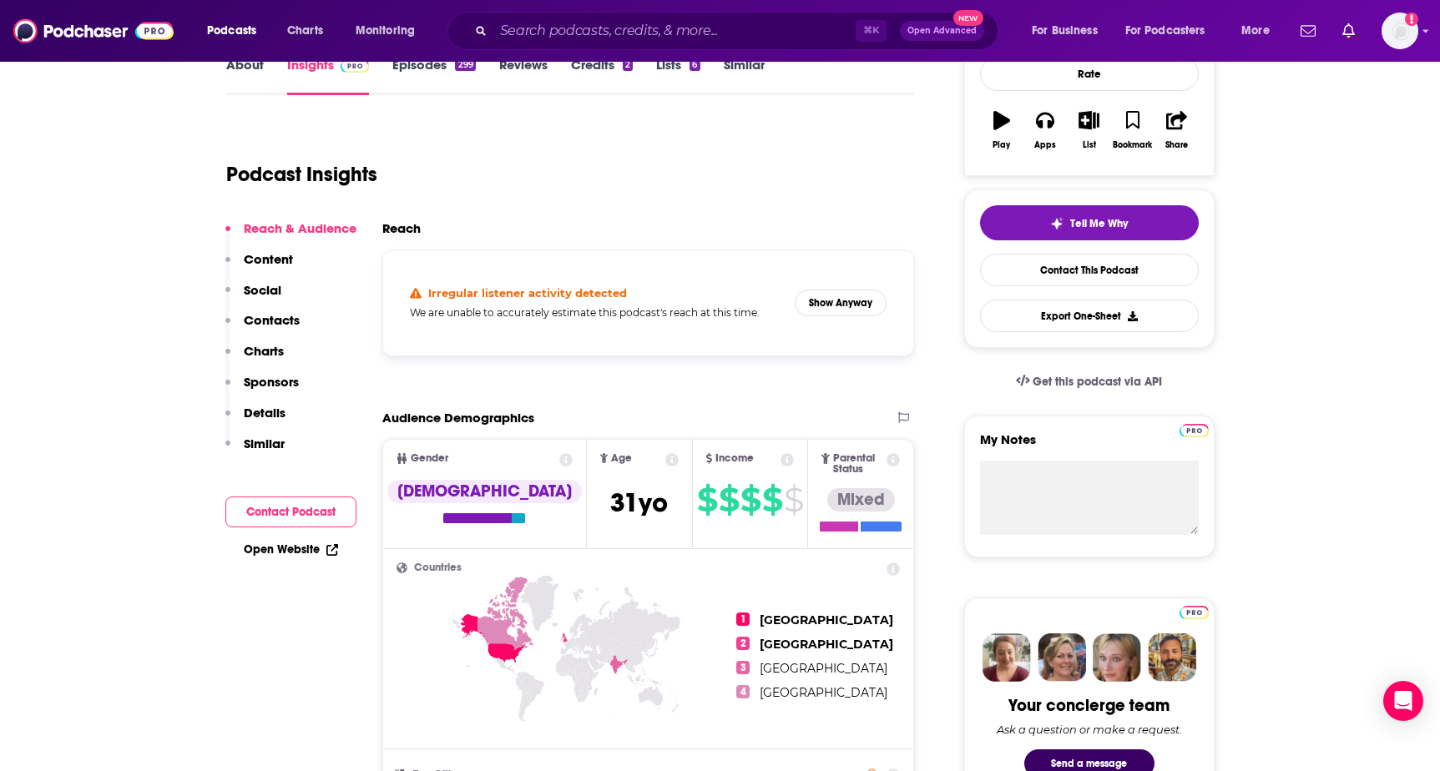
scroll to position [208, 0]
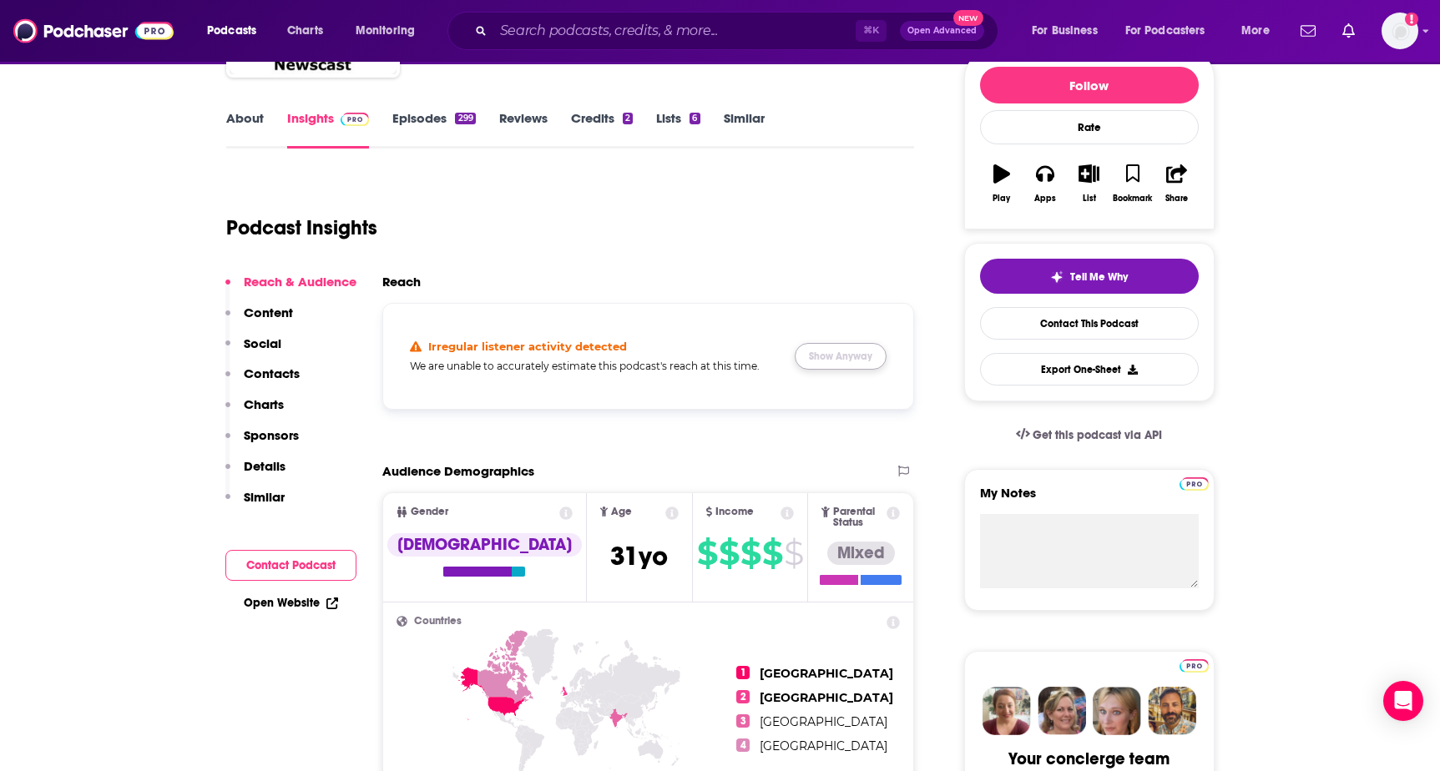
click at [865, 362] on button "Show Anyway" at bounding box center [841, 356] width 92 height 27
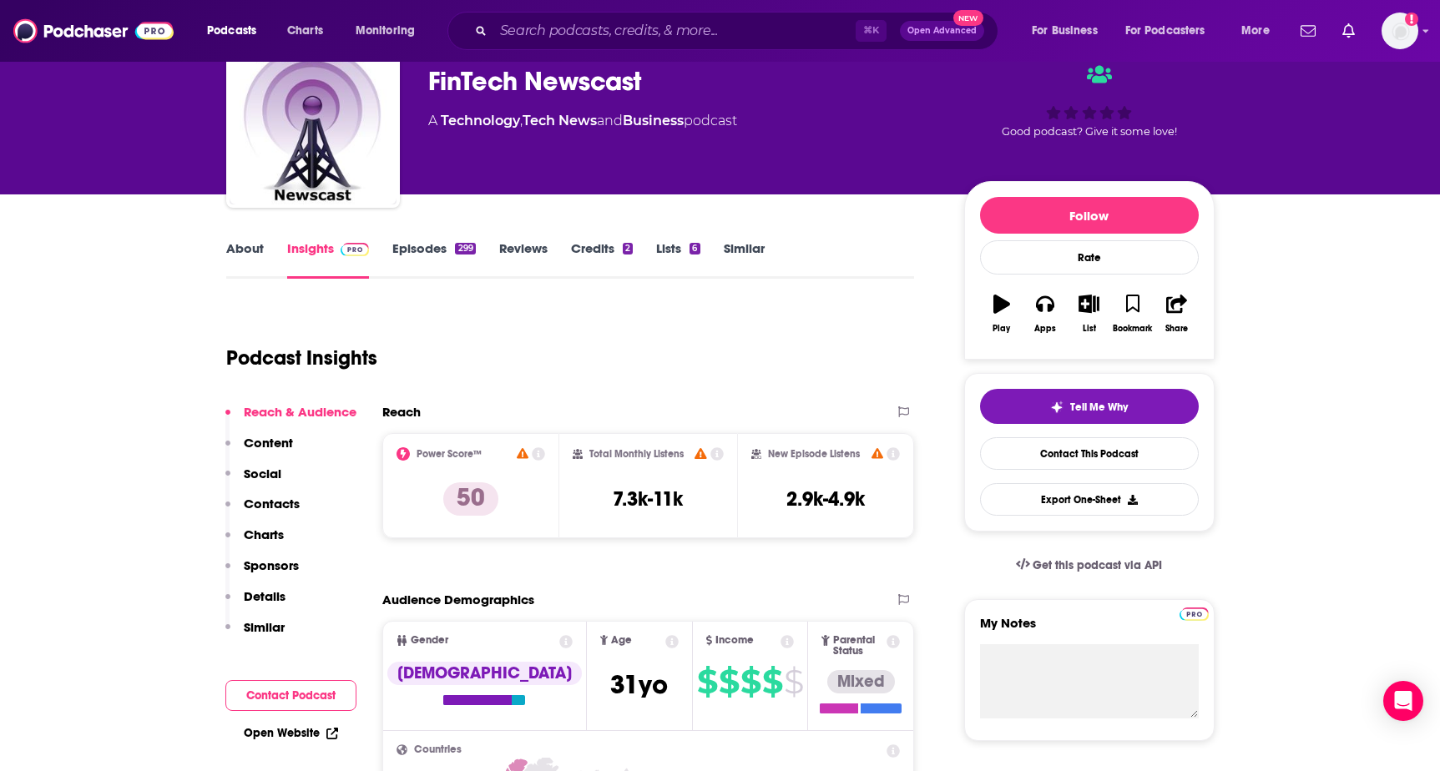
scroll to position [63, 0]
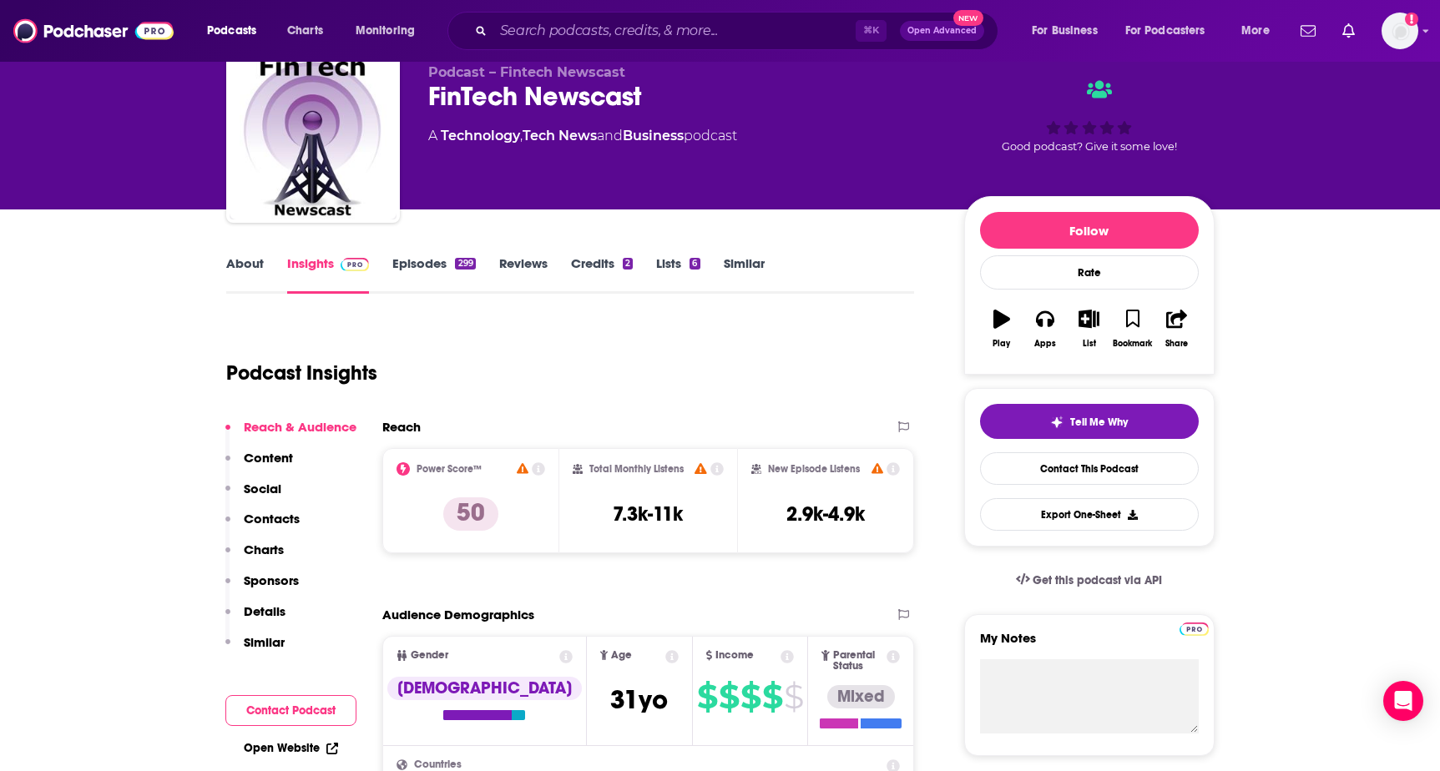
click at [248, 258] on link "About" at bounding box center [245, 274] width 38 height 38
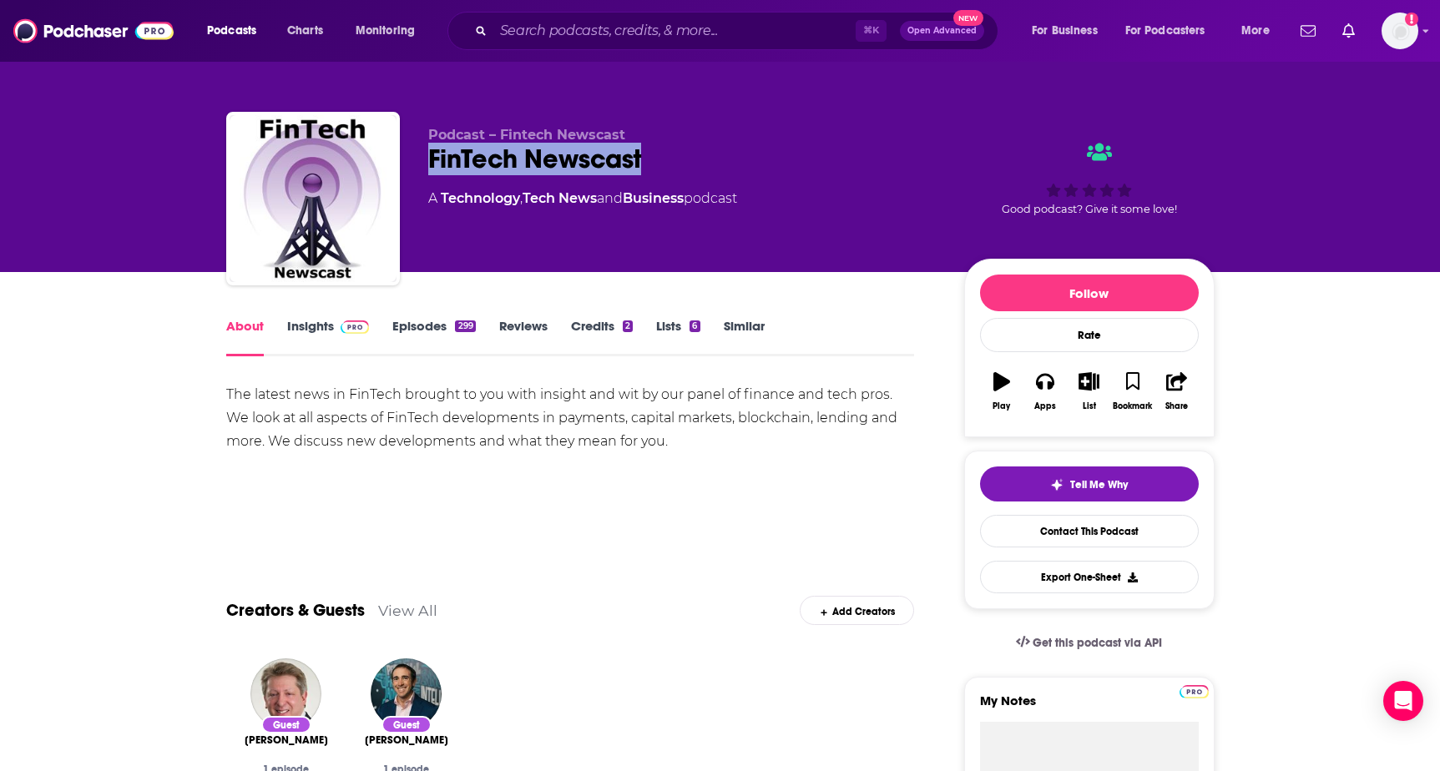
drag, startPoint x: 422, startPoint y: 164, endPoint x: 728, endPoint y: 159, distance: 305.6
click at [728, 159] on div "Podcast – Fintech Newscast FinTech Newscast A Technology , Tech News and Busine…" at bounding box center [720, 202] width 989 height 180
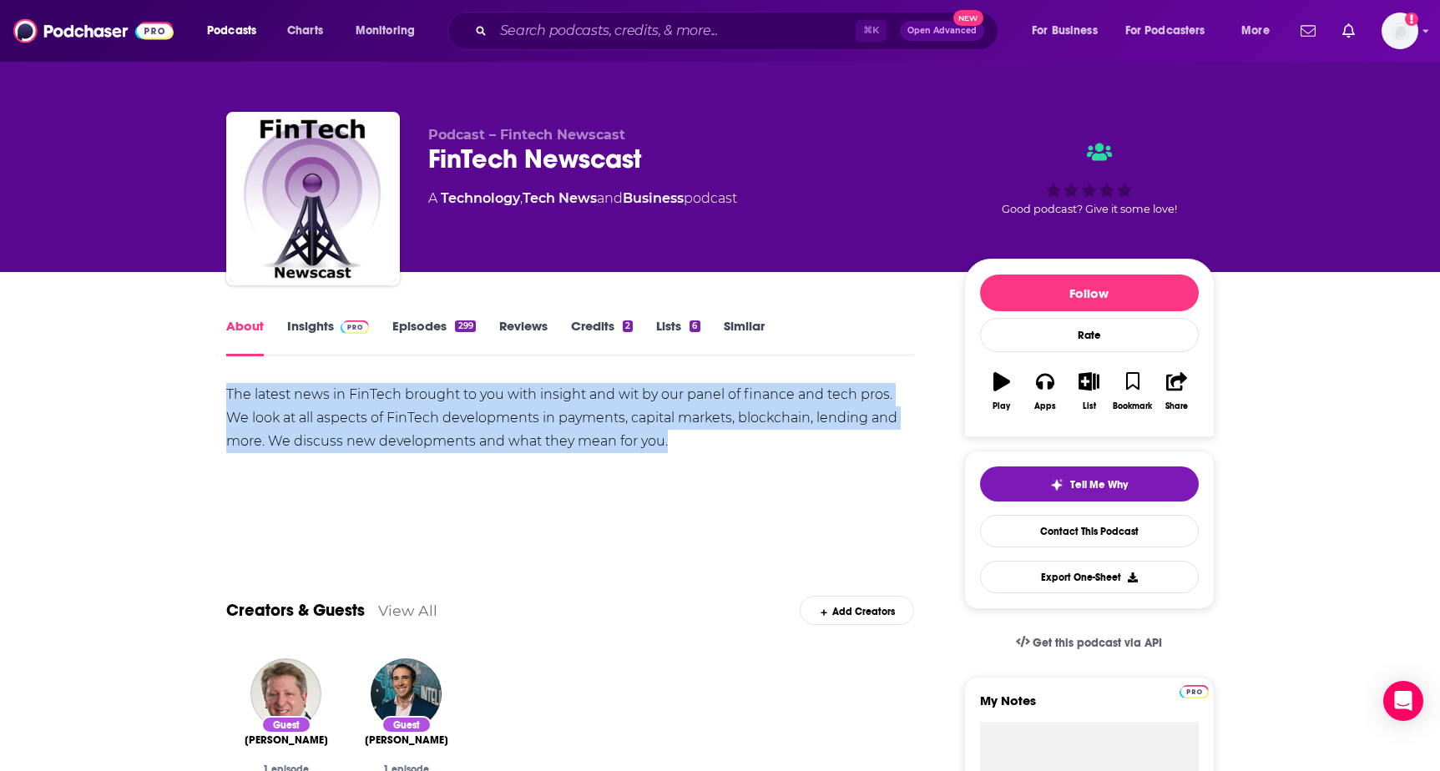
drag, startPoint x: 214, startPoint y: 378, endPoint x: 675, endPoint y: 446, distance: 465.8
click at [338, 321] on span at bounding box center [352, 326] width 36 height 16
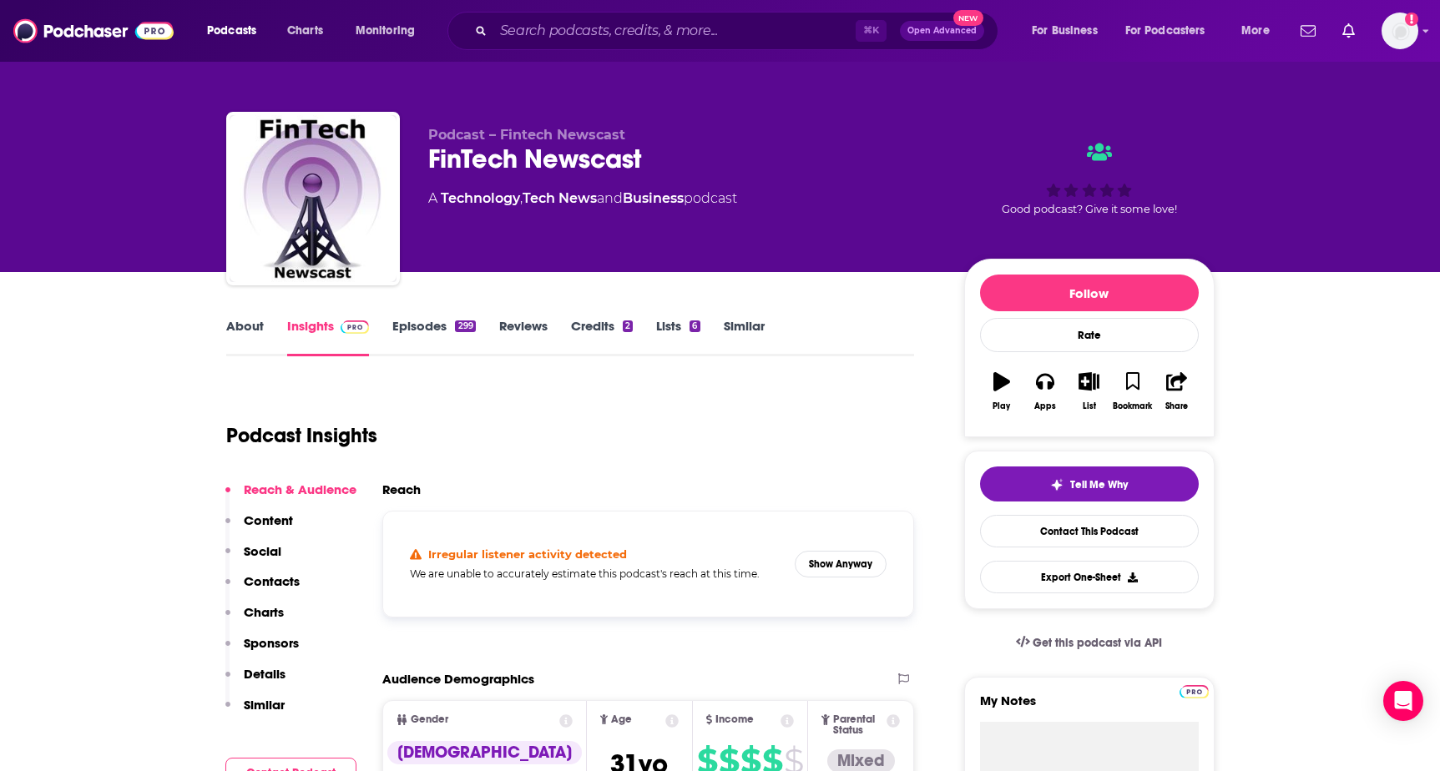
scroll to position [99, 0]
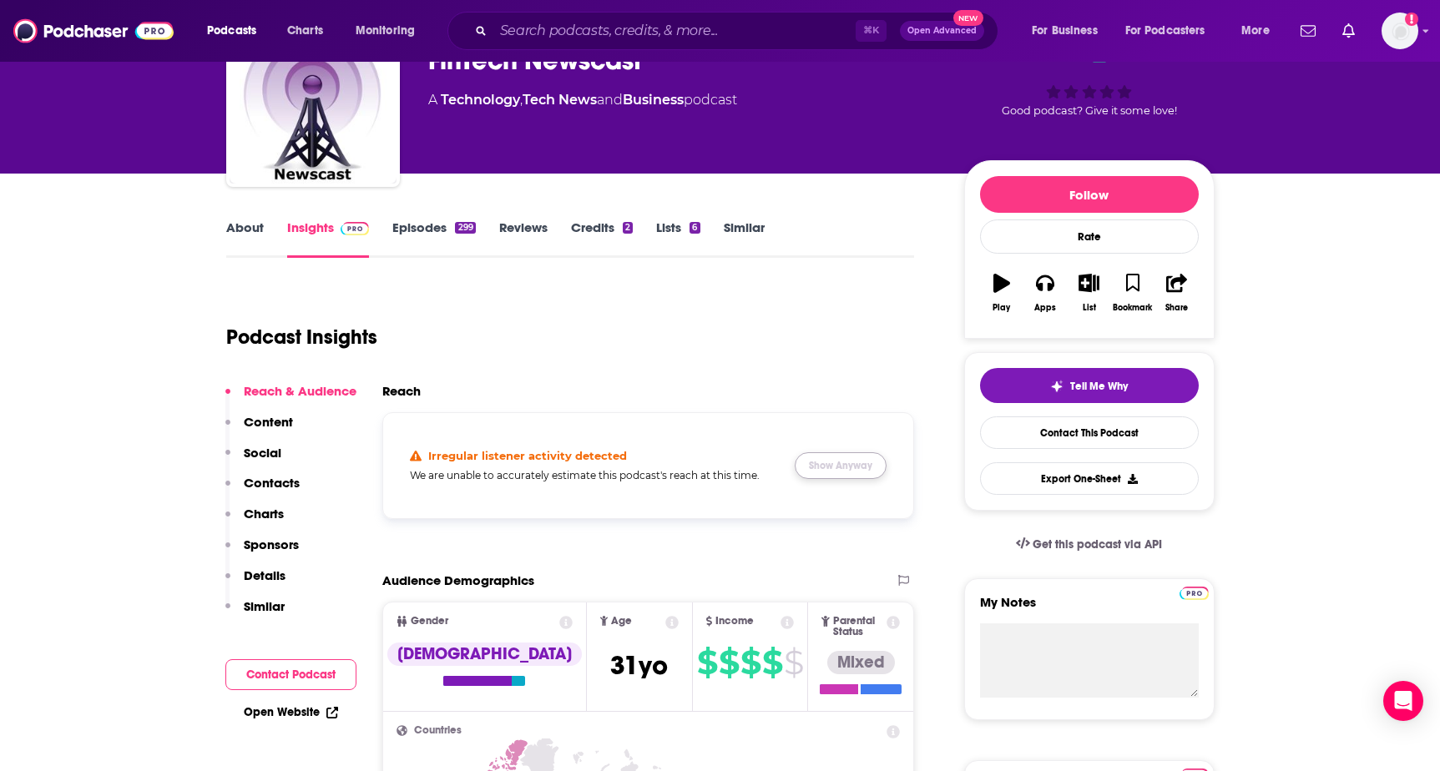
click at [858, 464] on button "Show Anyway" at bounding box center [841, 466] width 92 height 27
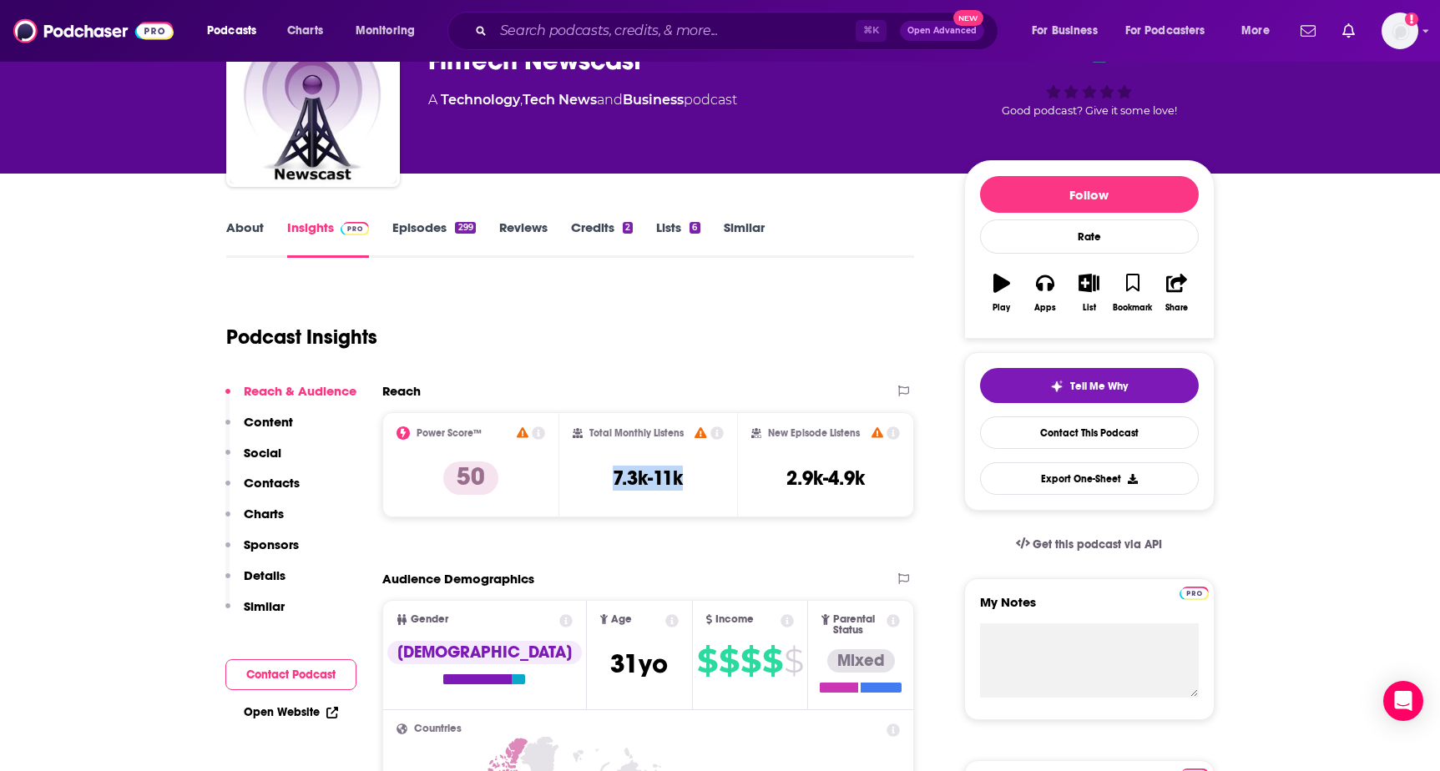
drag, startPoint x: 607, startPoint y: 478, endPoint x: 691, endPoint y: 478, distance: 83.5
click at [691, 478] on div "Total Monthly Listens 7.3k-11k" at bounding box center [648, 465] width 151 height 77
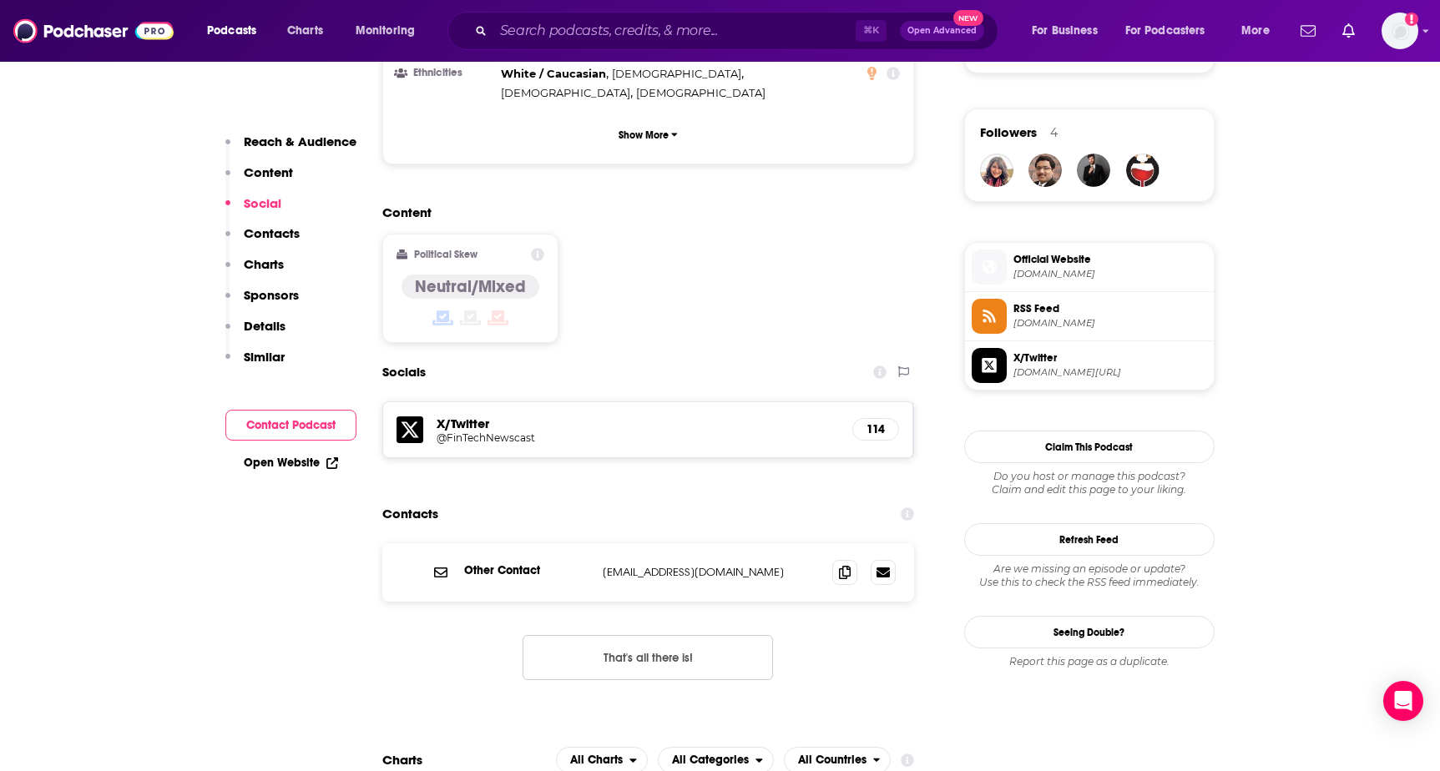
scroll to position [1174, 0]
click at [848, 560] on span at bounding box center [844, 572] width 25 height 25
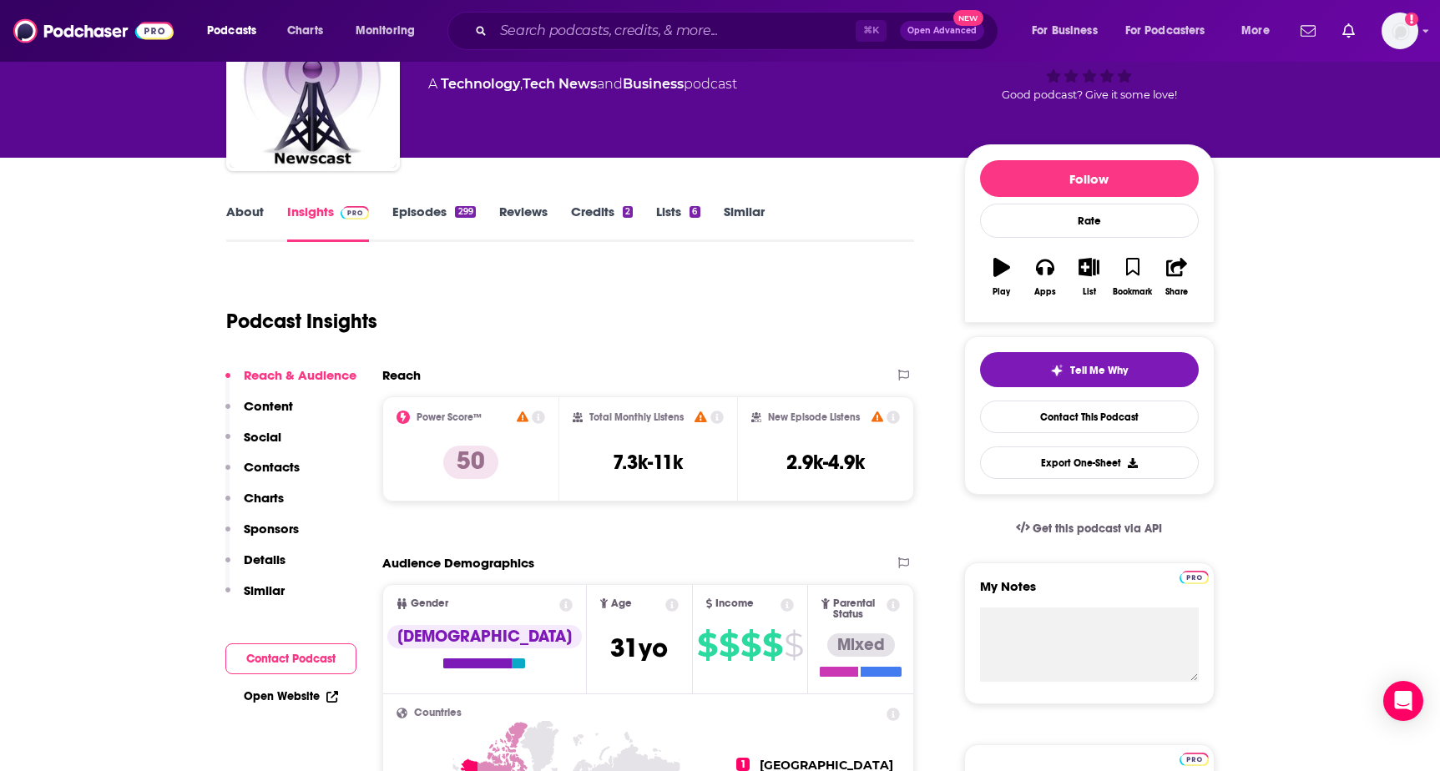
scroll to position [54, 0]
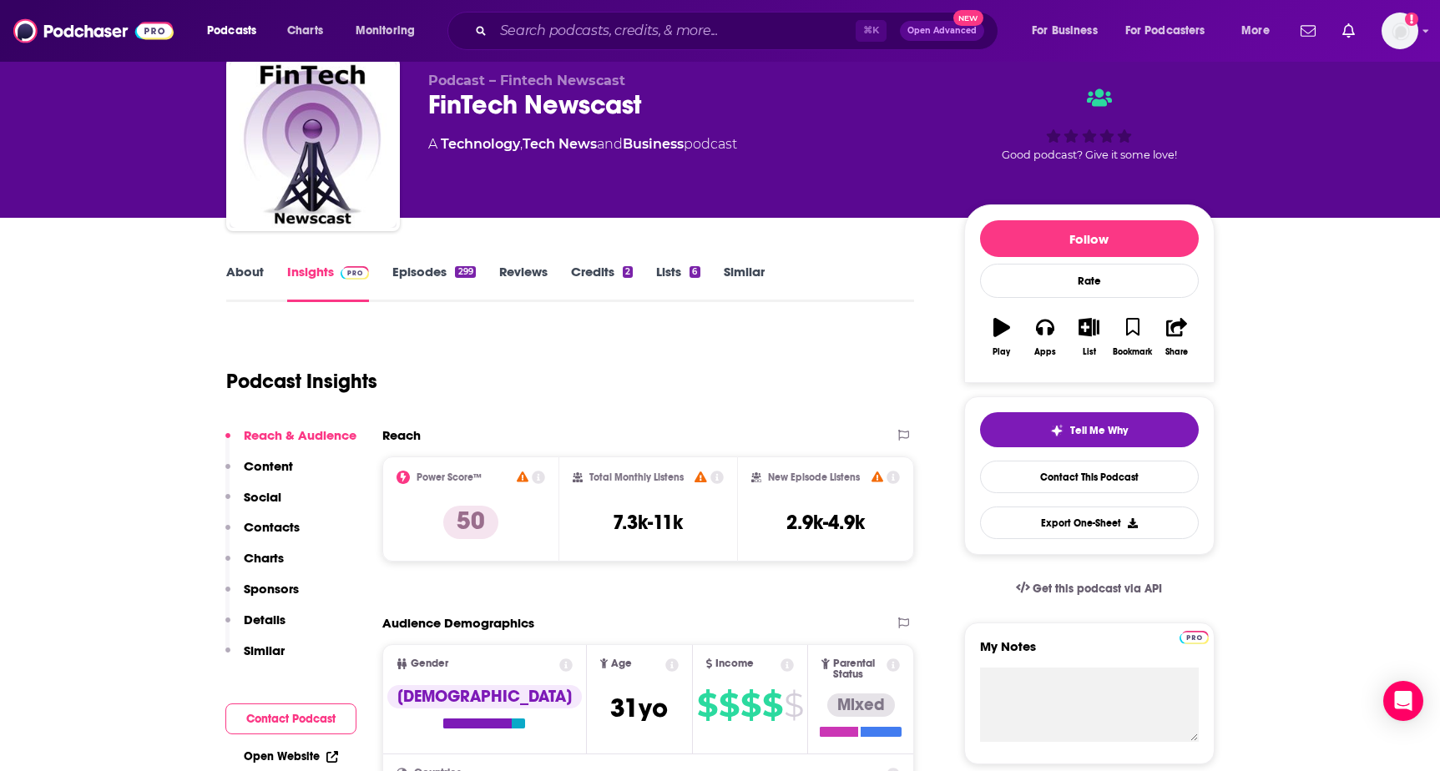
click at [226, 264] on link "About" at bounding box center [245, 283] width 38 height 38
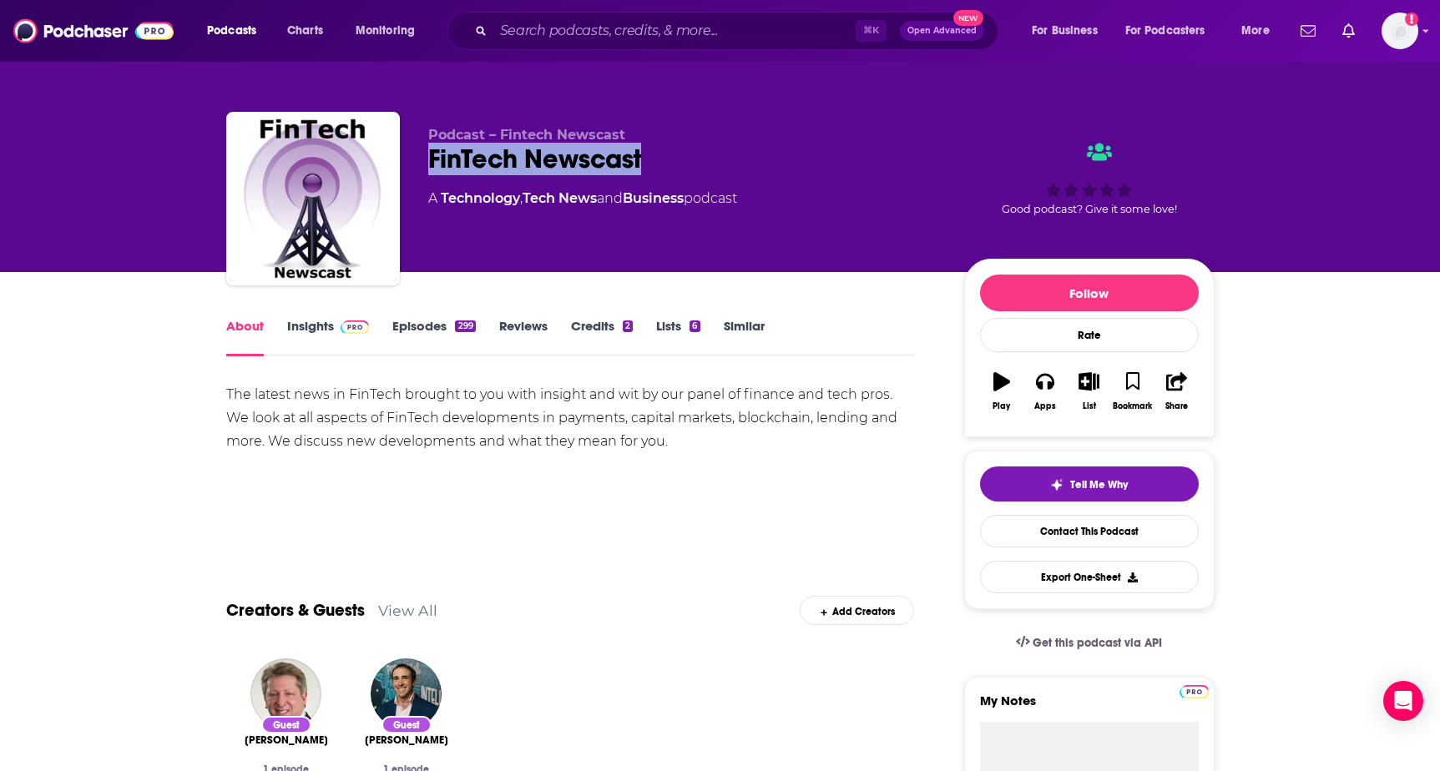
drag, startPoint x: 433, startPoint y: 157, endPoint x: 696, endPoint y: 158, distance: 263.0
click at [696, 158] on div "FinTech Newscast" at bounding box center [682, 159] width 509 height 33
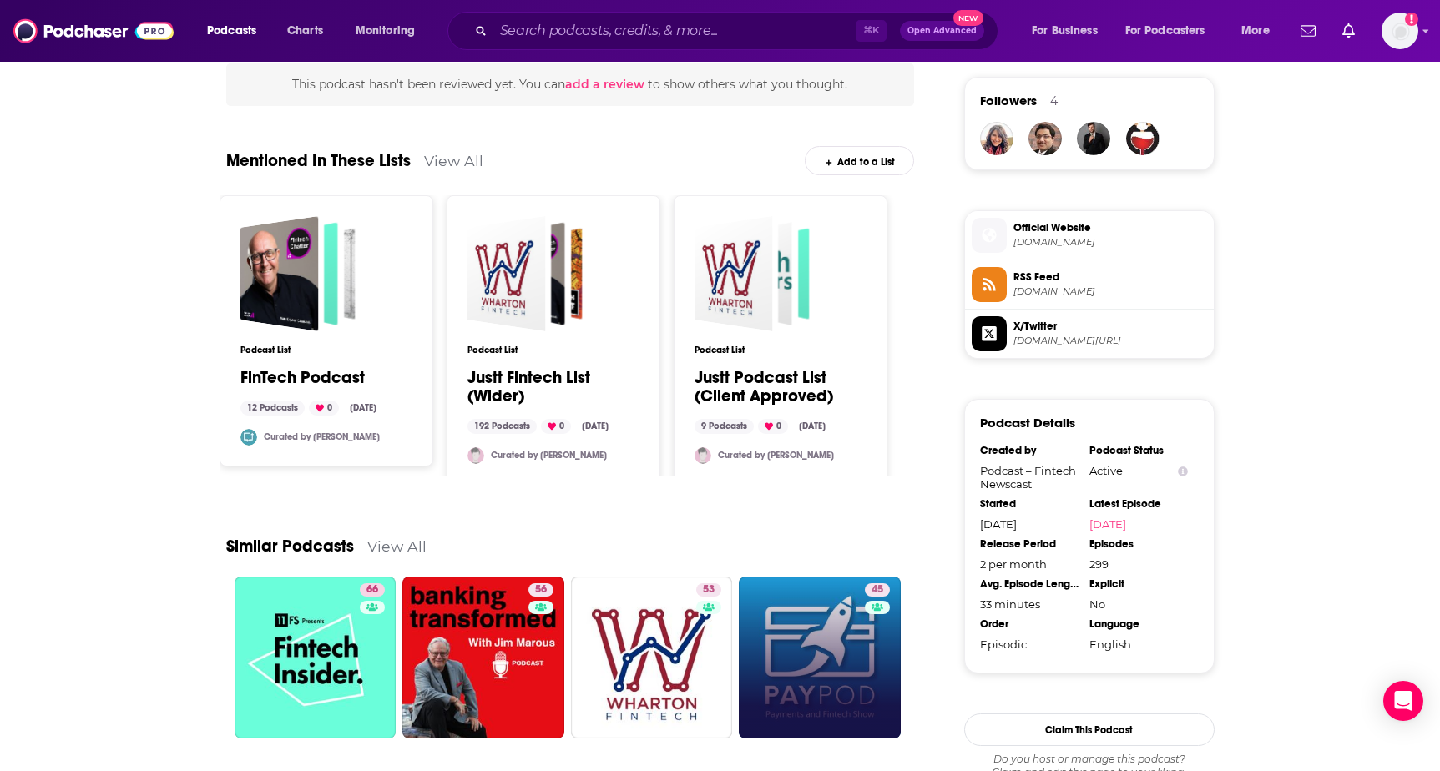
scroll to position [45, 0]
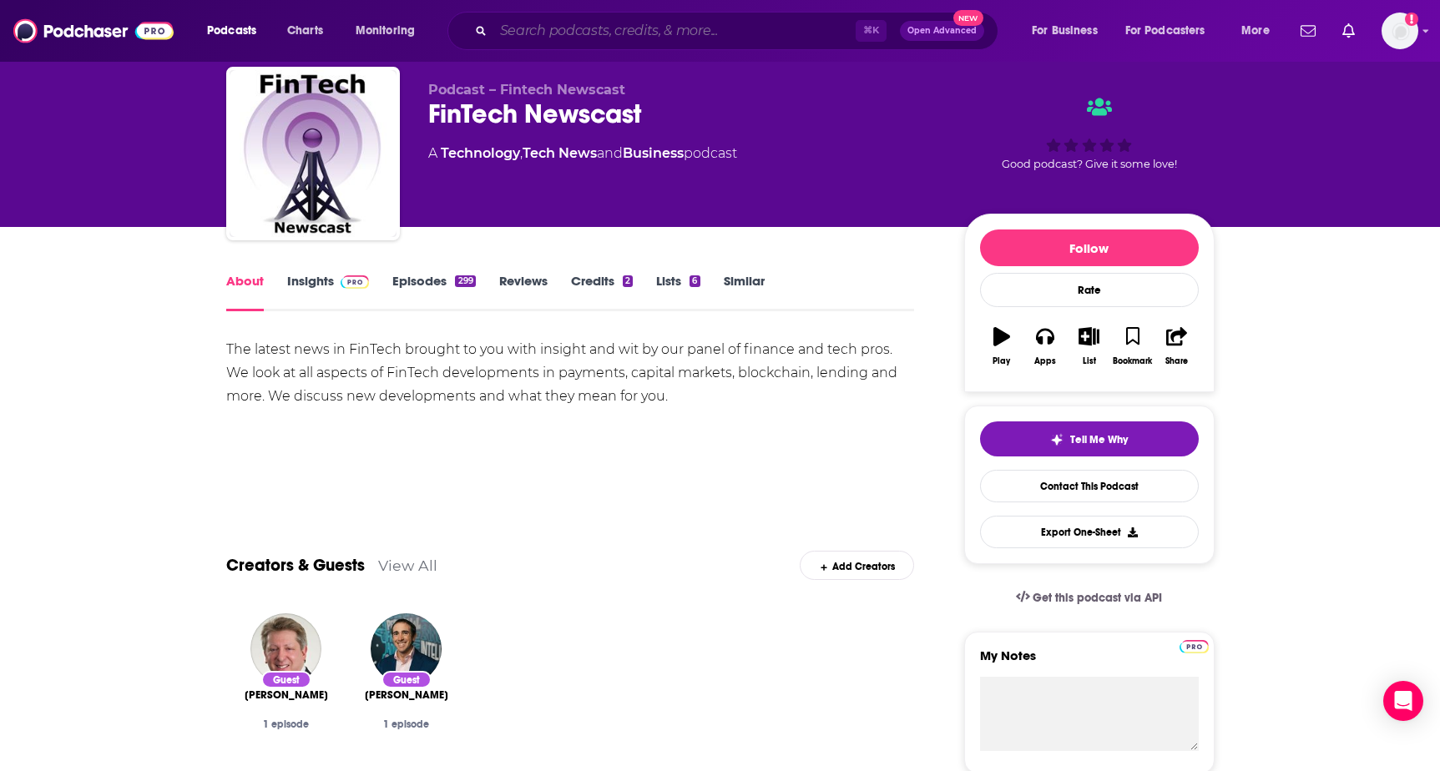
click at [632, 40] on input "Search podcasts, credits, & more..." at bounding box center [674, 31] width 362 height 27
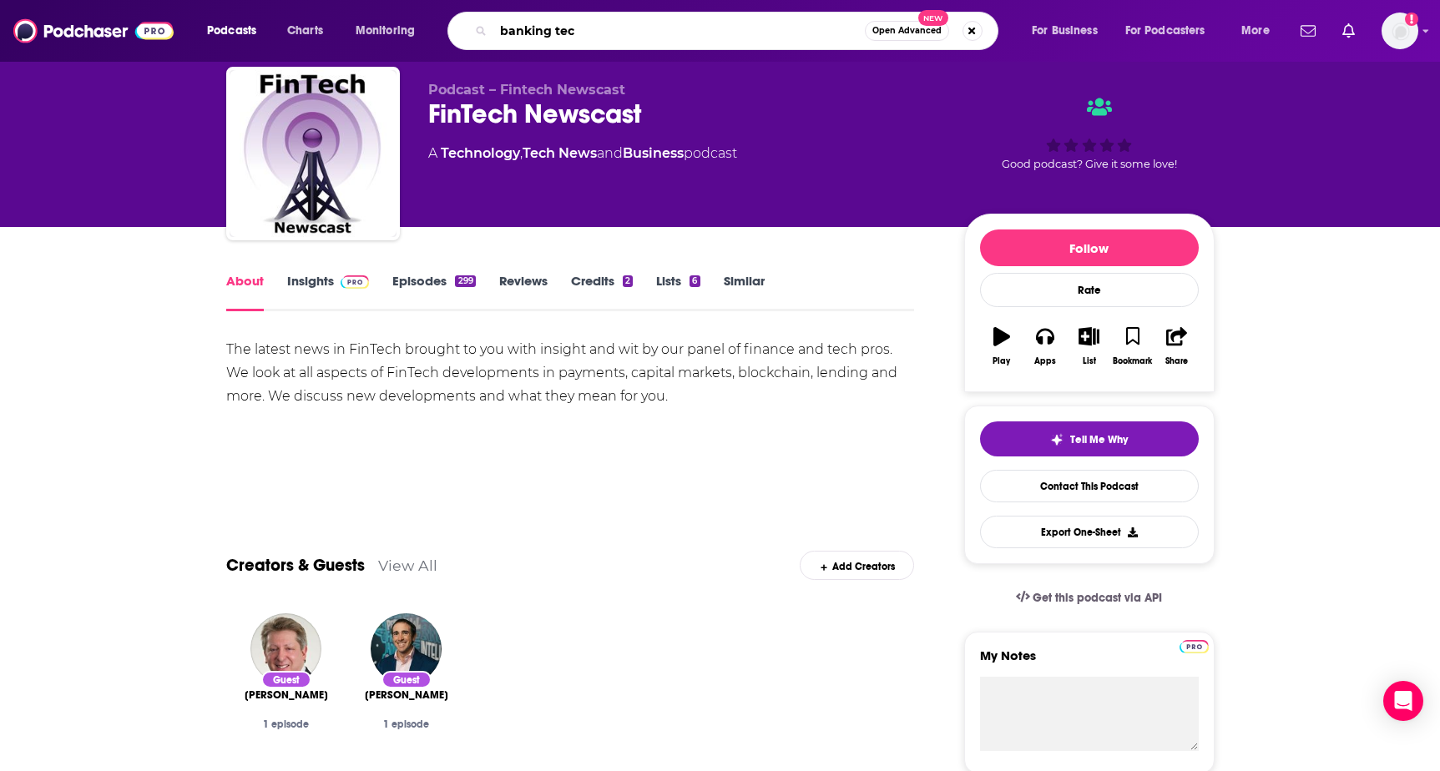
type input "banking tech"
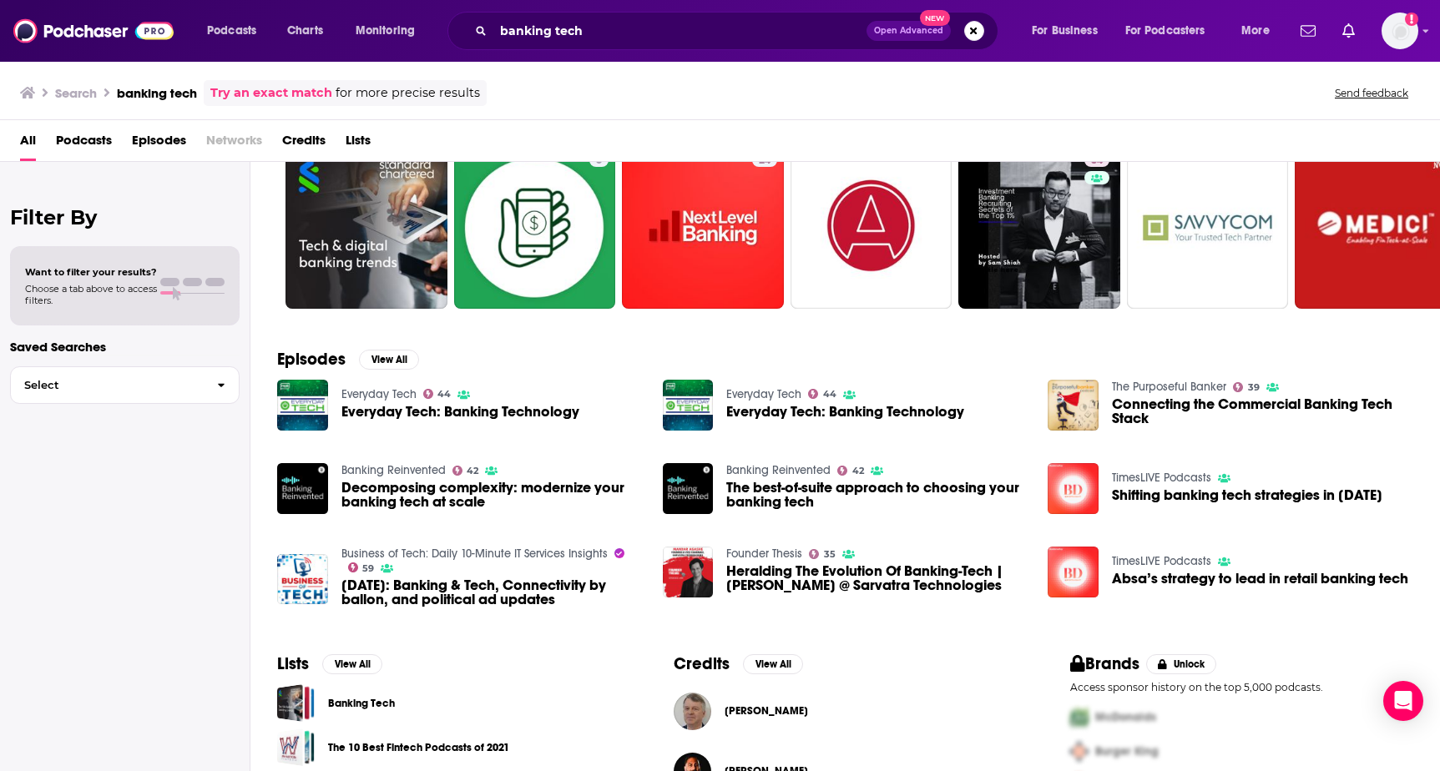
scroll to position [65, 0]
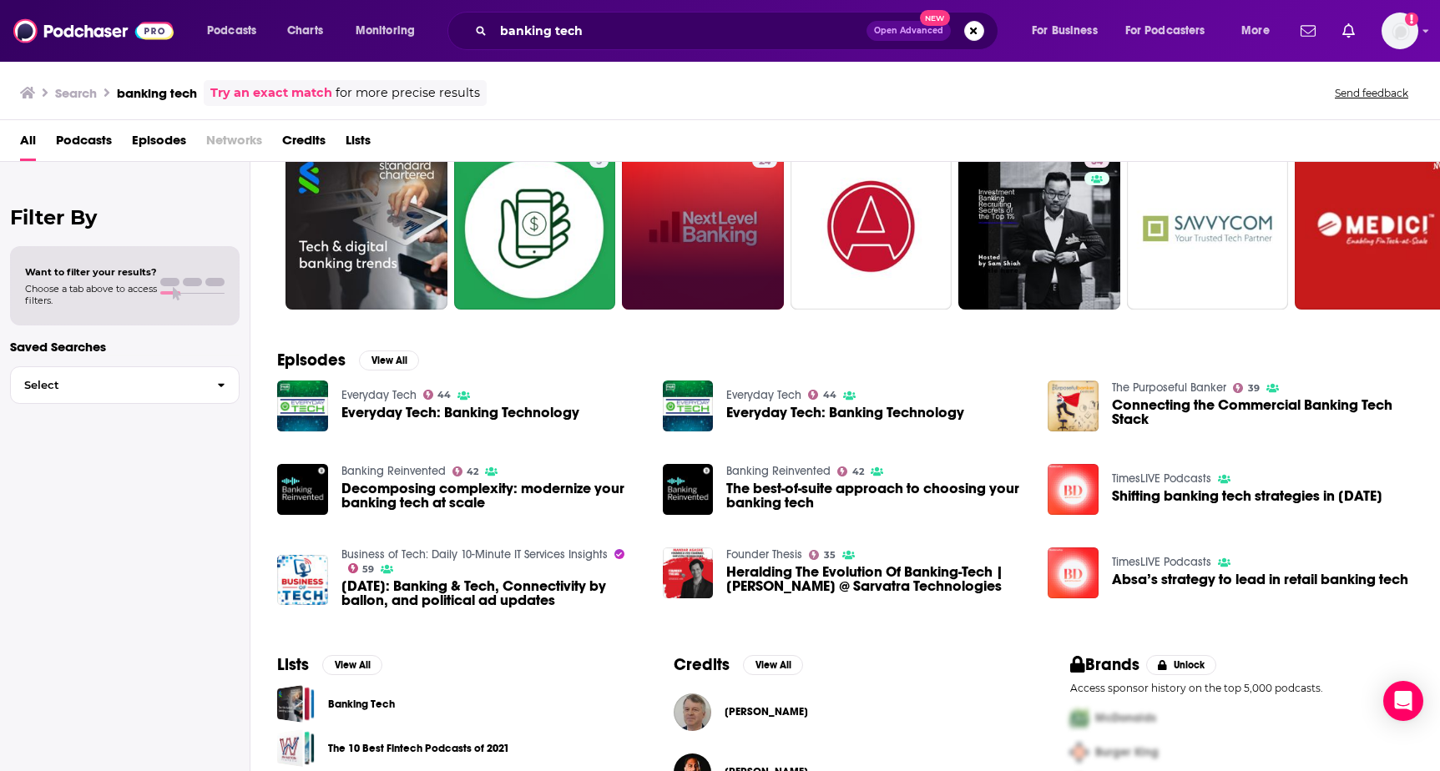
click at [700, 244] on link "24" at bounding box center [703, 229] width 162 height 162
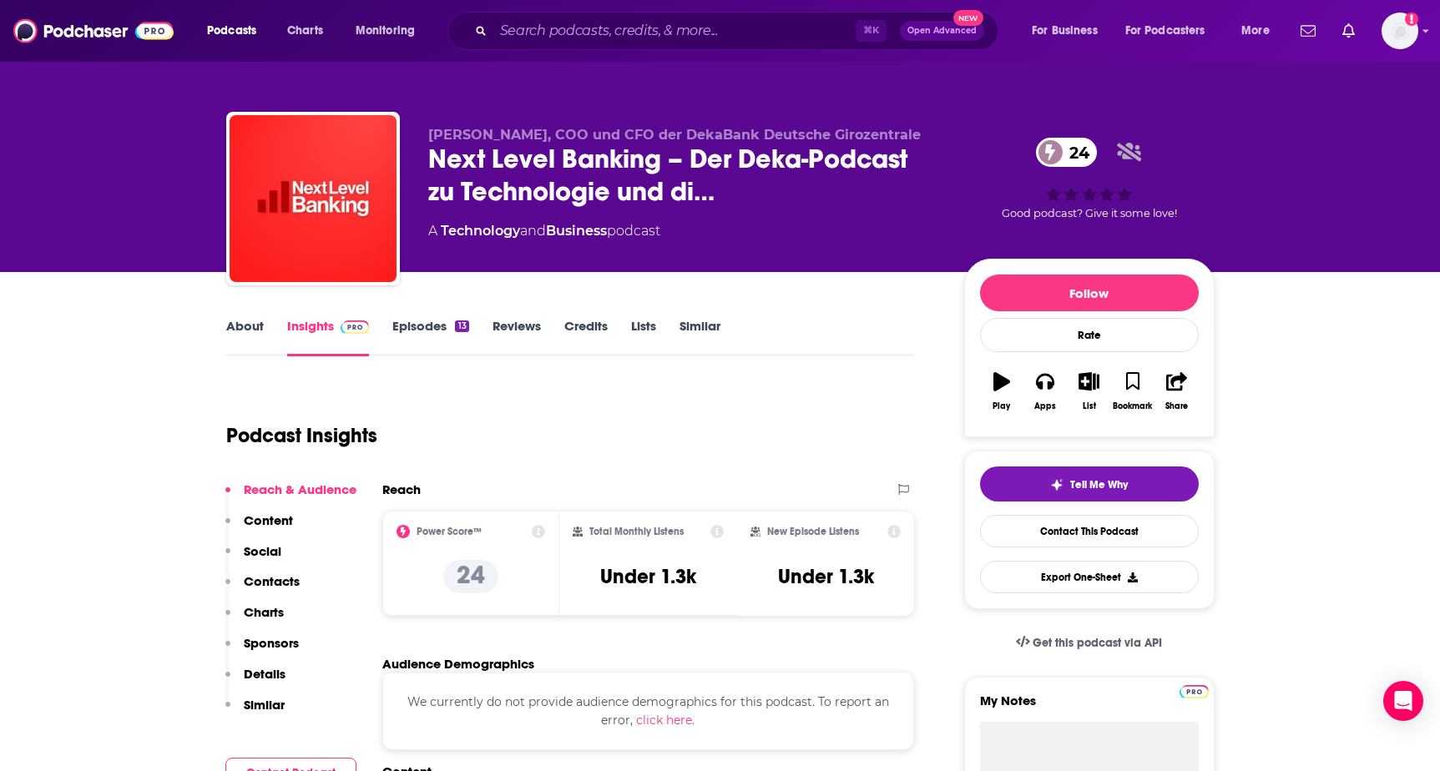
click at [250, 326] on link "About" at bounding box center [245, 337] width 38 height 38
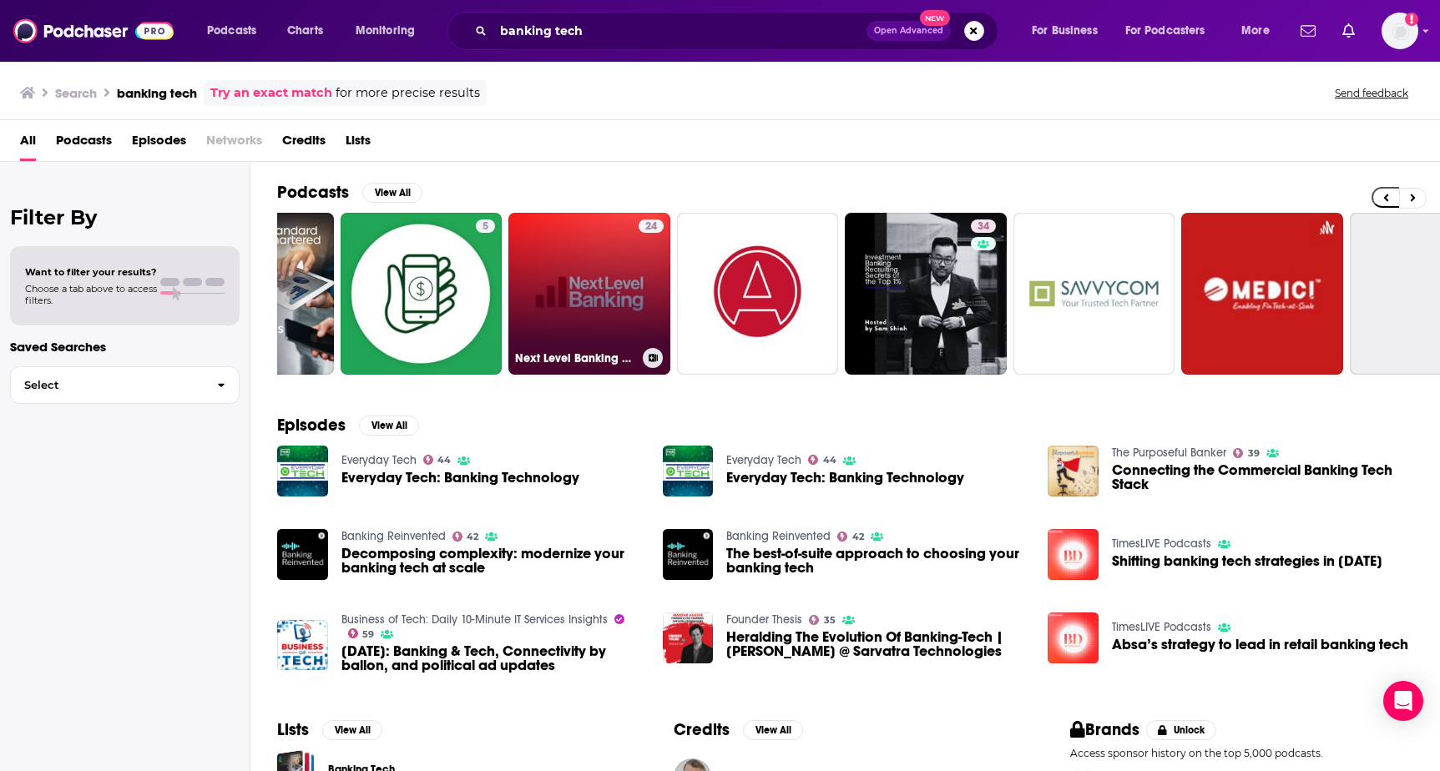
scroll to position [0, 121]
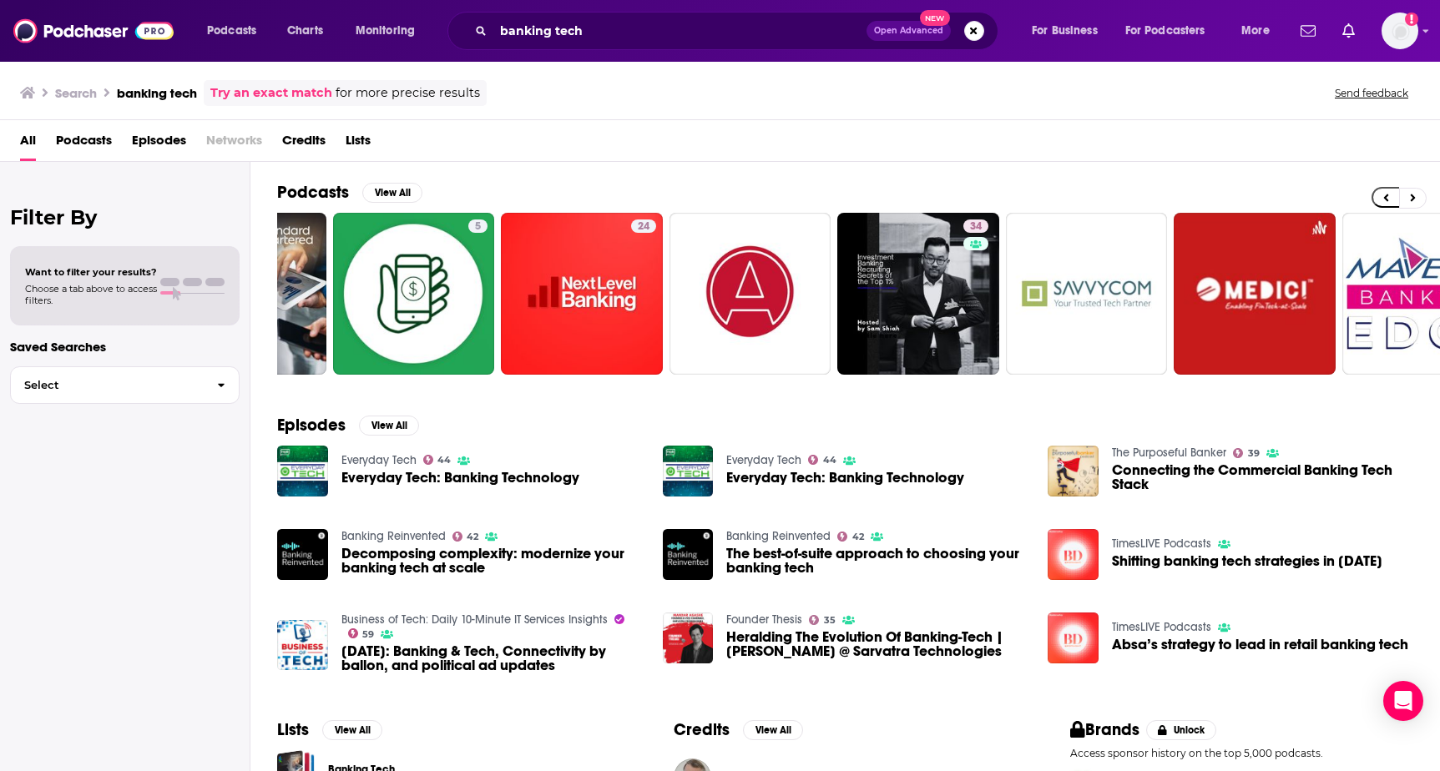
click at [155, 299] on span "Choose a tab above to access filters." at bounding box center [91, 294] width 132 height 23
click at [96, 147] on span "Podcasts" at bounding box center [84, 144] width 56 height 34
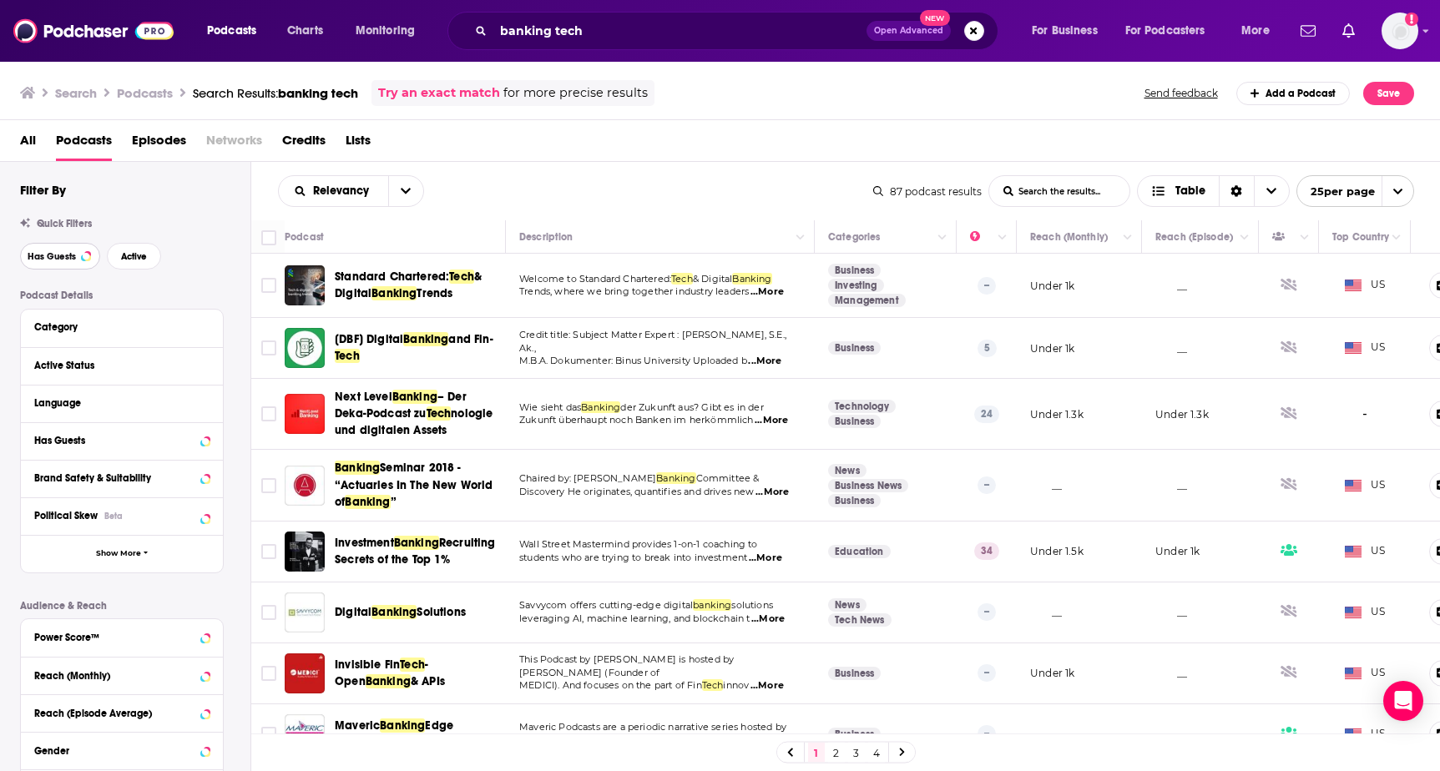
click at [71, 252] on span "Has Guests" at bounding box center [52, 256] width 48 height 9
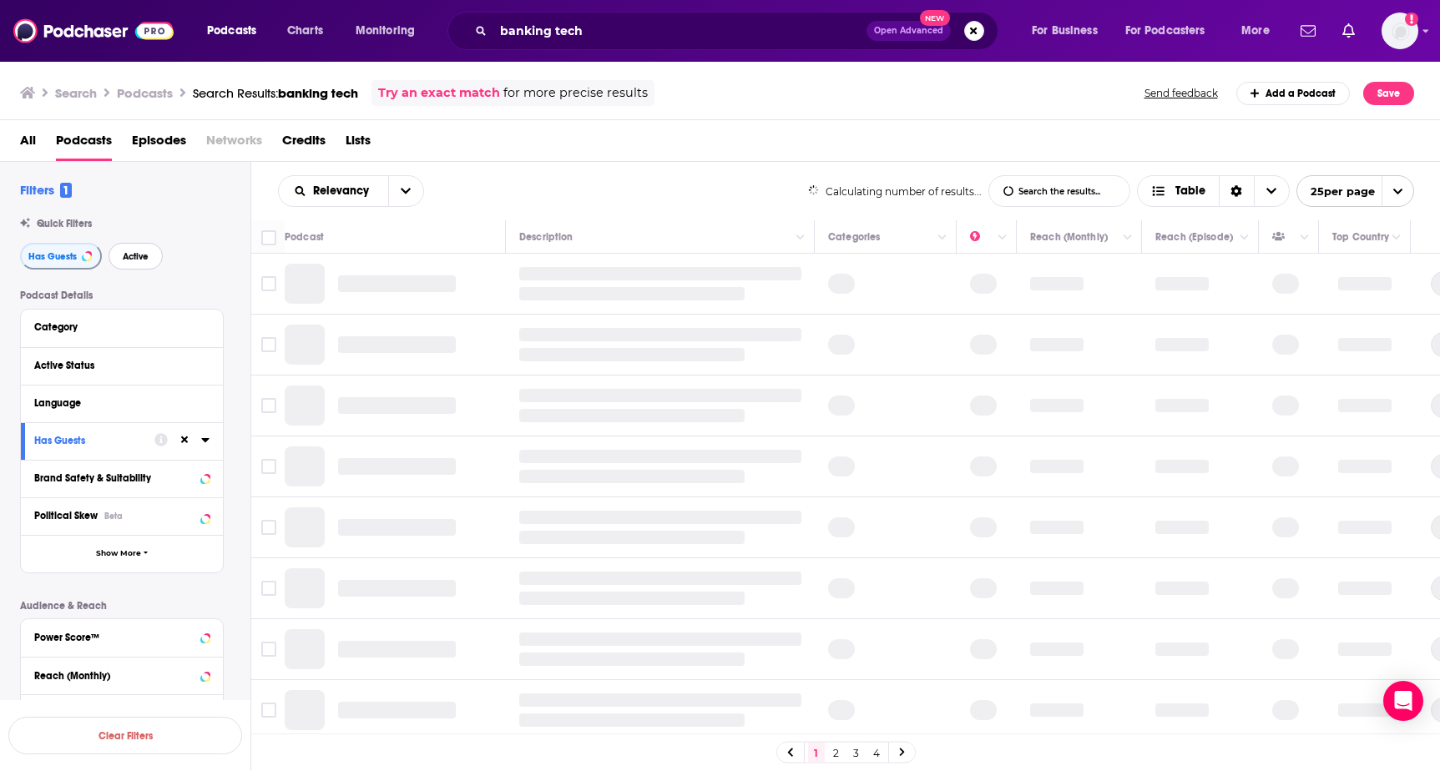
click at [139, 253] on span "Active" at bounding box center [136, 256] width 26 height 9
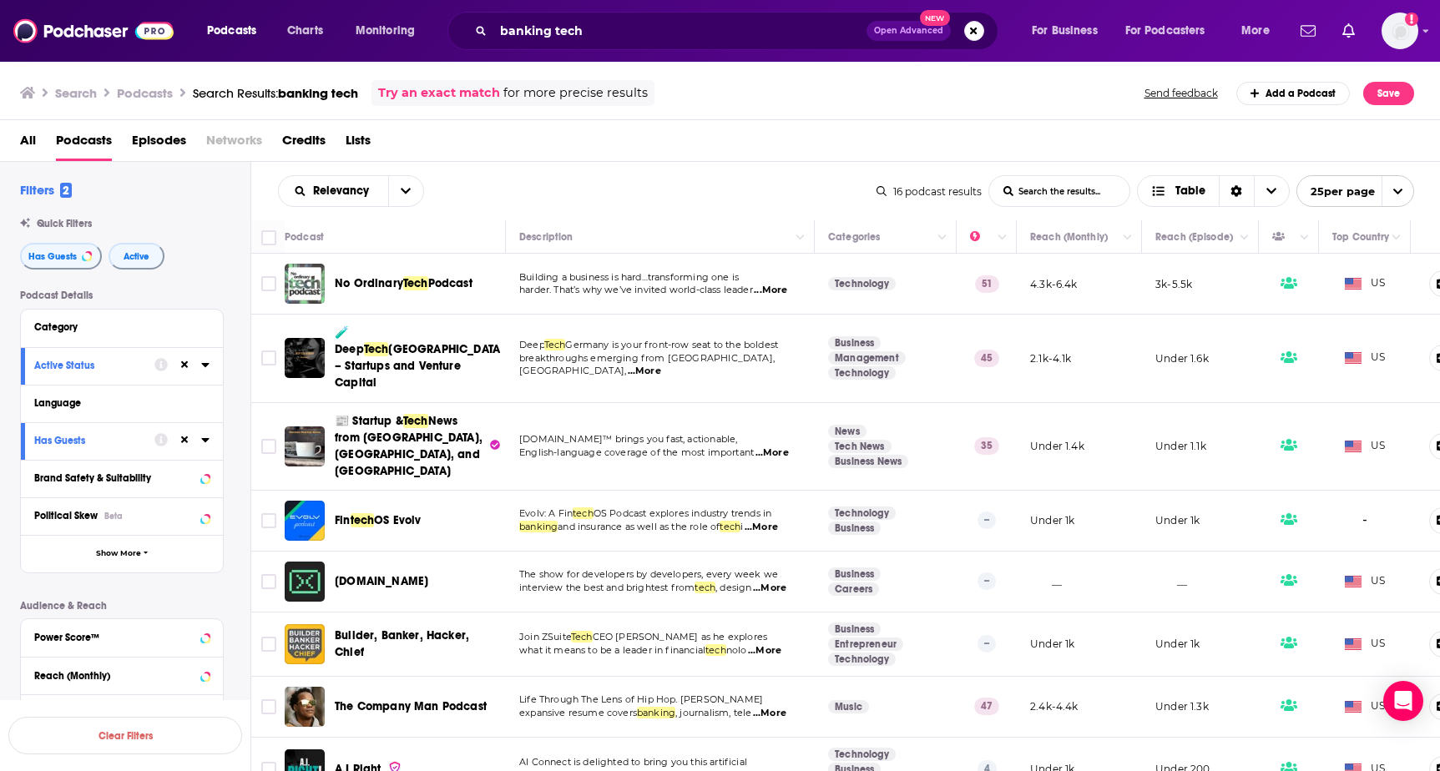
click at [298, 273] on img "No Ordinary Tech Podcast" at bounding box center [305, 284] width 40 height 40
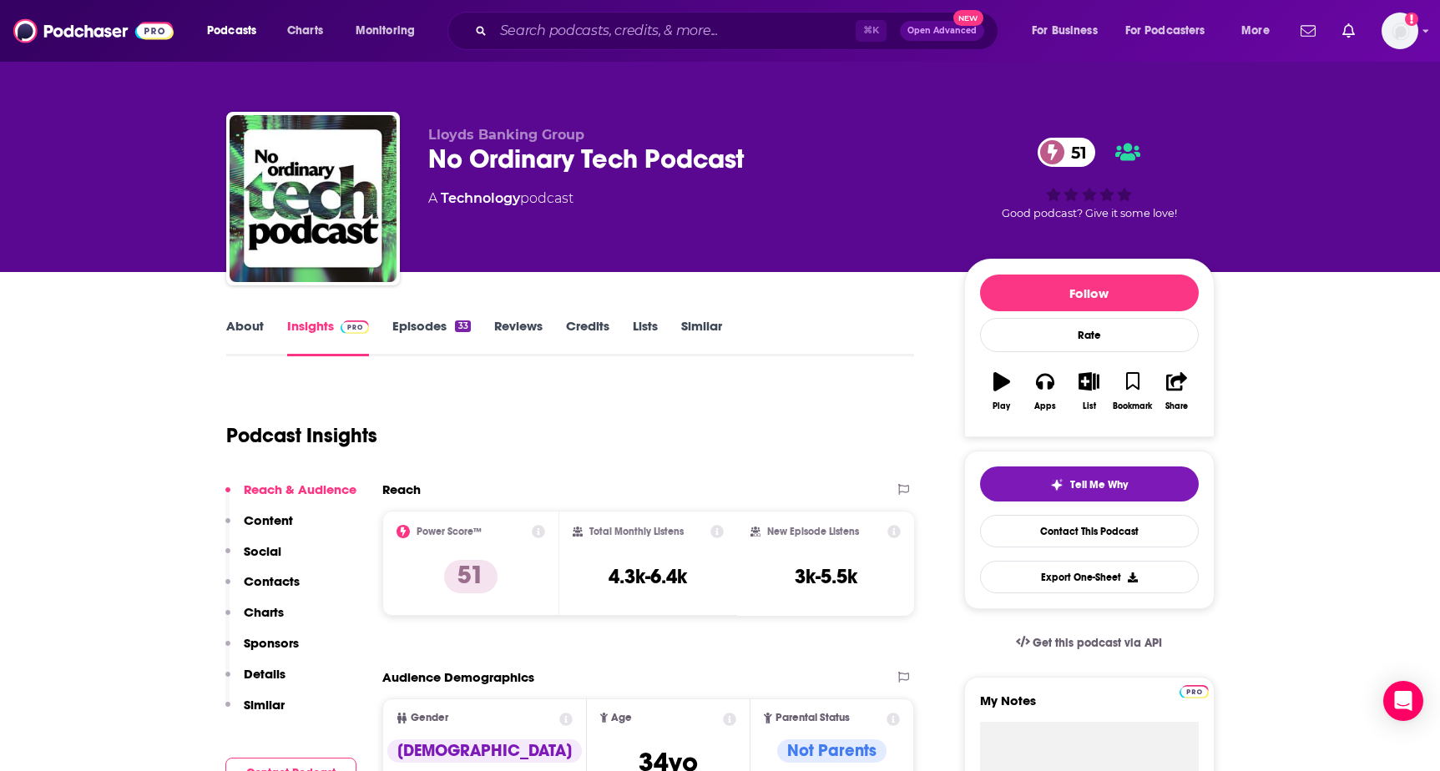
click at [245, 322] on link "About" at bounding box center [245, 337] width 38 height 38
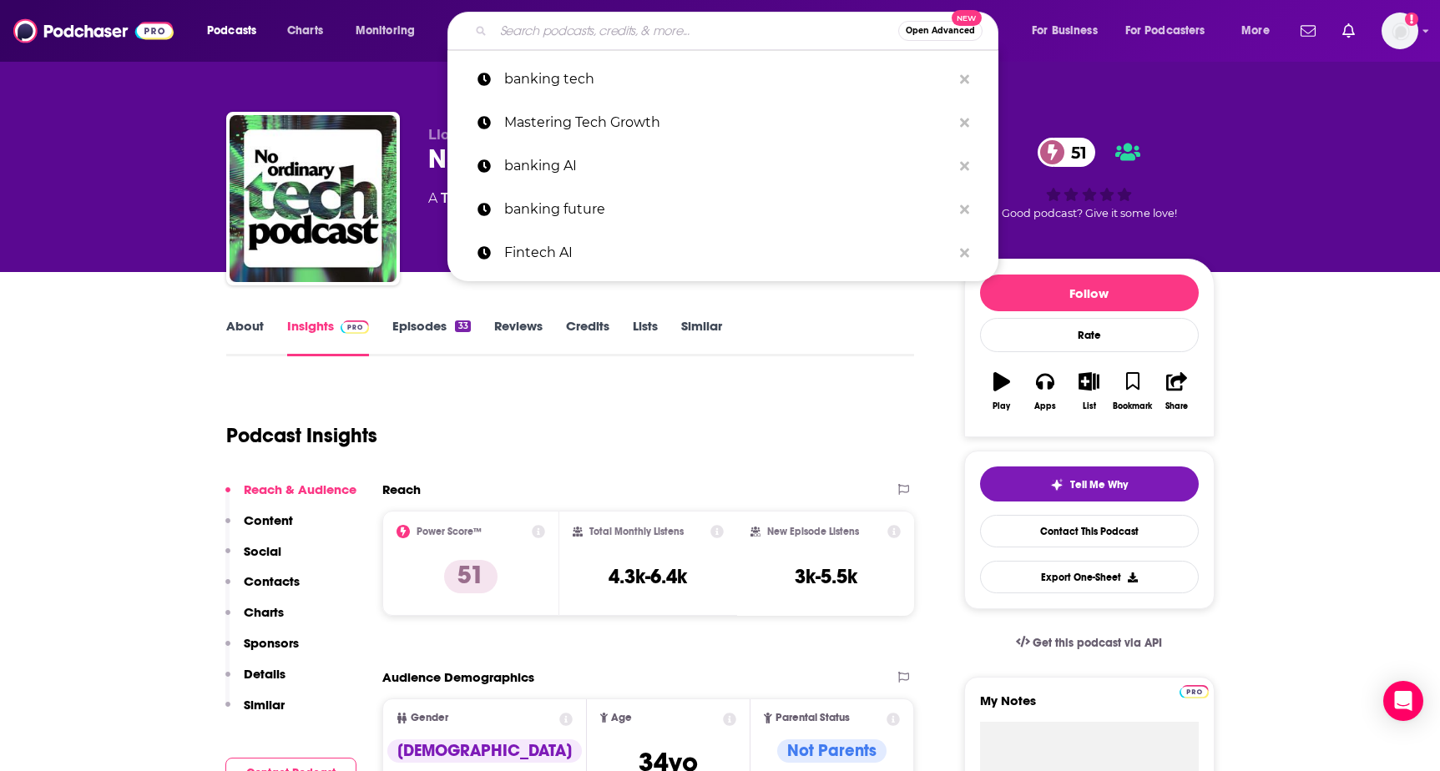
click at [532, 32] on input "Search podcasts, credits, & more..." at bounding box center [695, 31] width 405 height 27
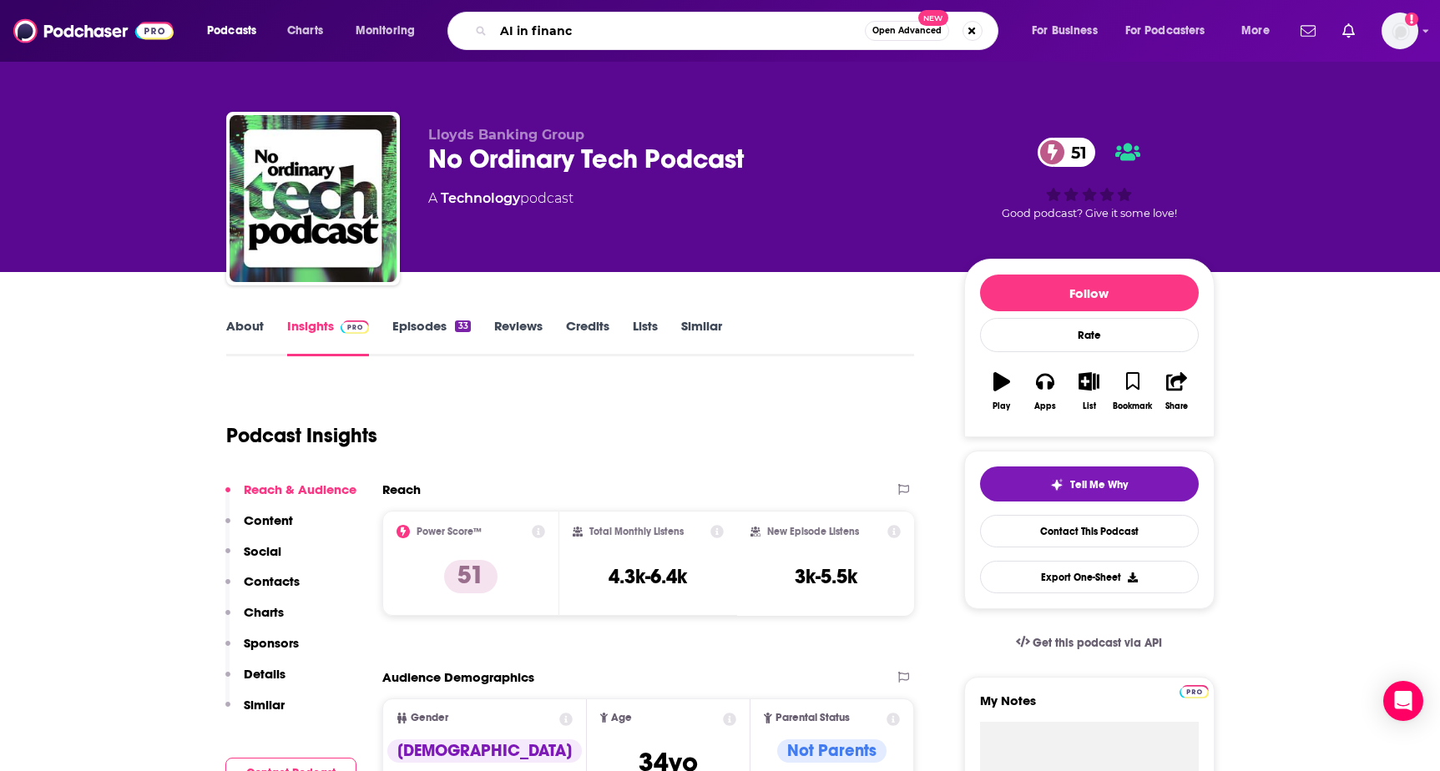
type input "AI in finance"
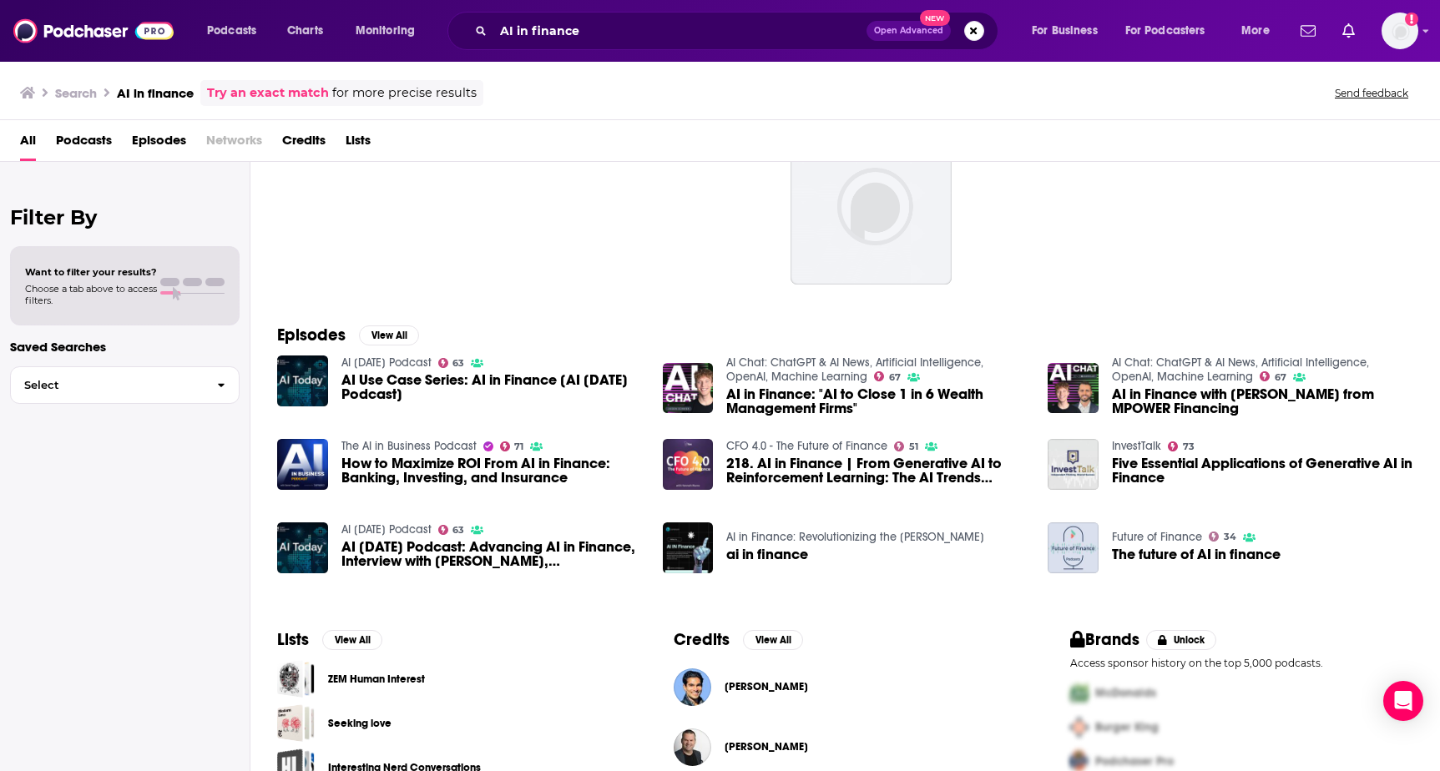
scroll to position [93, 0]
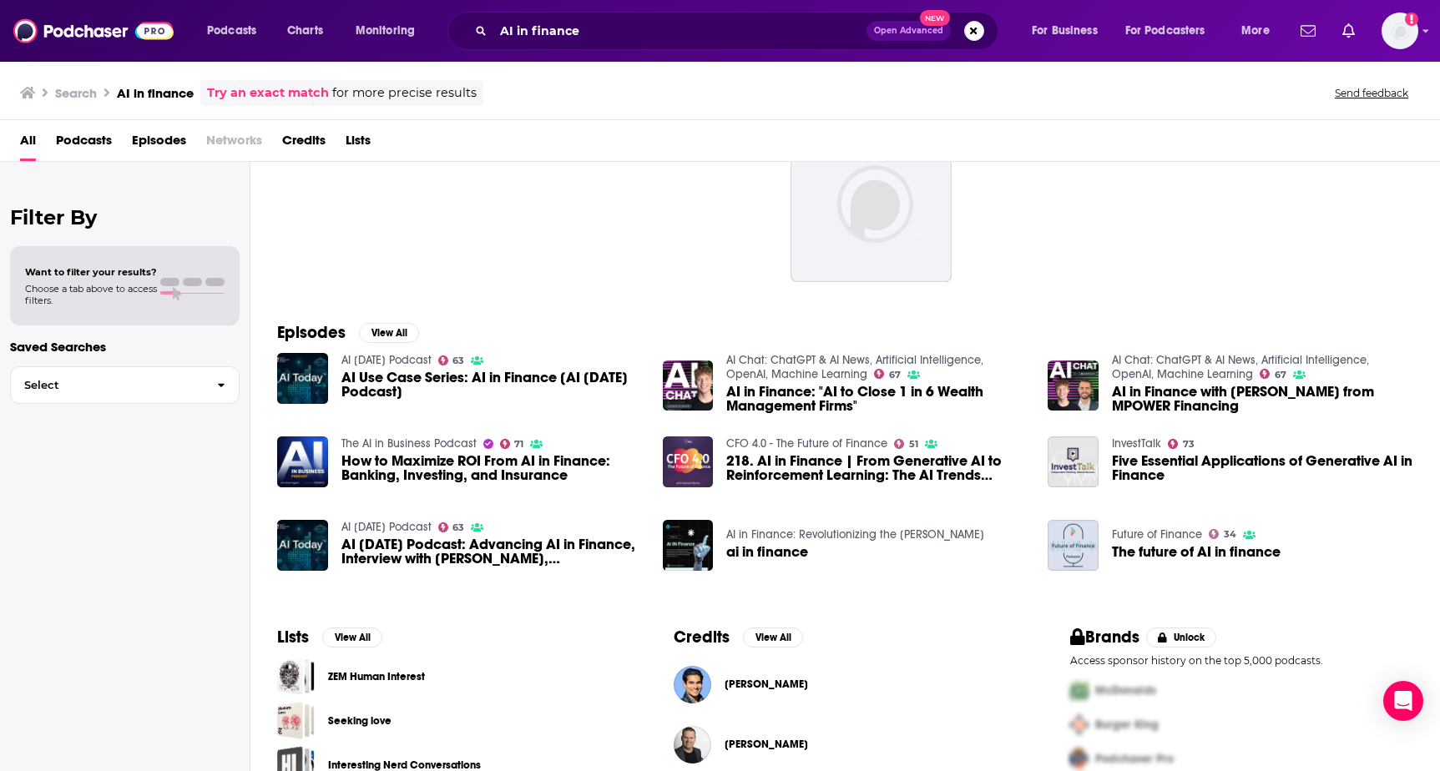
click at [86, 138] on span "Podcasts" at bounding box center [84, 144] width 56 height 34
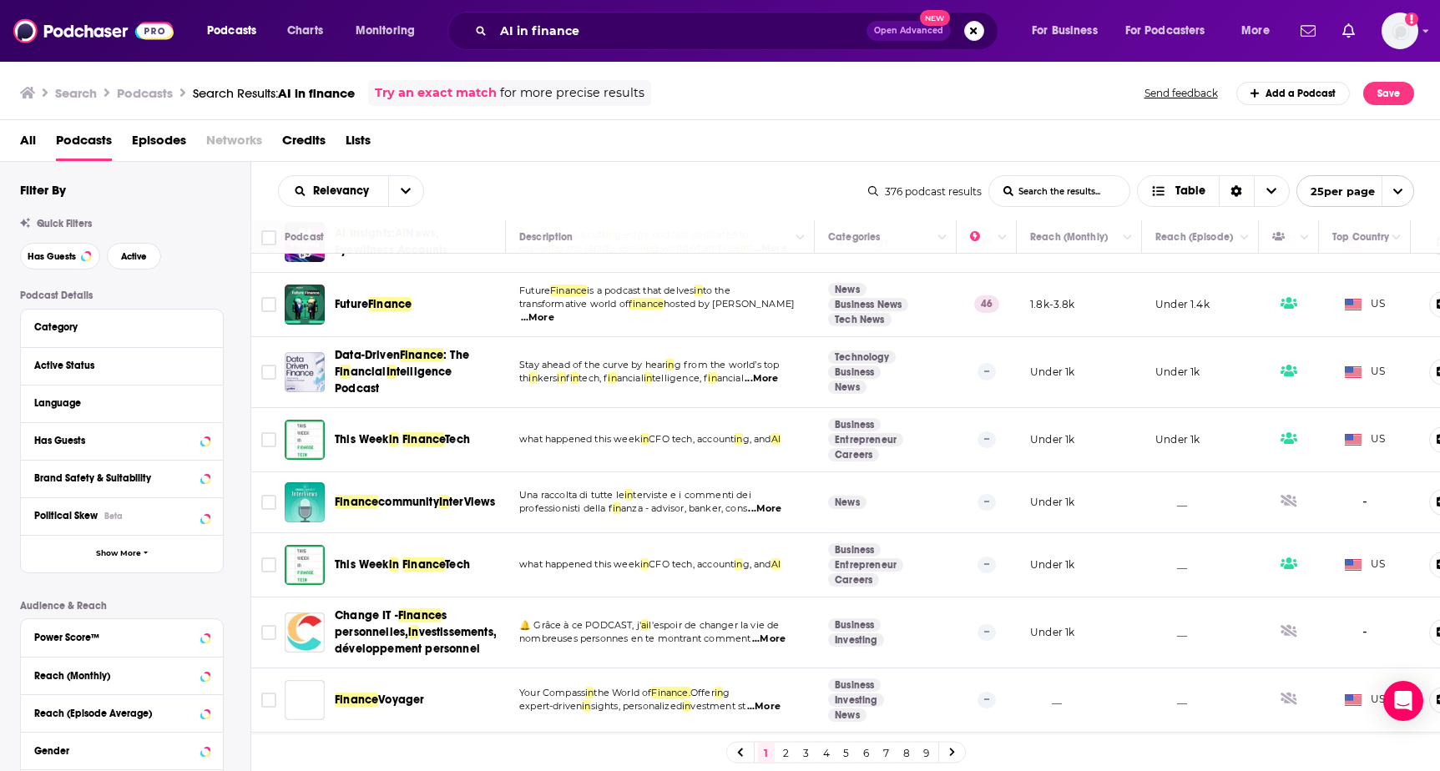
scroll to position [1131, 0]
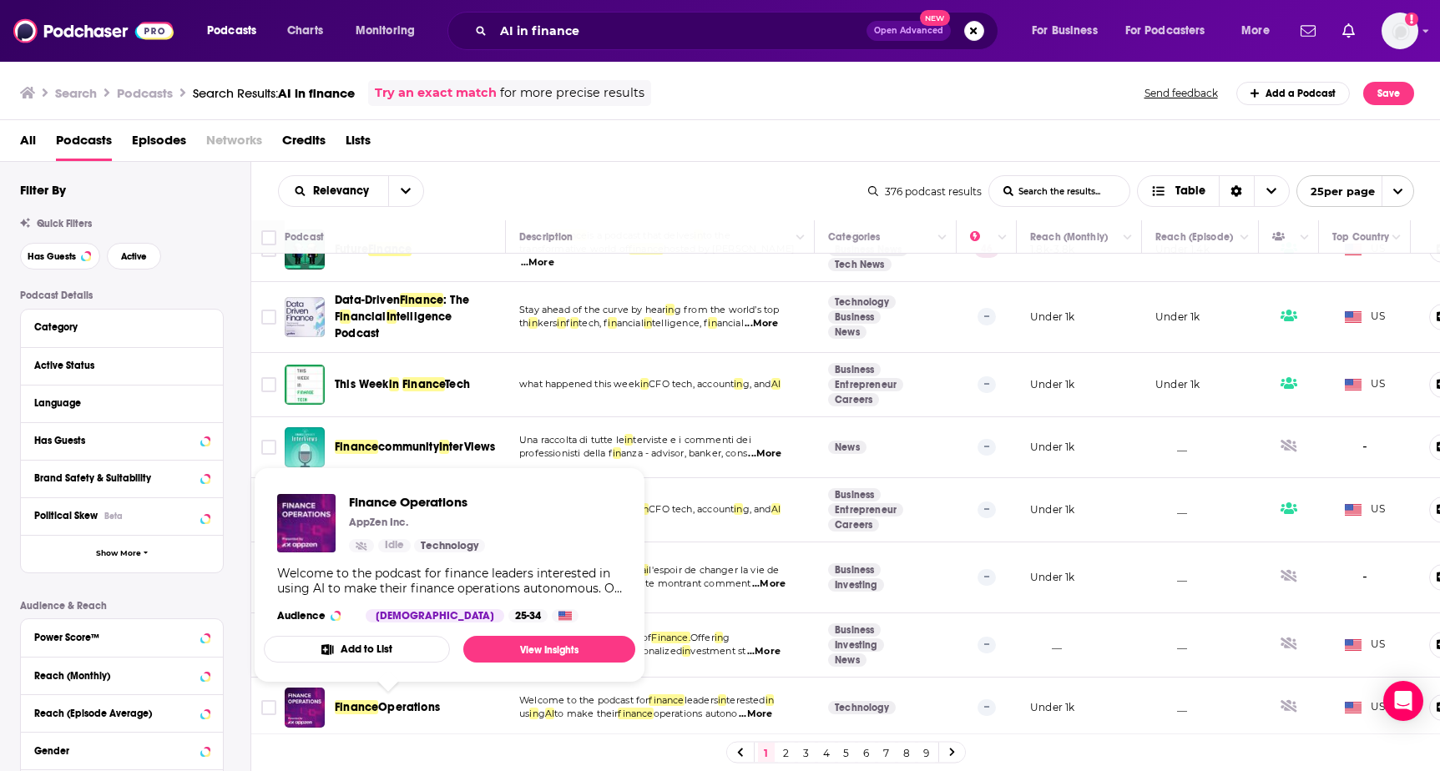
click at [348, 703] on span "Finance" at bounding box center [356, 708] width 43 height 14
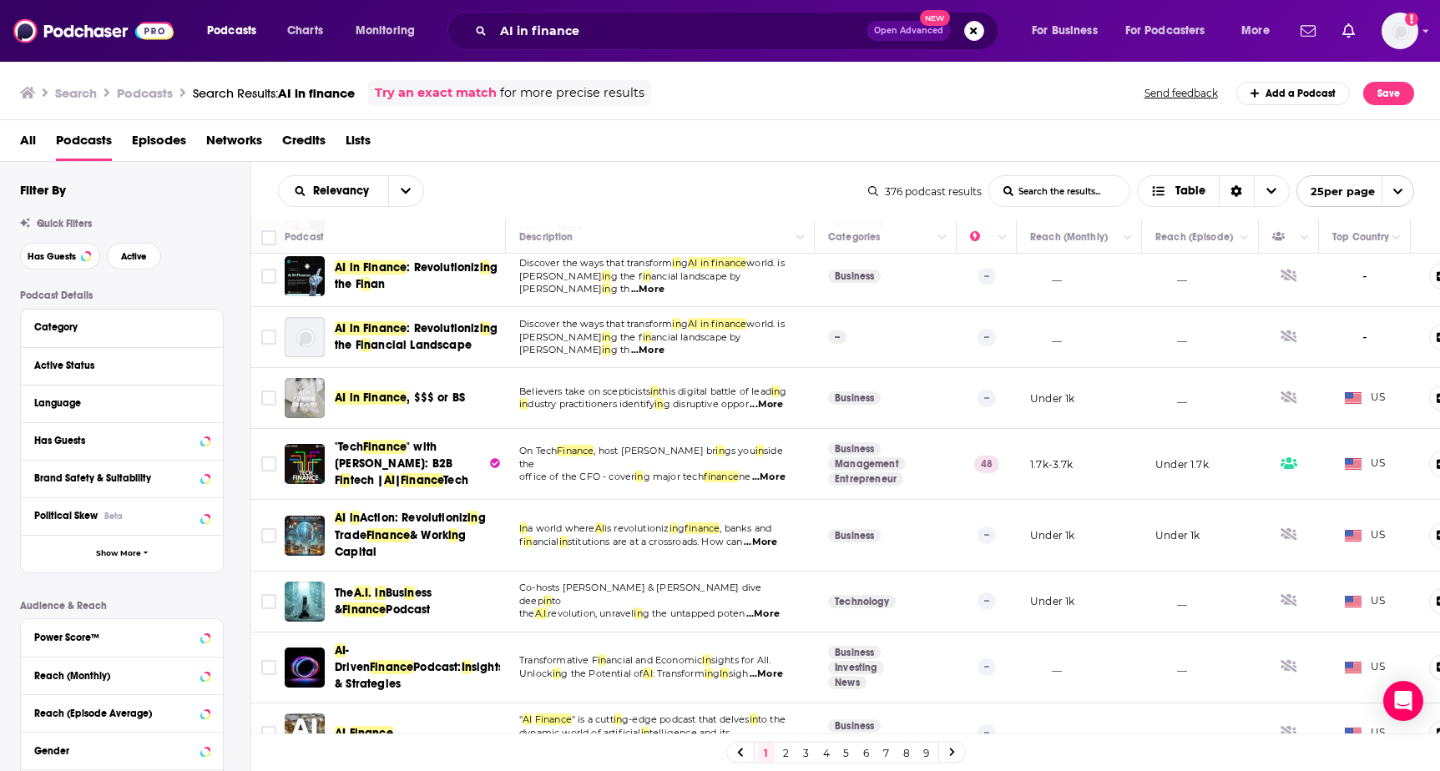
scroll to position [132, 0]
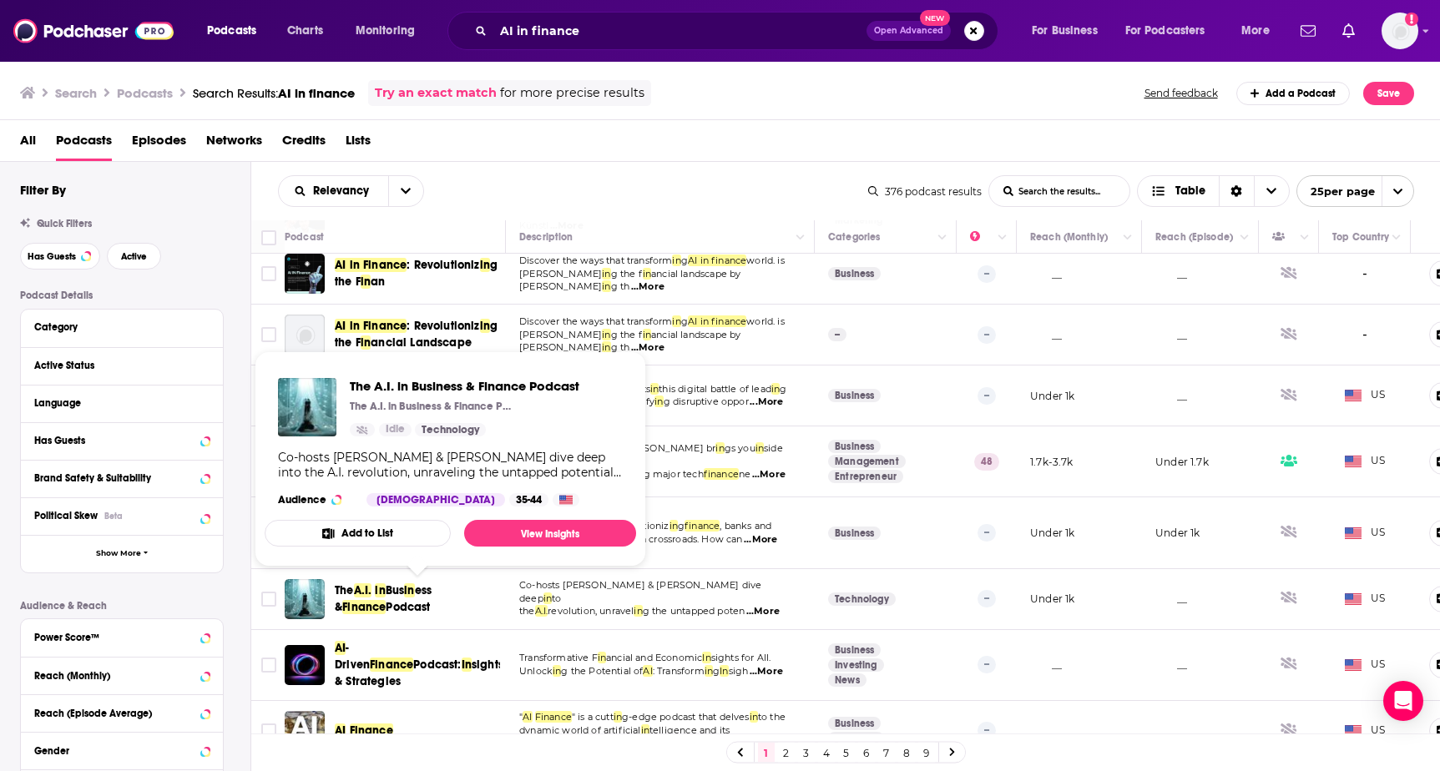
click at [429, 589] on span "ess &" at bounding box center [383, 599] width 97 height 31
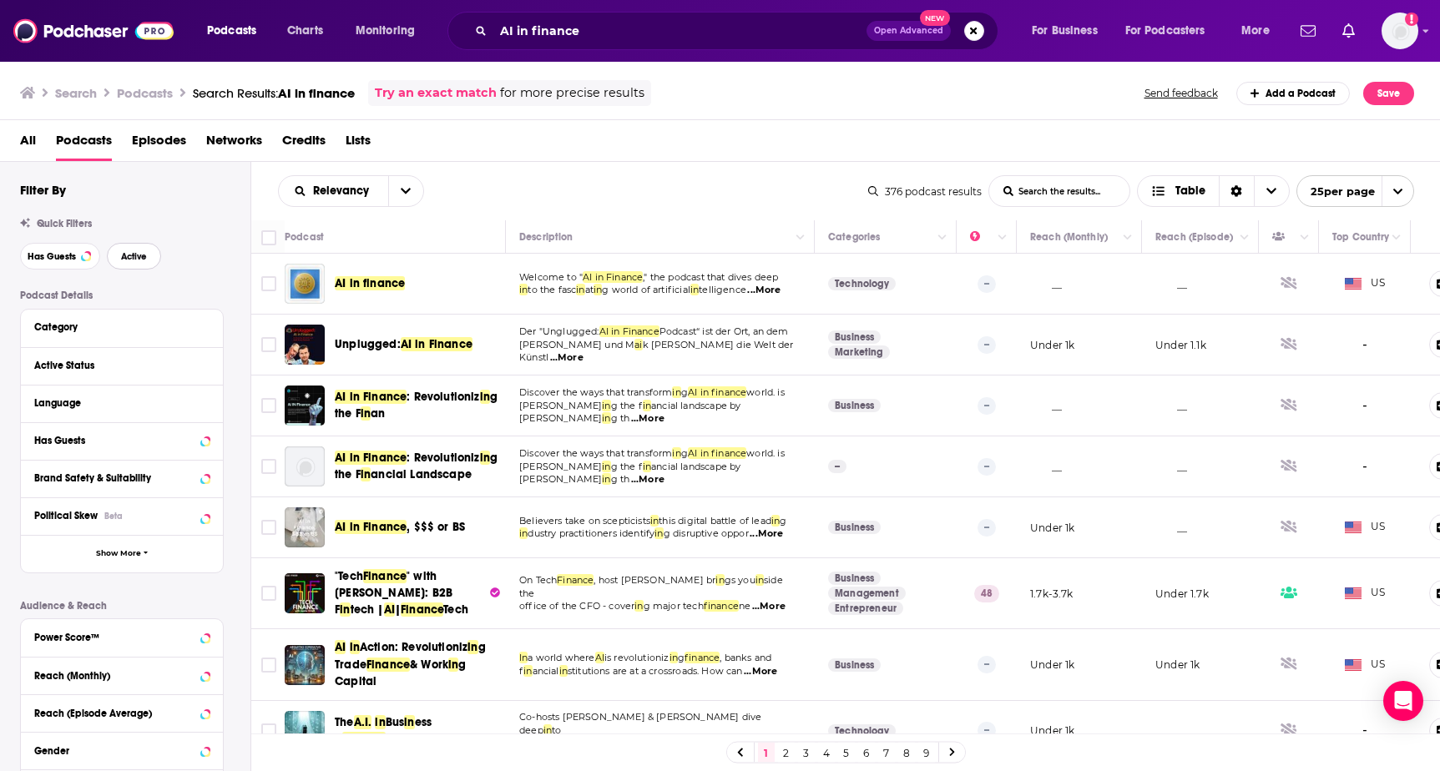
click at [126, 257] on span "Active" at bounding box center [134, 256] width 26 height 9
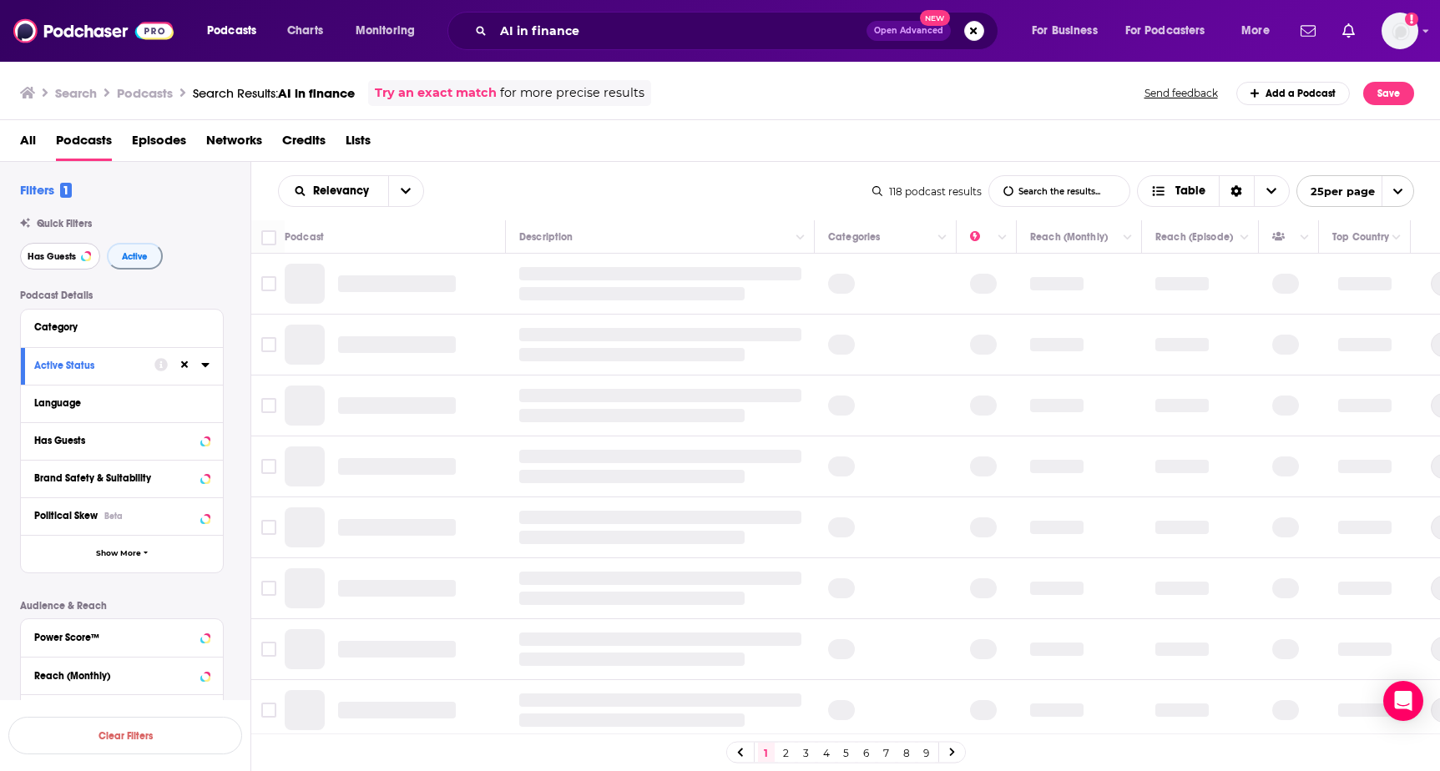
click at [64, 266] on button "Has Guests" at bounding box center [60, 256] width 80 height 27
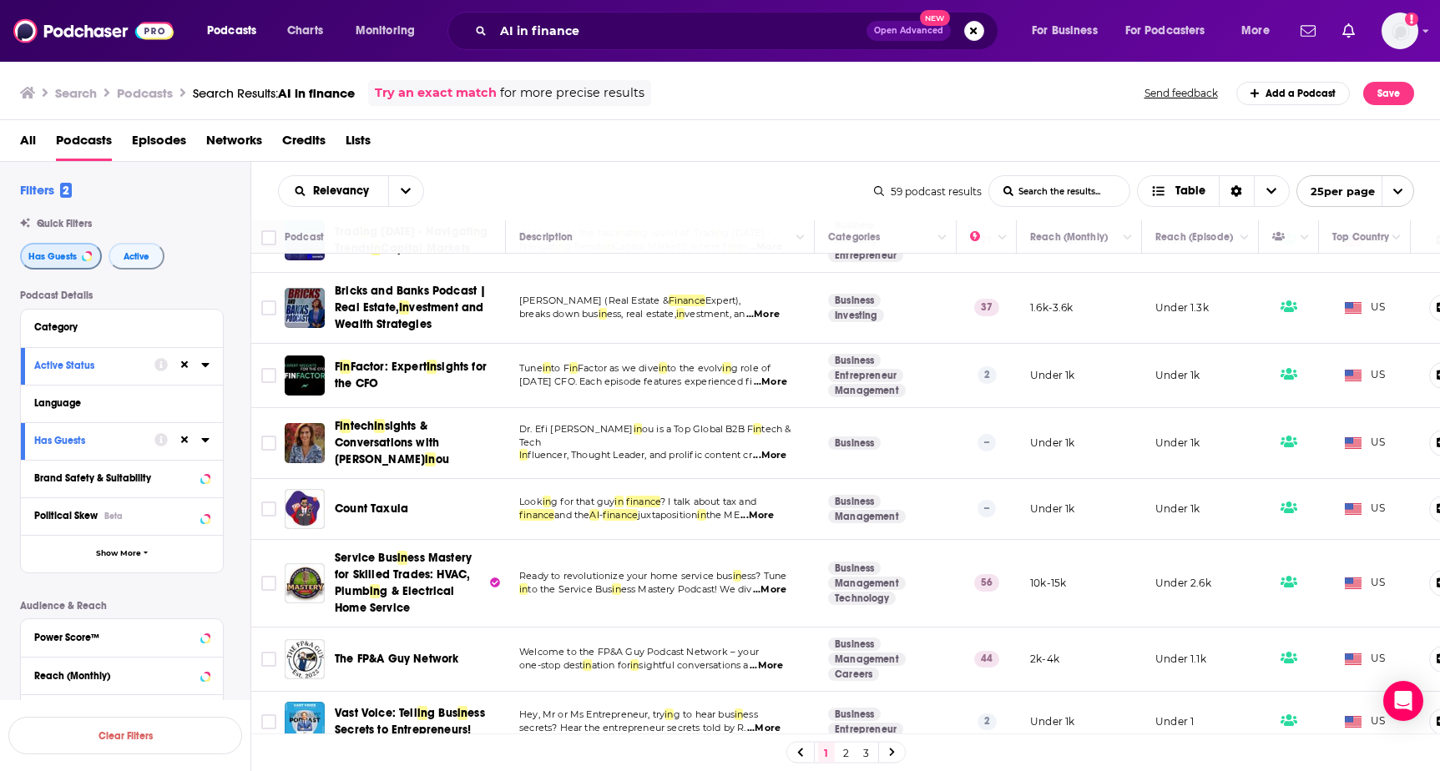
scroll to position [649, 0]
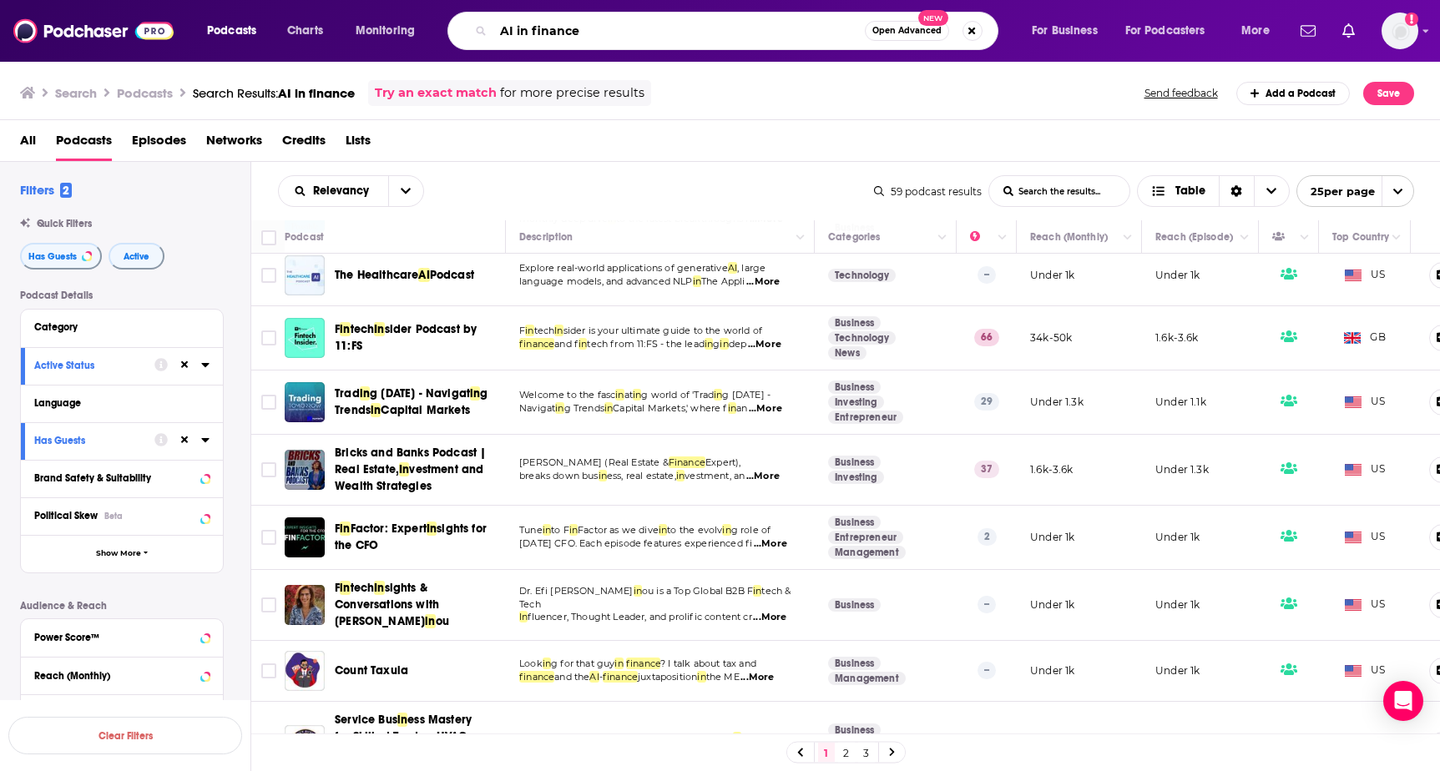
click at [599, 18] on input "AI in finance" at bounding box center [679, 31] width 372 height 27
click at [599, 26] on input "AI in finance" at bounding box center [679, 31] width 372 height 27
type input "AI in banking"
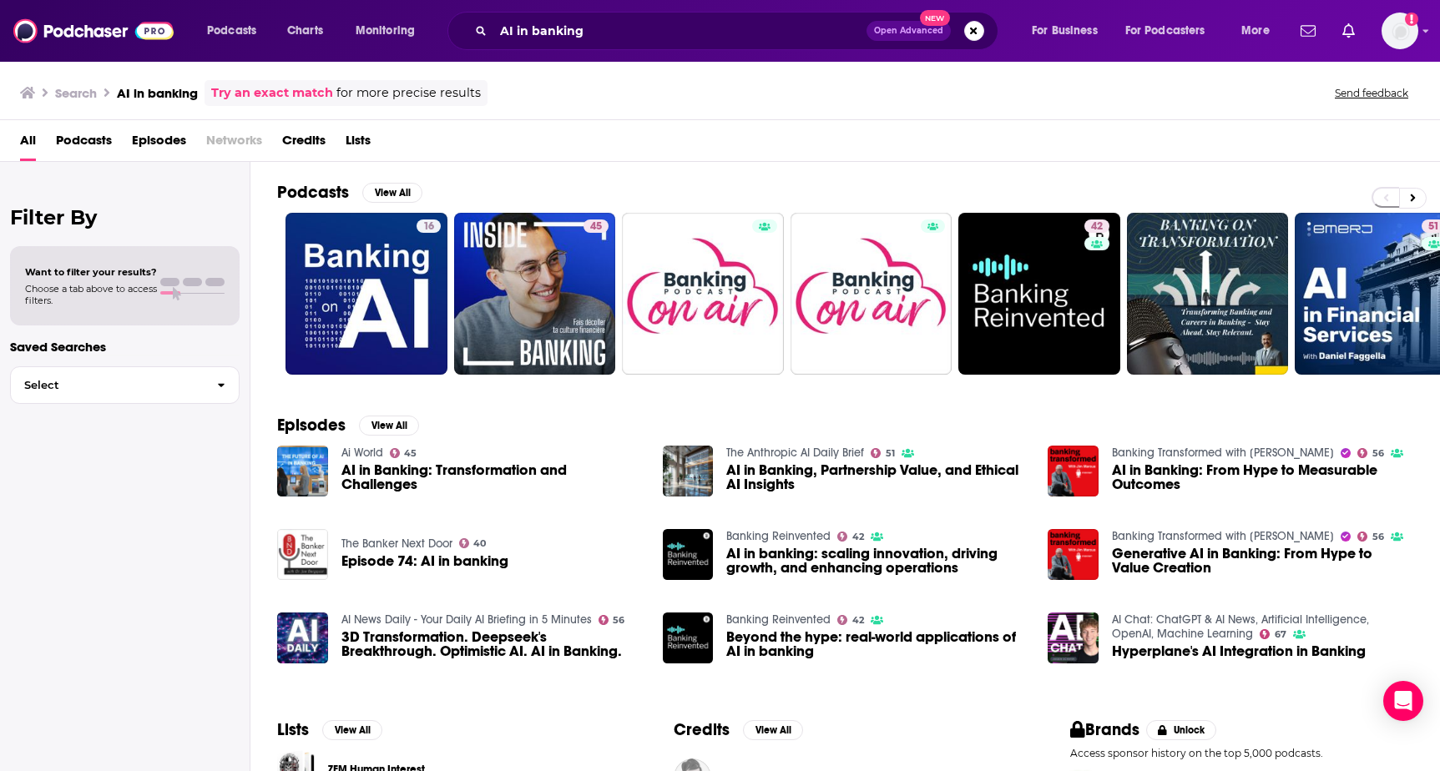
click at [81, 146] on span "Podcasts" at bounding box center [84, 144] width 56 height 34
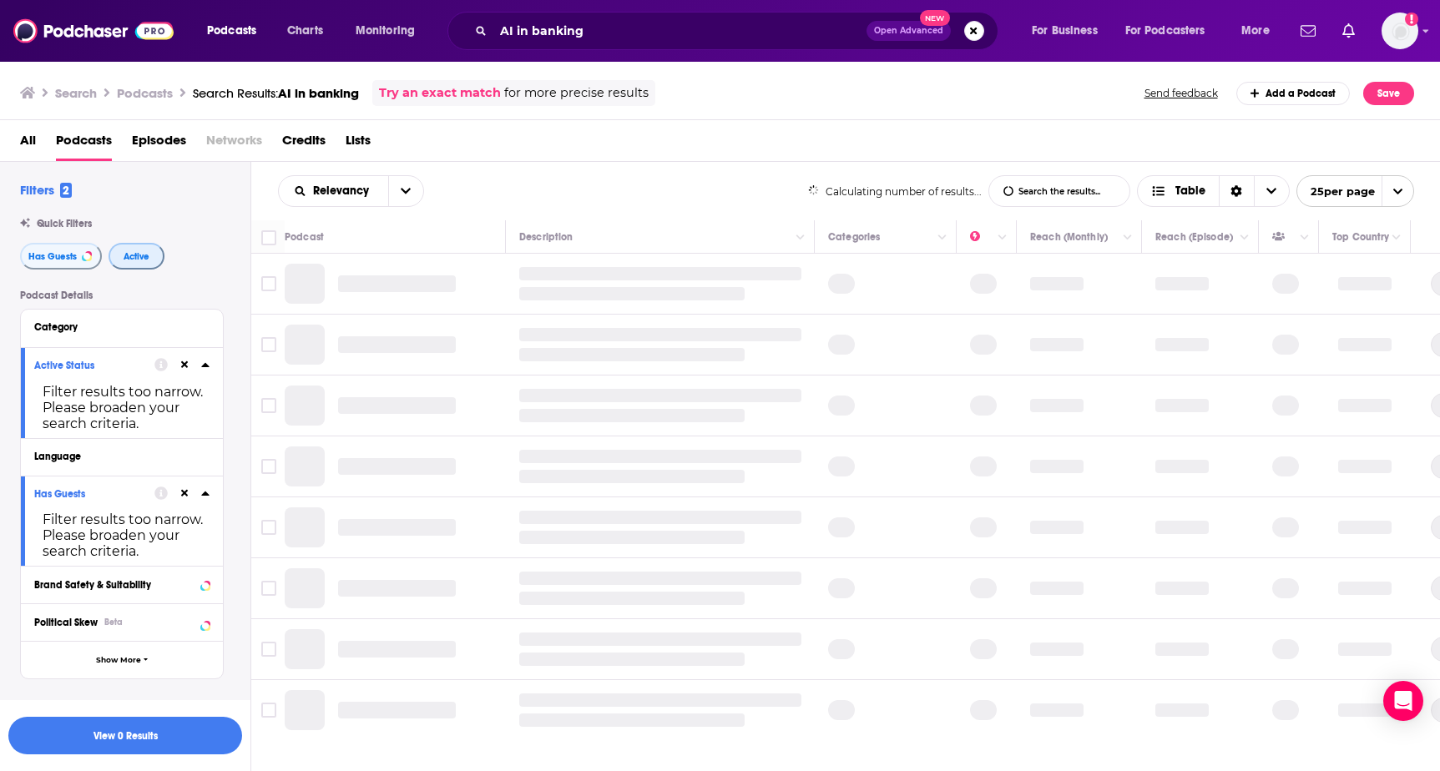
click at [144, 261] on span "Active" at bounding box center [137, 256] width 26 height 9
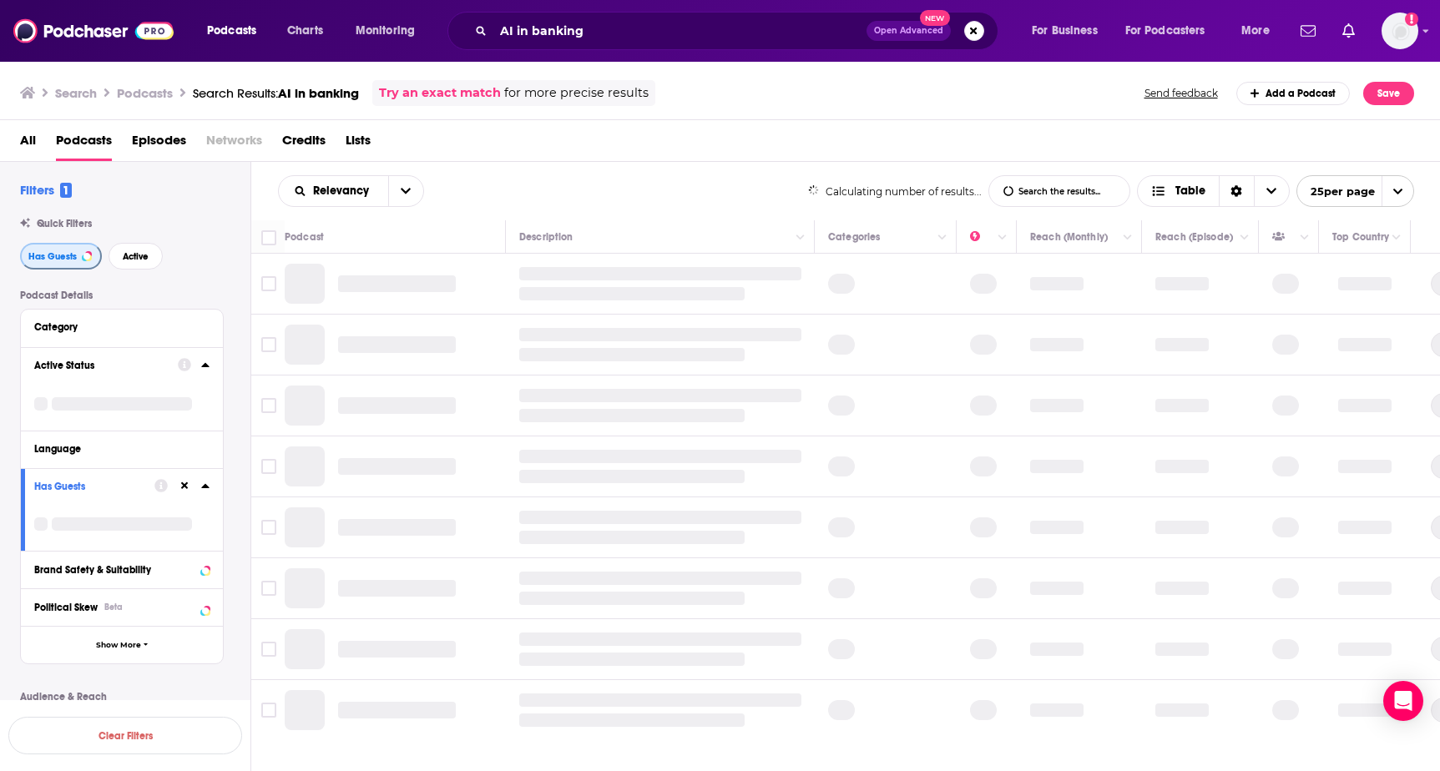
click at [66, 252] on span "Has Guests" at bounding box center [52, 256] width 48 height 9
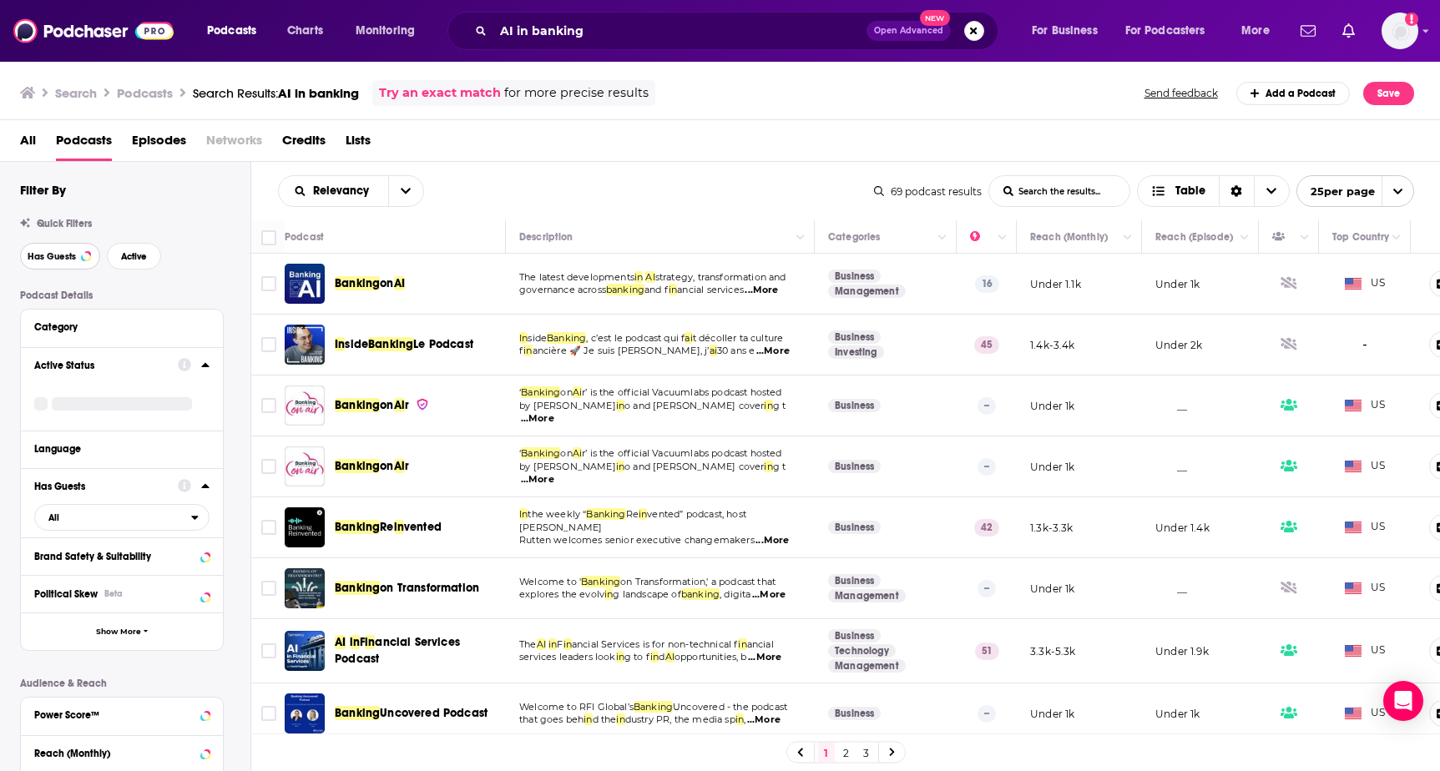
click at [71, 258] on span "Has Guests" at bounding box center [52, 256] width 48 height 9
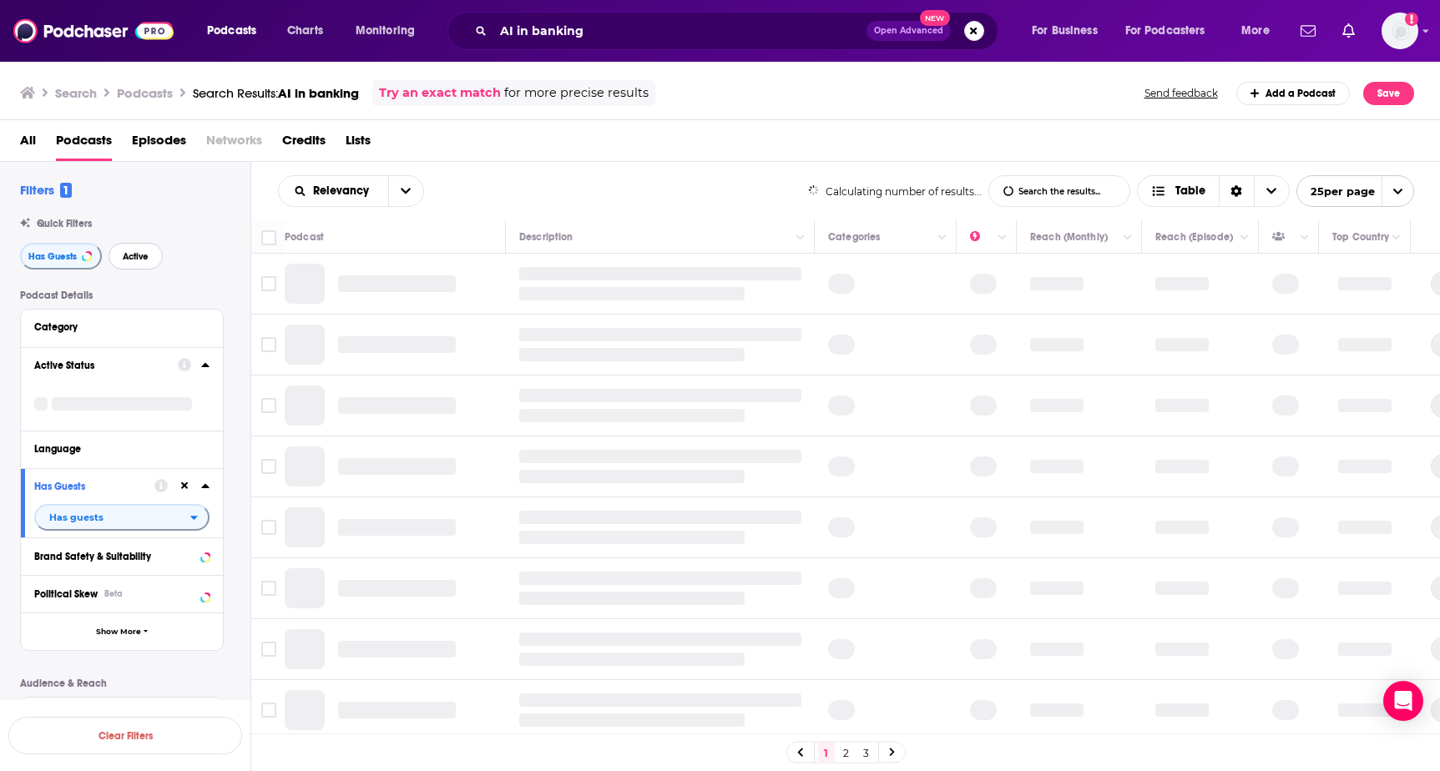
click at [137, 257] on span "Active" at bounding box center [136, 256] width 26 height 9
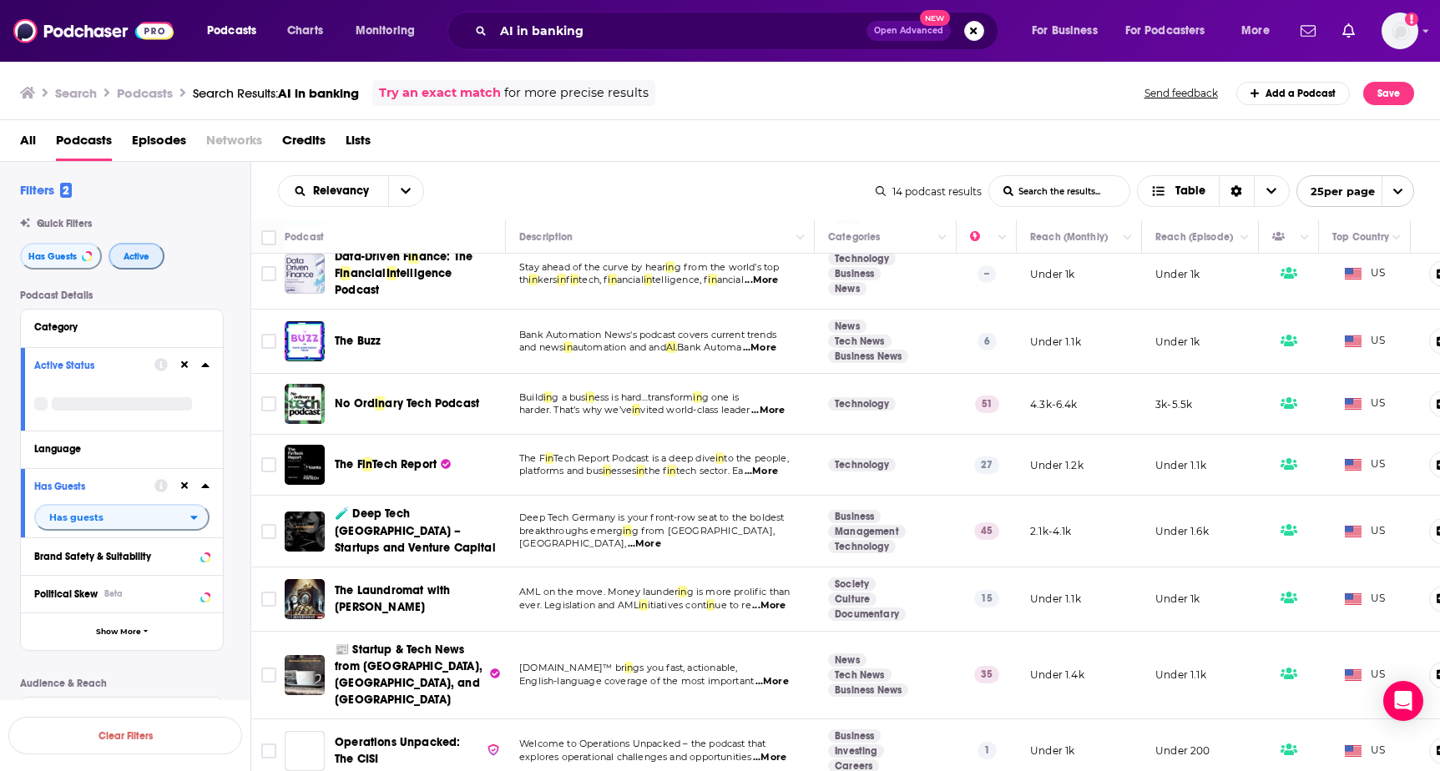
scroll to position [376, 0]
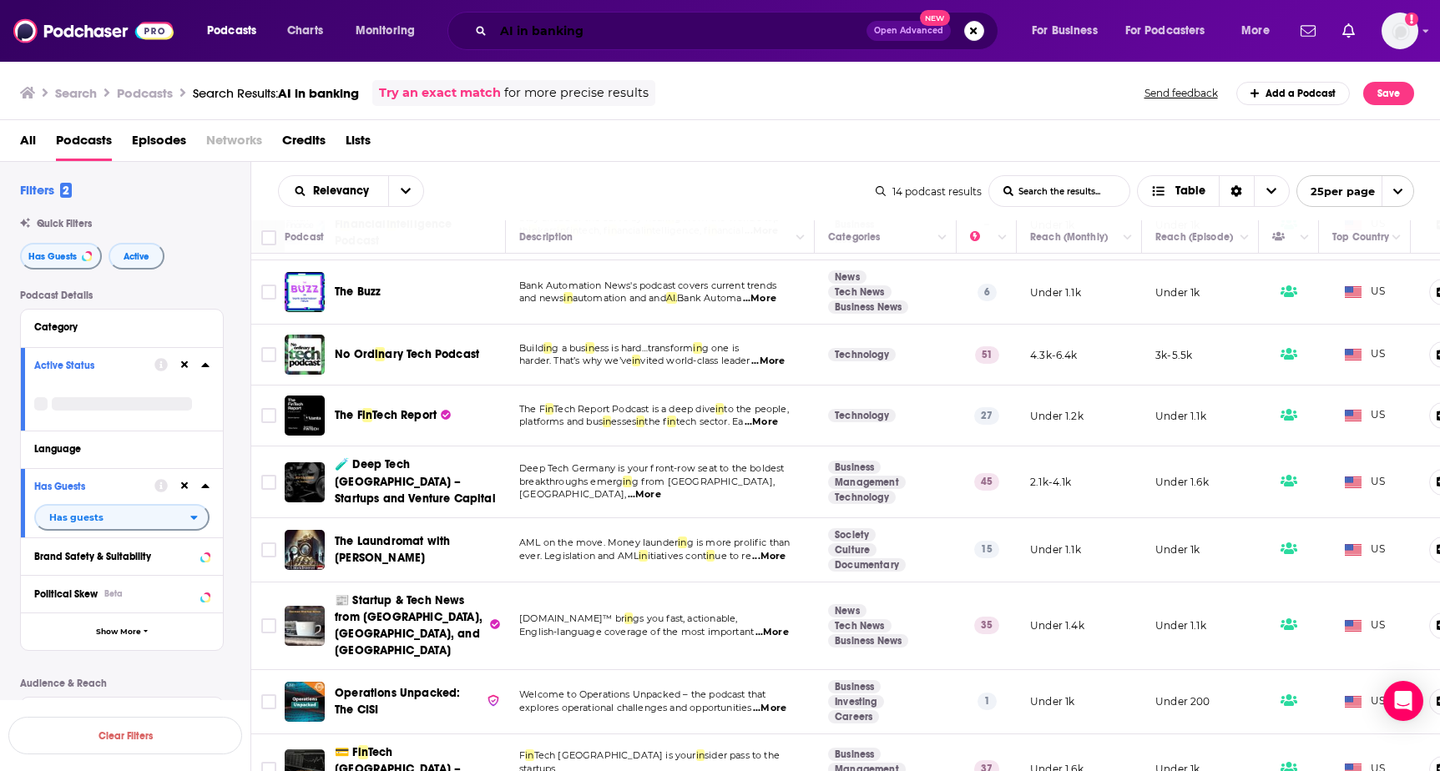
click at [583, 24] on input "AI in banking" at bounding box center [679, 31] width 373 height 27
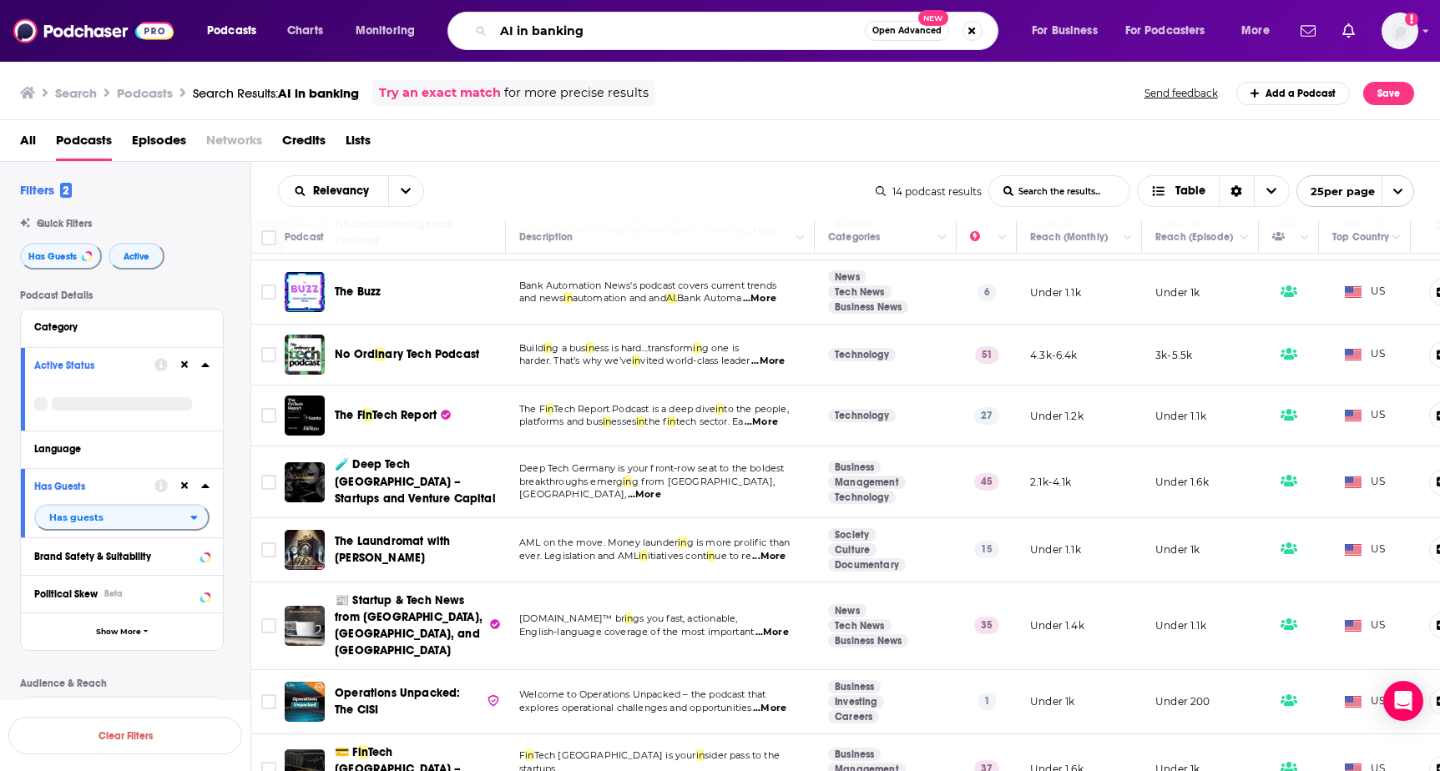
drag, startPoint x: 598, startPoint y: 26, endPoint x: 467, endPoint y: 3, distance: 133.2
click at [467, 4] on div "Podcasts Charts Monitoring AI in banking Open Advanced New For Business For Pod…" at bounding box center [720, 31] width 1440 height 62
type input "AI Operating Systems"
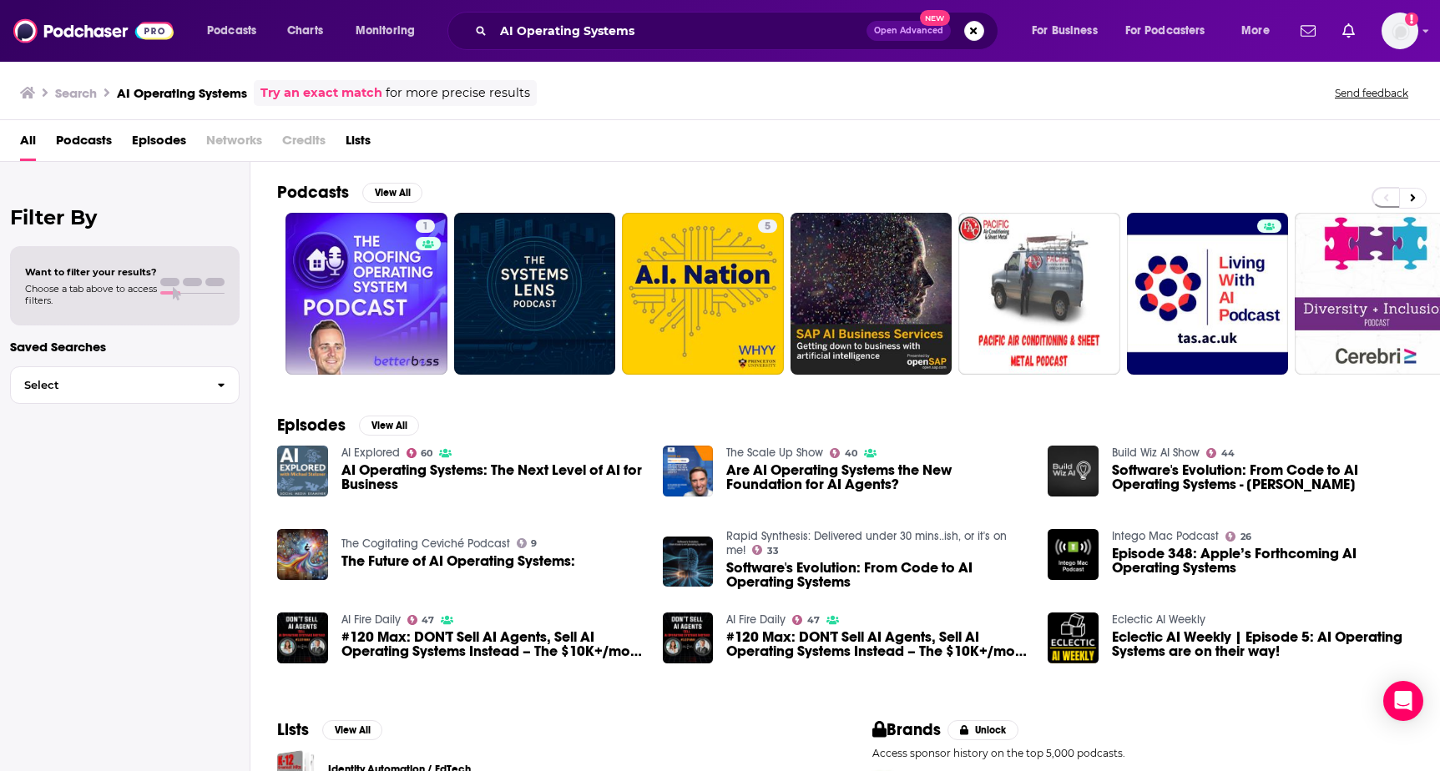
click at [317, 473] on img "AI Operating Systems: The Next Level of AI for Business" at bounding box center [302, 471] width 51 height 51
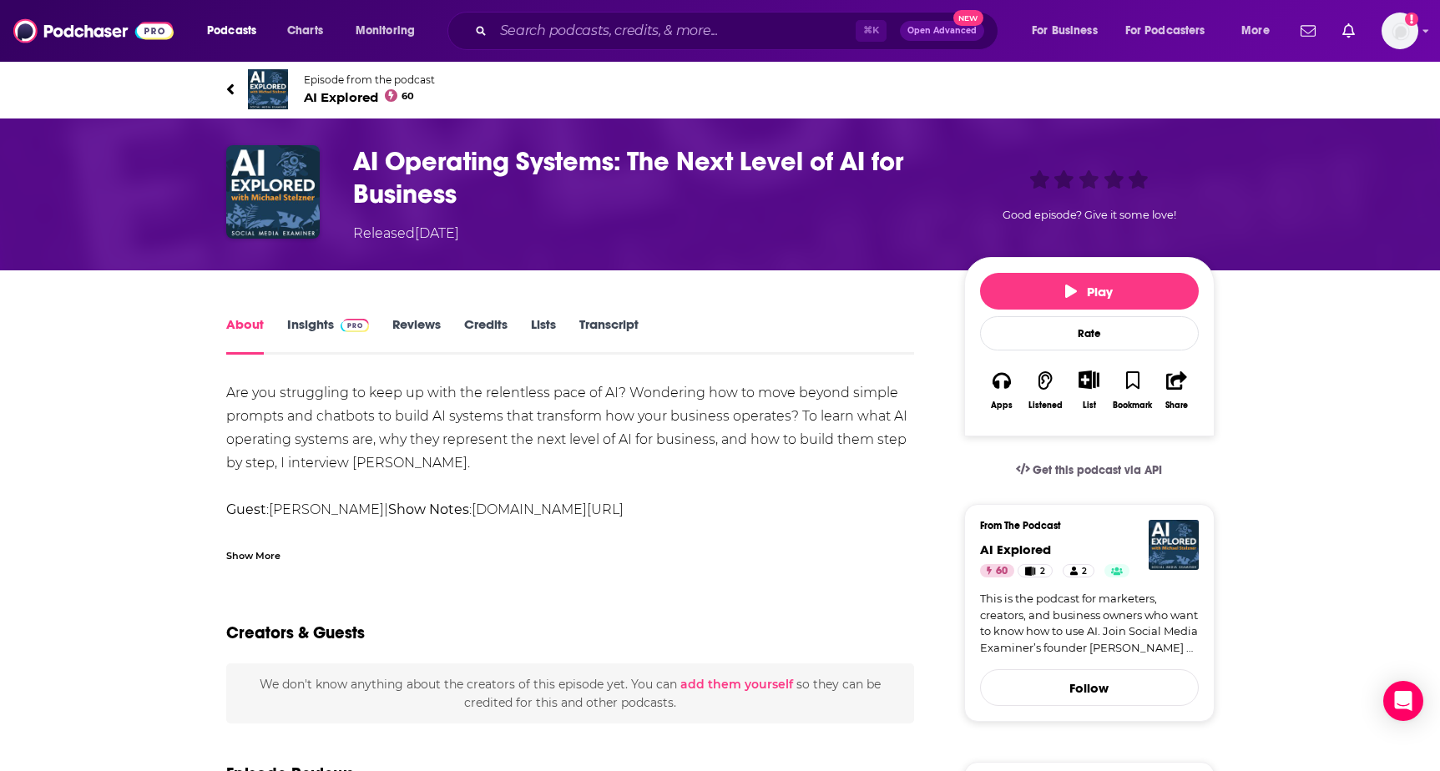
click at [314, 324] on link "Insights" at bounding box center [328, 335] width 83 height 38
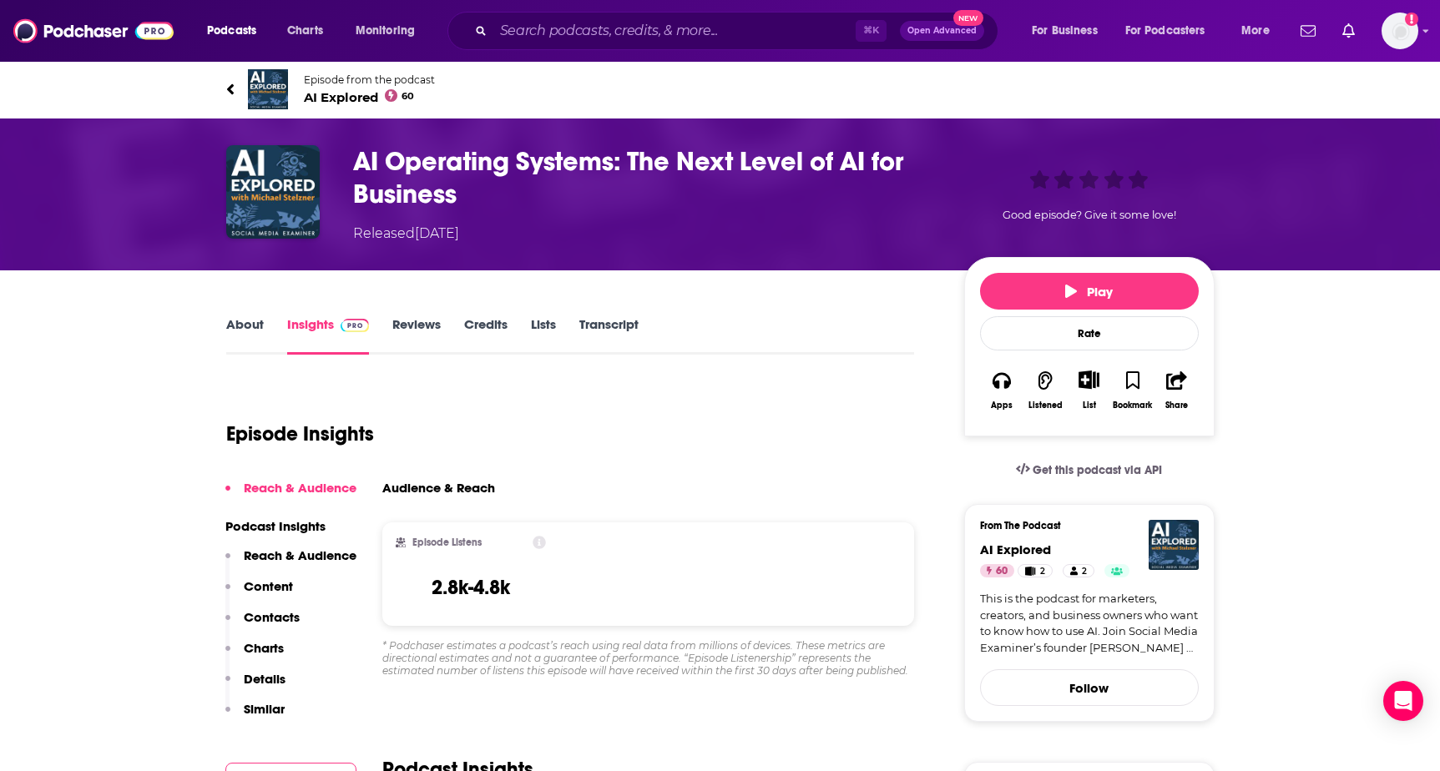
click at [255, 319] on link "About" at bounding box center [245, 335] width 38 height 38
click at [783, 22] on input "Search podcasts, credits, & more..." at bounding box center [674, 31] width 362 height 27
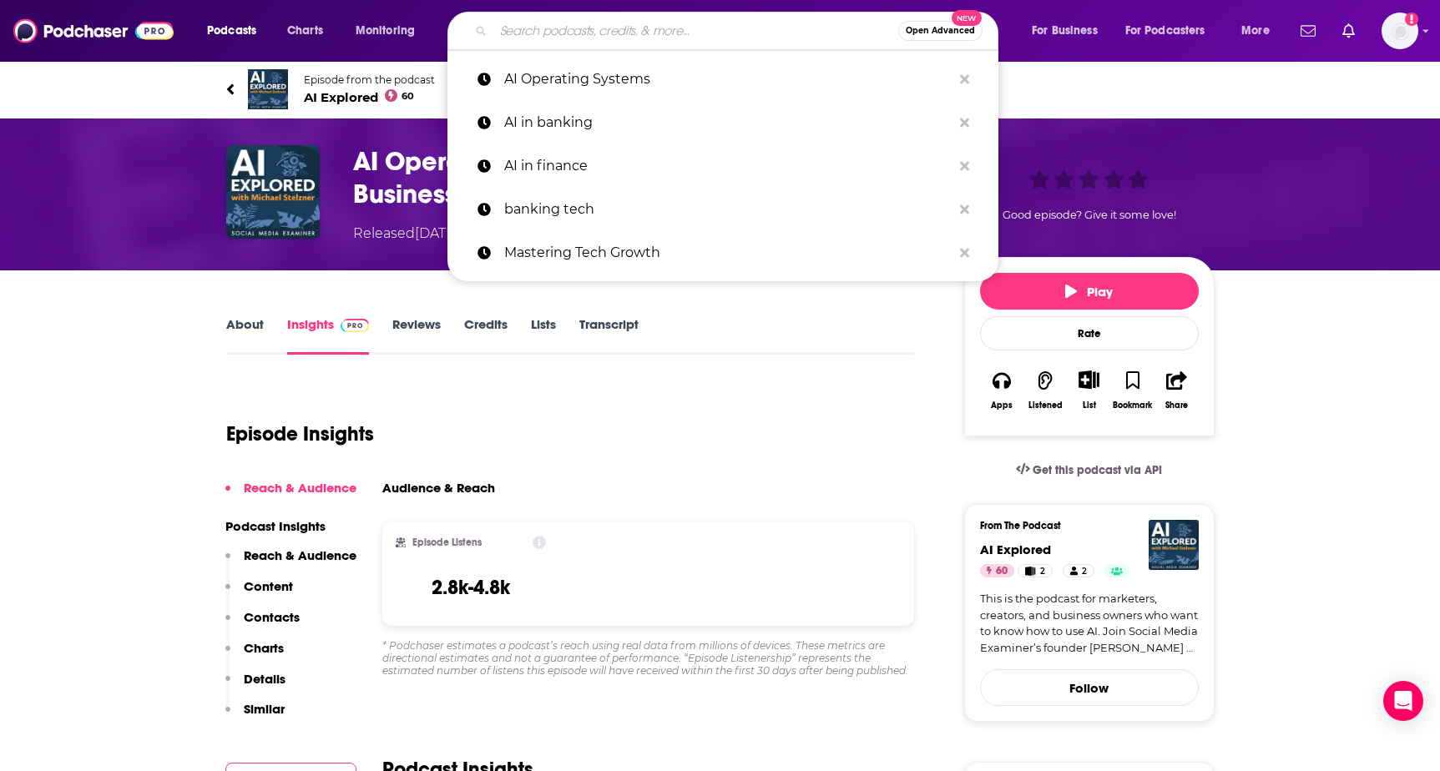
paste input "a16z"
type input "a16z"
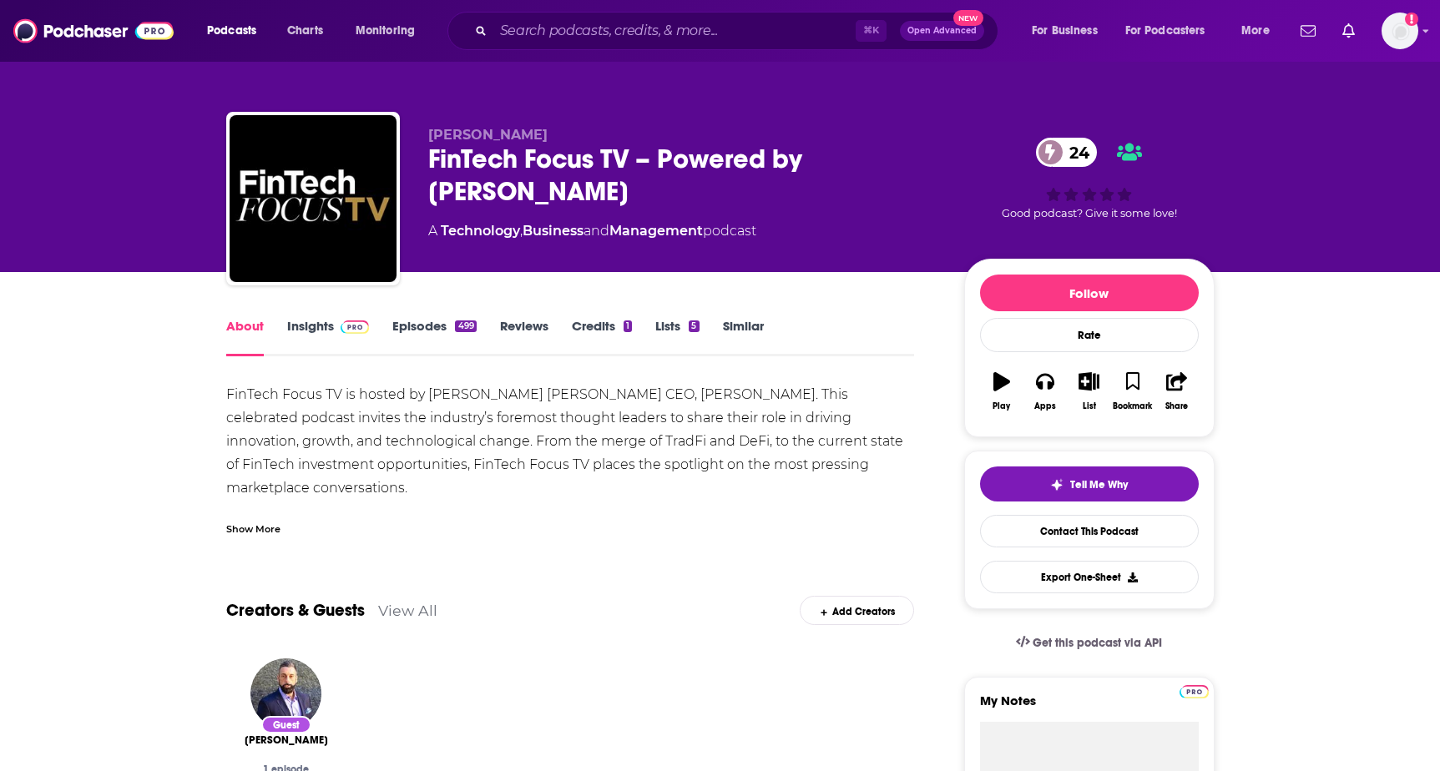
click at [305, 340] on link "Insights" at bounding box center [328, 337] width 83 height 38
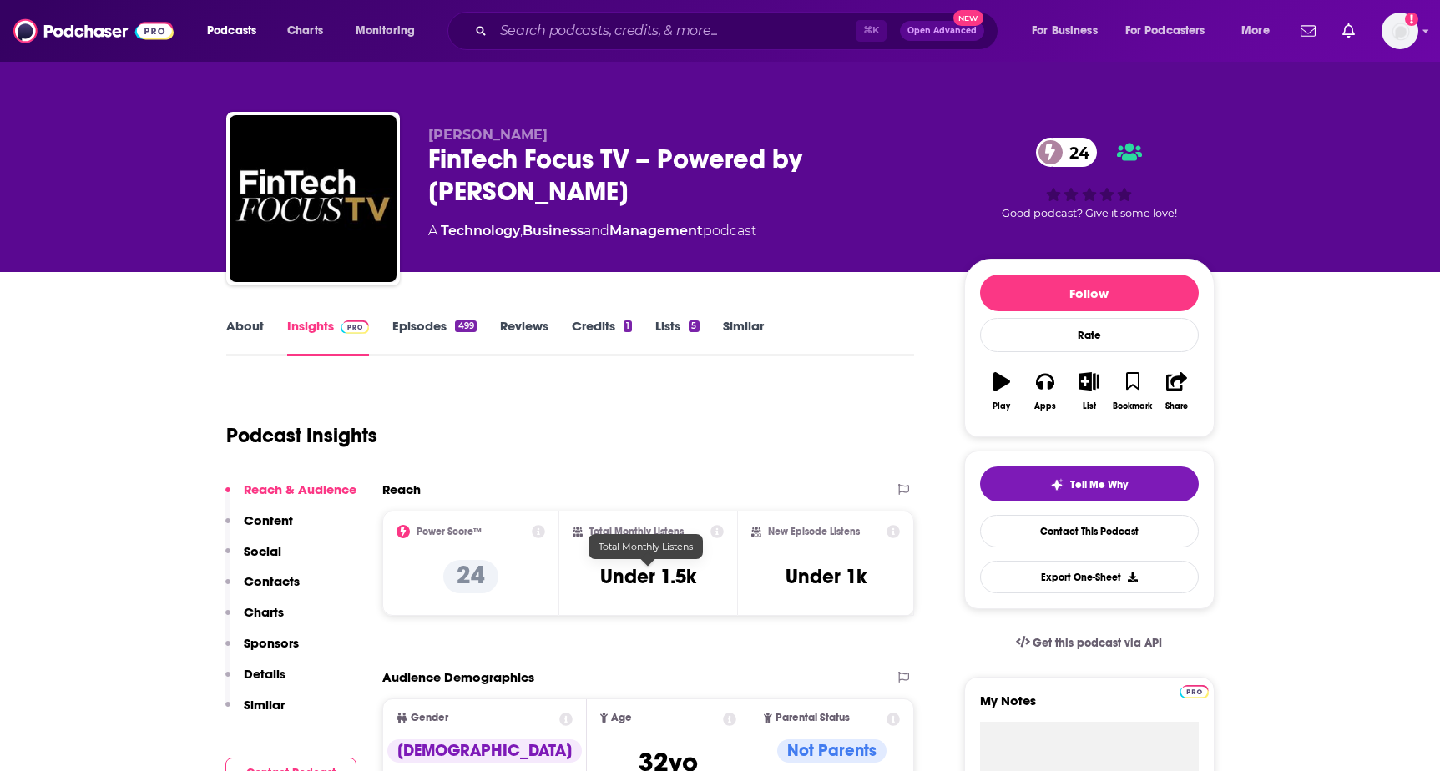
click at [626, 576] on h3 "Under 1.5k" at bounding box center [648, 576] width 96 height 25
drag, startPoint x: 590, startPoint y: 569, endPoint x: 711, endPoint y: 569, distance: 120.2
click at [711, 569] on div "Total Monthly Listens Under 1.5k" at bounding box center [648, 563] width 151 height 77
copy h3 "Under 1.5k"
